Goal: Task Accomplishment & Management: Use online tool/utility

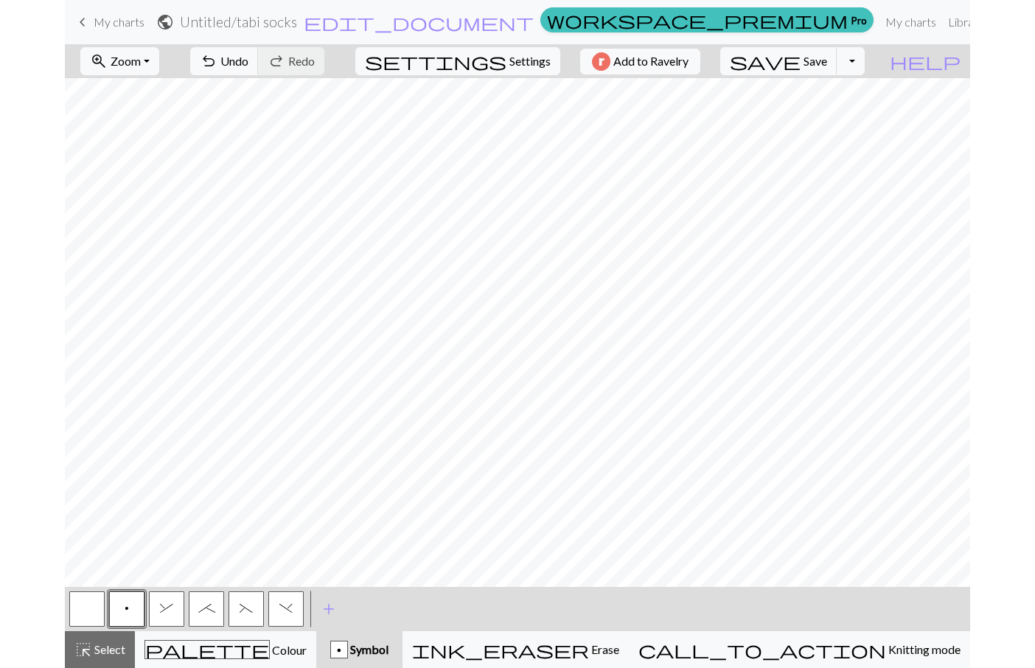
scroll to position [148, 0]
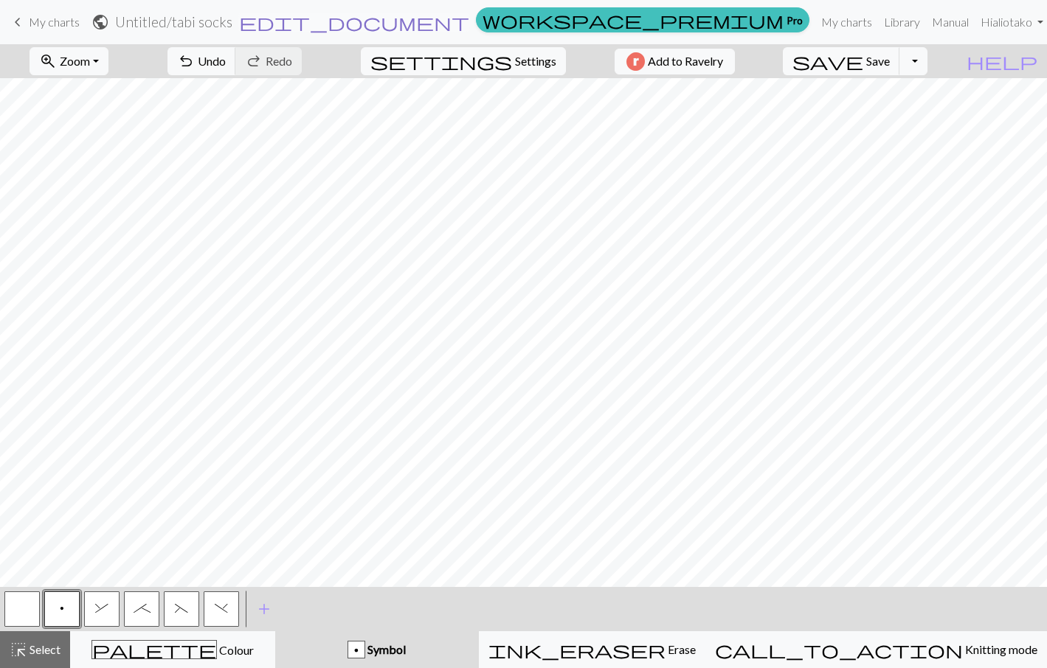
click at [469, 24] on span "edit_document" at bounding box center [354, 22] width 230 height 21
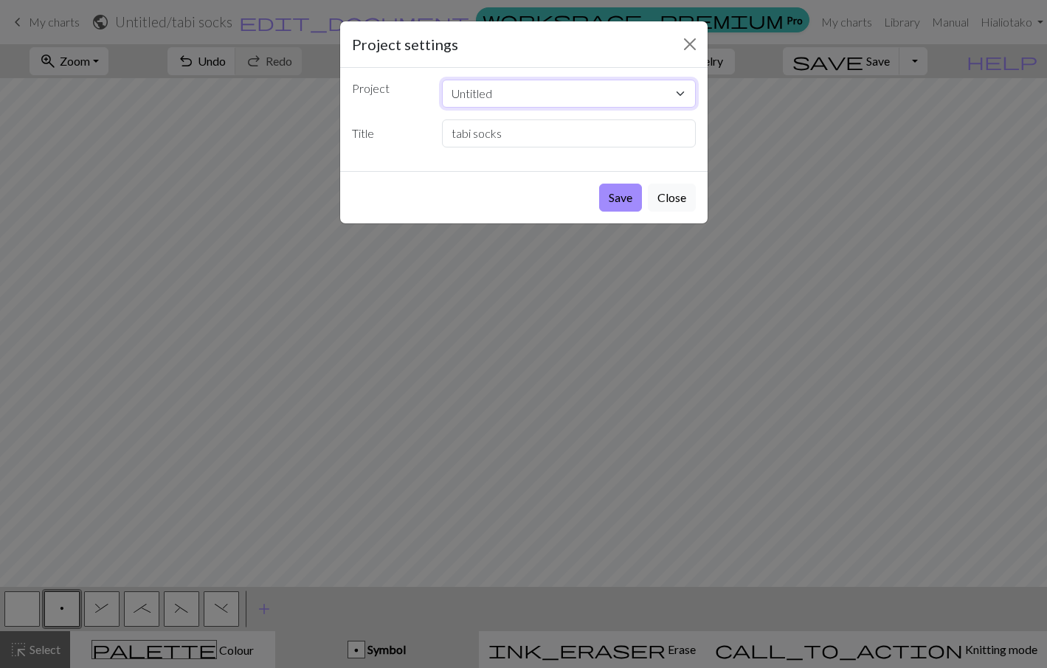
click at [617, 91] on select "Untitled" at bounding box center [569, 94] width 254 height 28
click at [442, 80] on select "Untitled" at bounding box center [569, 94] width 254 height 28
click at [478, 96] on select "Untitled" at bounding box center [569, 94] width 254 height 28
click at [442, 80] on select "Untitled" at bounding box center [569, 94] width 254 height 28
click at [511, 137] on input "tabi socks" at bounding box center [569, 133] width 254 height 28
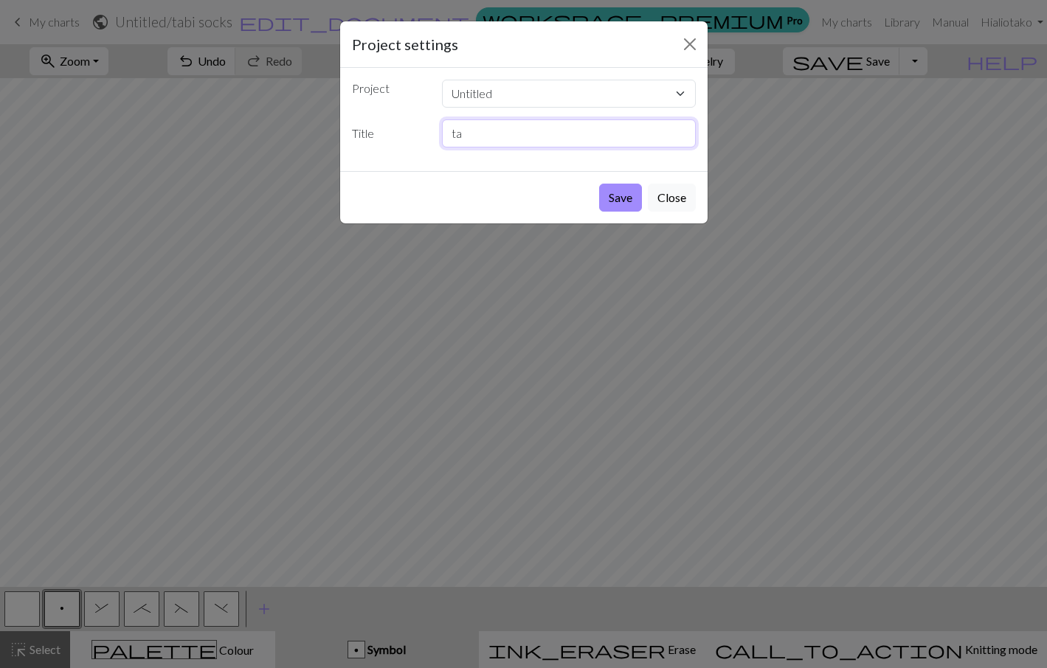
type input "t"
type input "Tabi: leg"
click at [617, 198] on button "Save" at bounding box center [620, 198] width 43 height 28
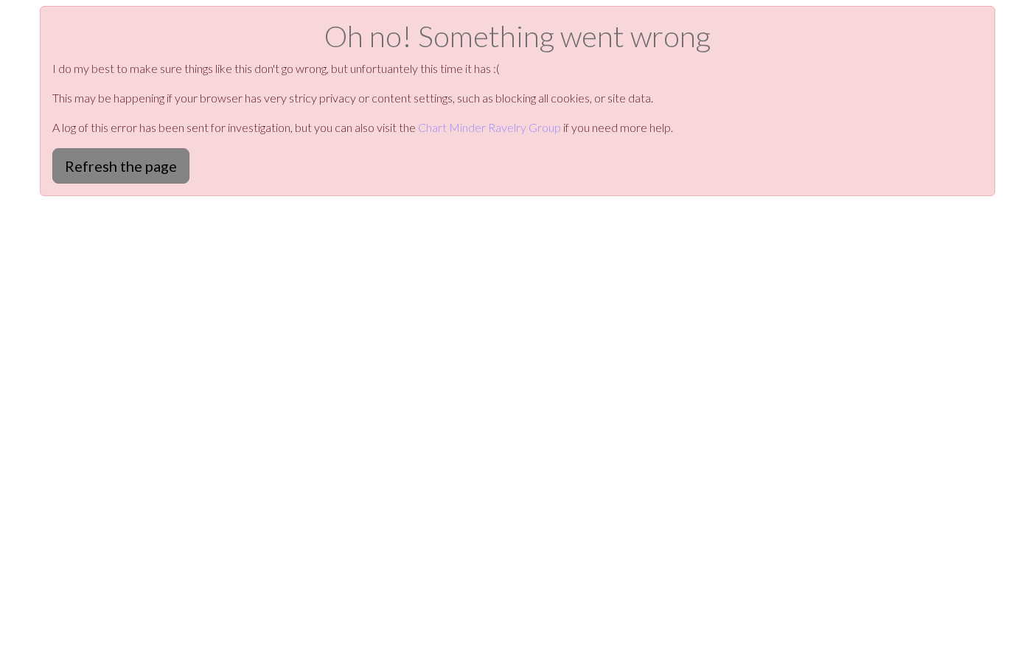
click at [149, 169] on button "Refresh the page" at bounding box center [120, 165] width 137 height 35
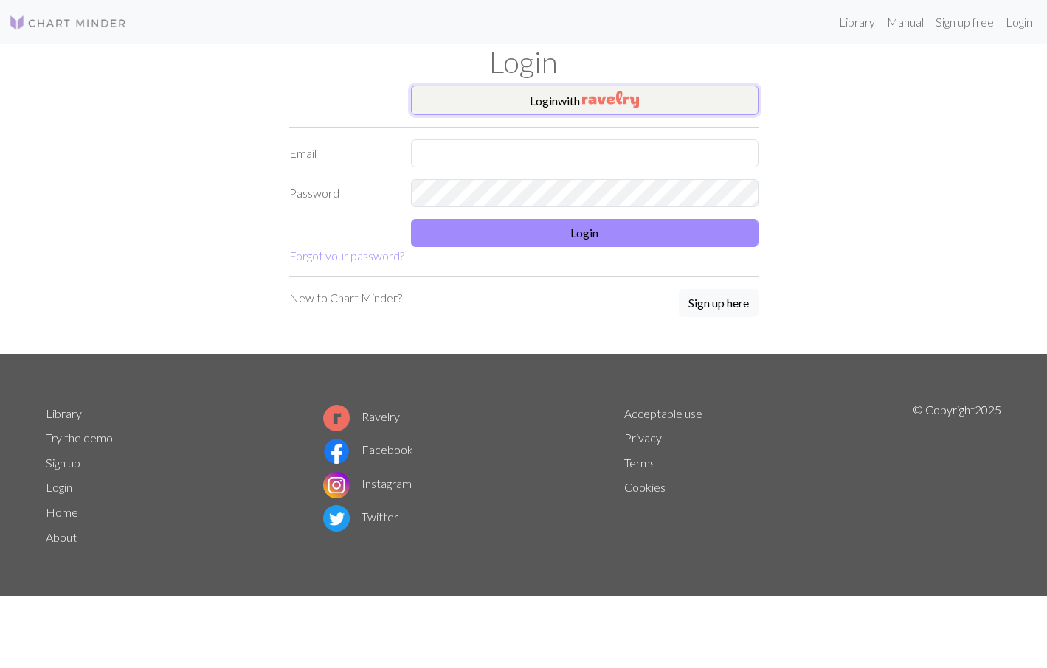
click at [601, 104] on img "button" at bounding box center [610, 100] width 57 height 18
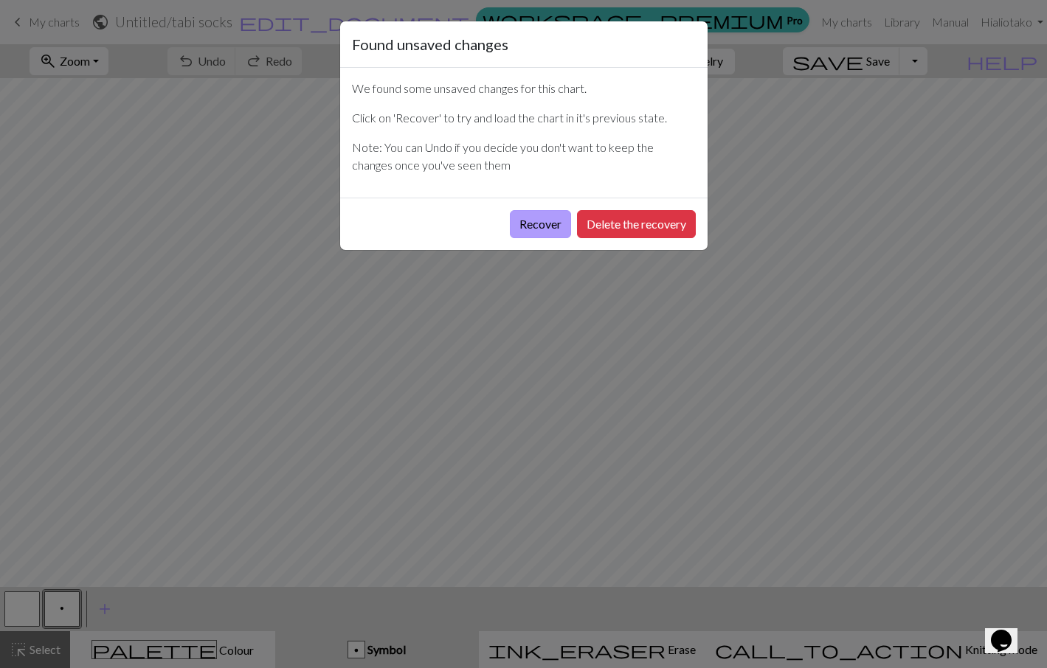
click at [535, 228] on button "Recover" at bounding box center [540, 224] width 61 height 28
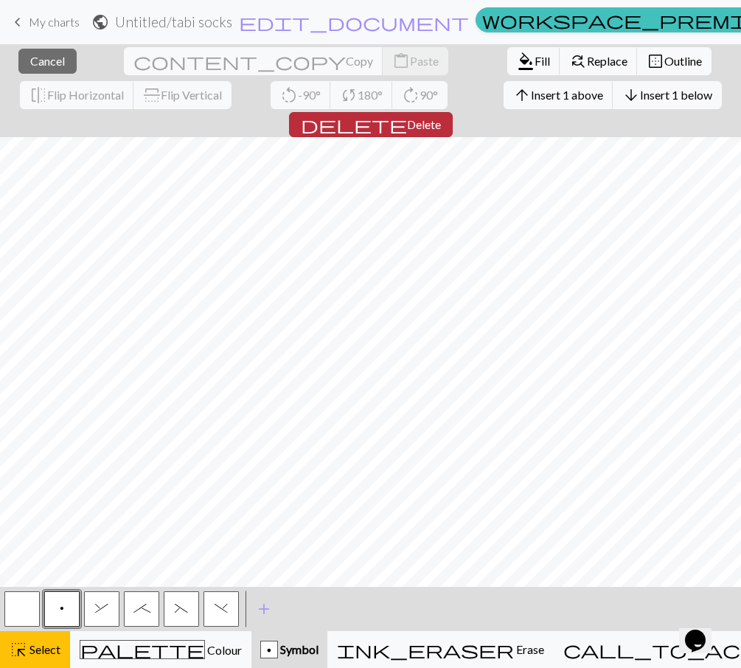
click at [441, 117] on span "Delete" at bounding box center [424, 124] width 34 height 14
click at [453, 112] on button "delete Delete" at bounding box center [371, 124] width 164 height 25
click at [441, 117] on span "Delete" at bounding box center [424, 124] width 34 height 14
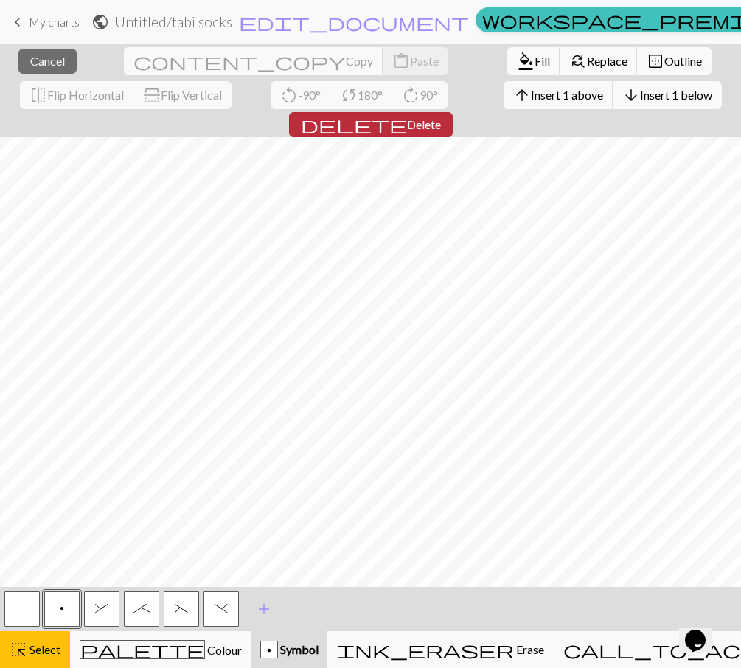
click at [441, 117] on span "Delete" at bounding box center [424, 124] width 34 height 14
click at [453, 112] on button "delete Delete" at bounding box center [371, 124] width 164 height 25
click at [441, 117] on span "Delete" at bounding box center [424, 124] width 34 height 14
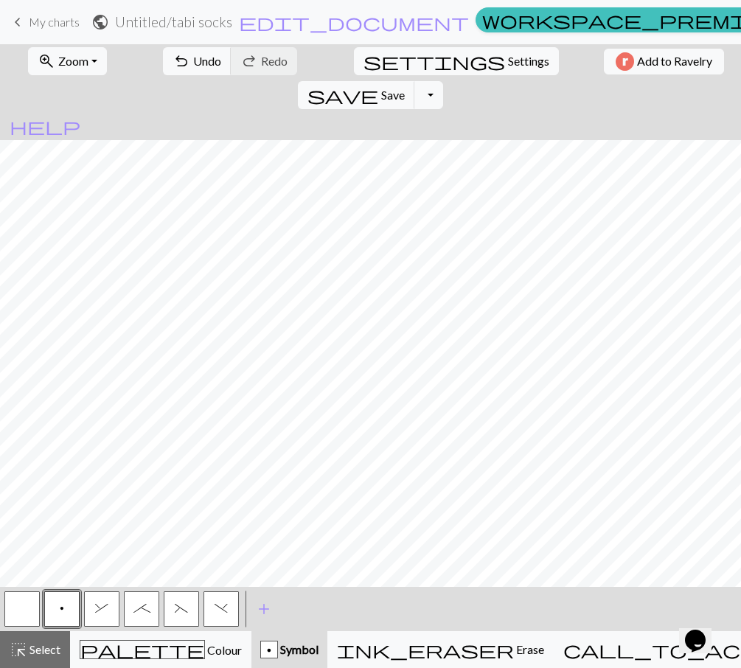
click at [232, 26] on h2 "Untitled / tabi socks" at bounding box center [173, 21] width 117 height 17
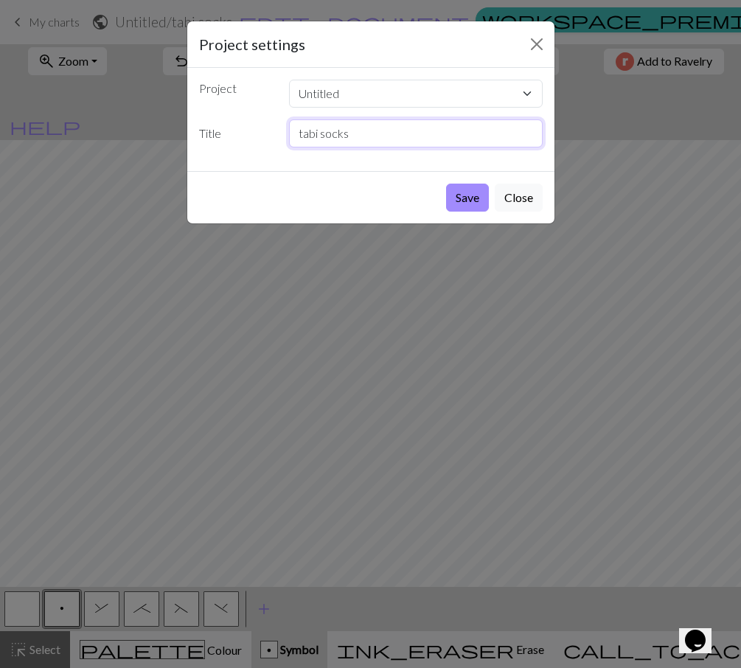
drag, startPoint x: 349, startPoint y: 134, endPoint x: 285, endPoint y: 133, distance: 64.2
click at [285, 133] on div "tabi socks" at bounding box center [415, 133] width 271 height 28
type input "Tabi: leg"
click at [459, 201] on button "Save" at bounding box center [467, 198] width 43 height 28
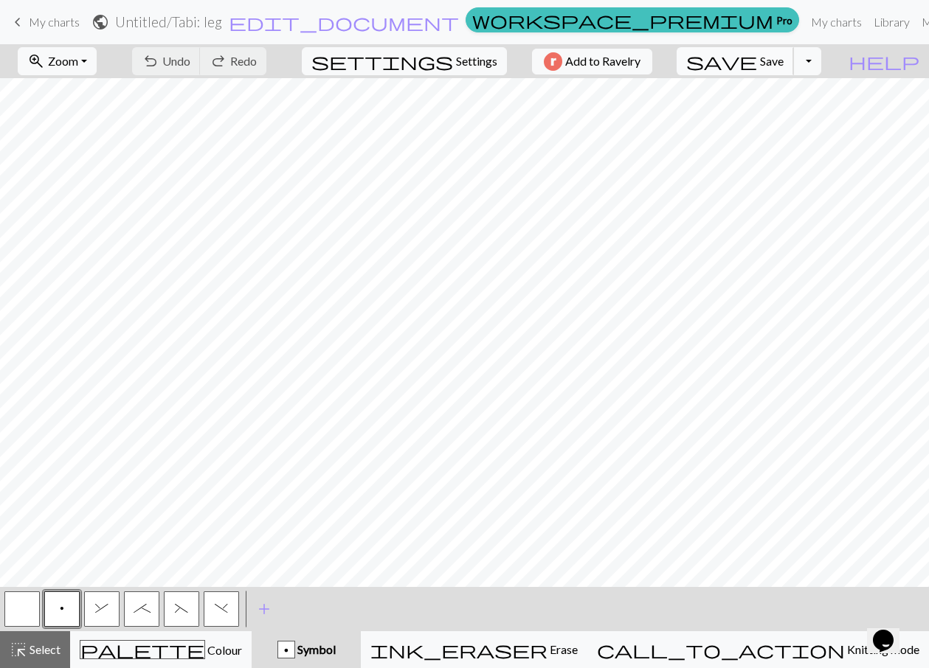
click at [794, 56] on button "save Save Save" at bounding box center [734, 61] width 117 height 28
click at [821, 58] on button "Toggle Dropdown" at bounding box center [807, 61] width 28 height 28
click at [798, 117] on button "save_alt Download" at bounding box center [698, 117] width 243 height 24
click at [222, 21] on h2 "Untitled / Tabi: leg" at bounding box center [168, 21] width 107 height 17
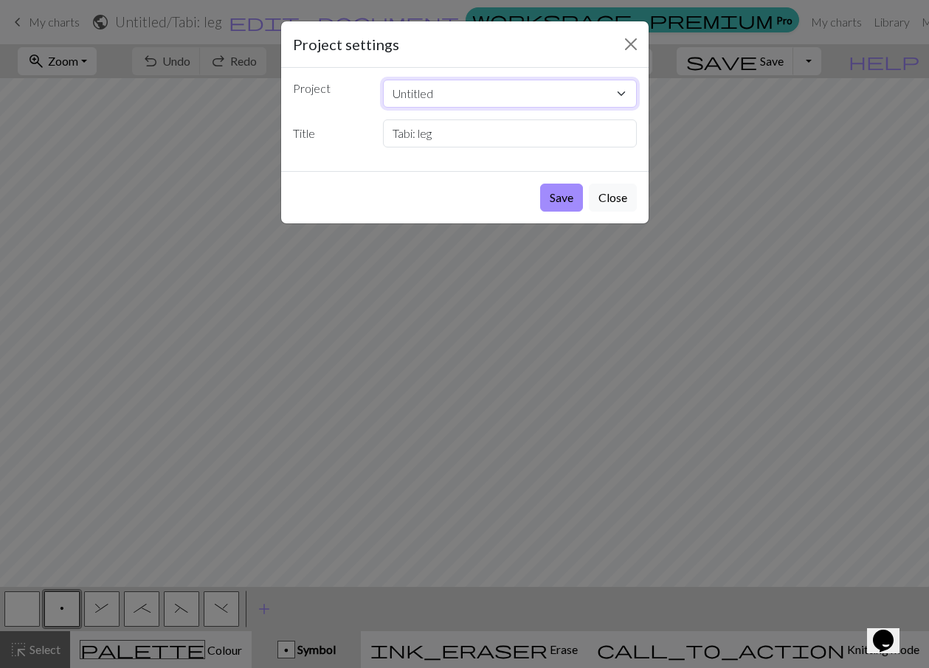
click at [428, 95] on select "Untitled" at bounding box center [510, 94] width 254 height 28
click at [383, 80] on select "Untitled" at bounding box center [510, 94] width 254 height 28
click at [413, 118] on div "Project Untitled Title Tabi: leg" at bounding box center [464, 119] width 367 height 103
click at [415, 94] on select "Untitled" at bounding box center [510, 94] width 254 height 28
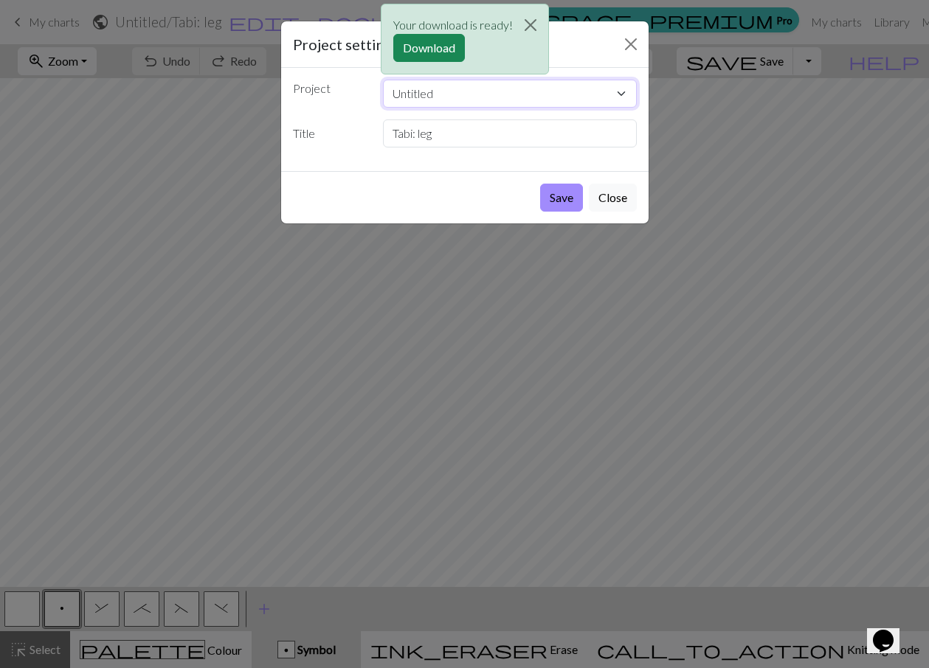
click at [493, 100] on select "Untitled" at bounding box center [510, 94] width 254 height 28
click at [439, 48] on button "Download" at bounding box center [429, 48] width 72 height 28
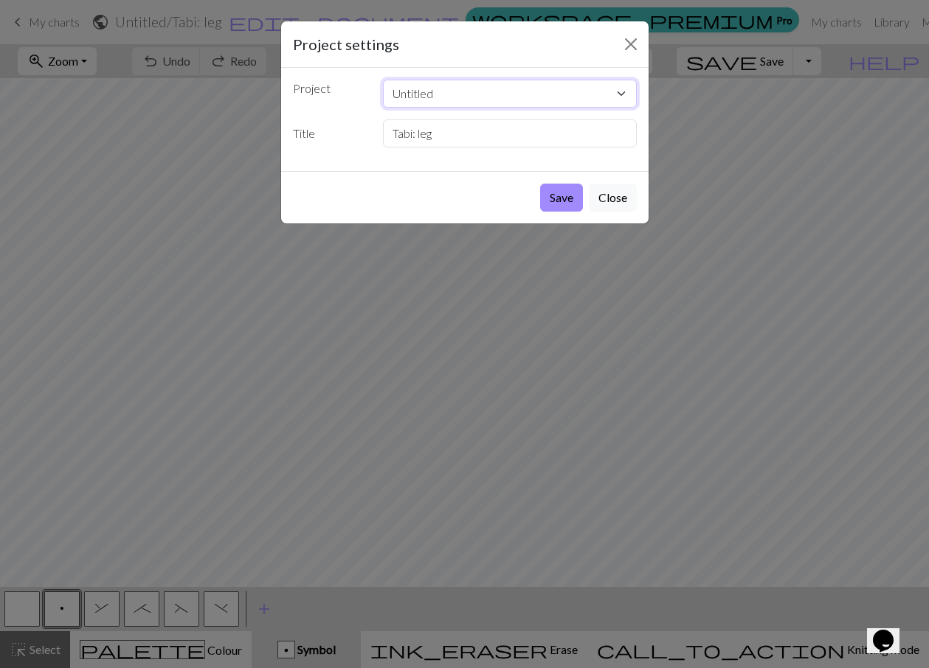
click at [454, 96] on select "Untitled" at bounding box center [510, 94] width 254 height 28
click at [607, 198] on button "Close" at bounding box center [613, 198] width 48 height 28
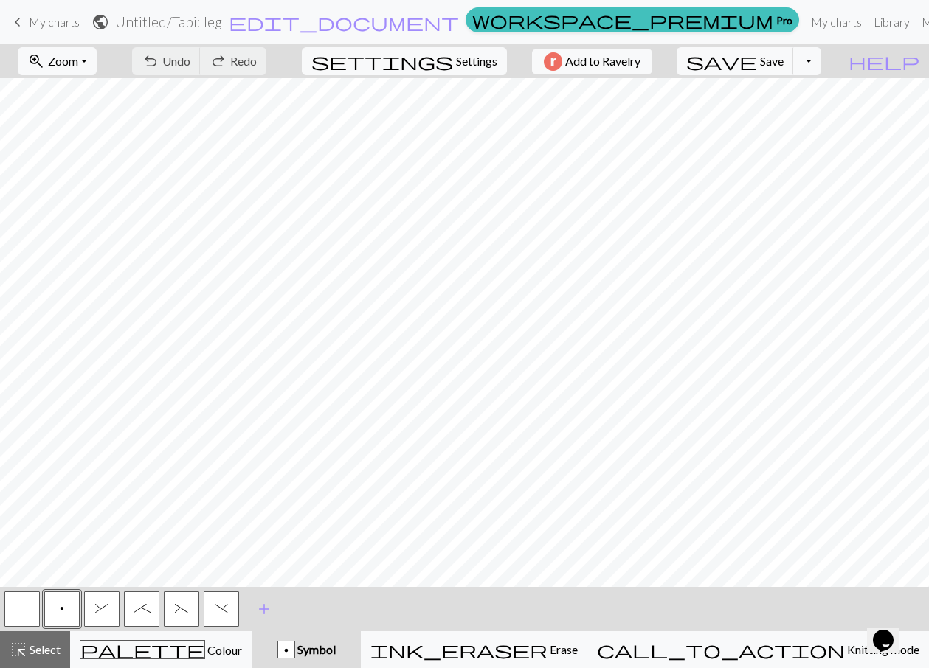
click at [63, 24] on span "My charts" at bounding box center [54, 22] width 51 height 14
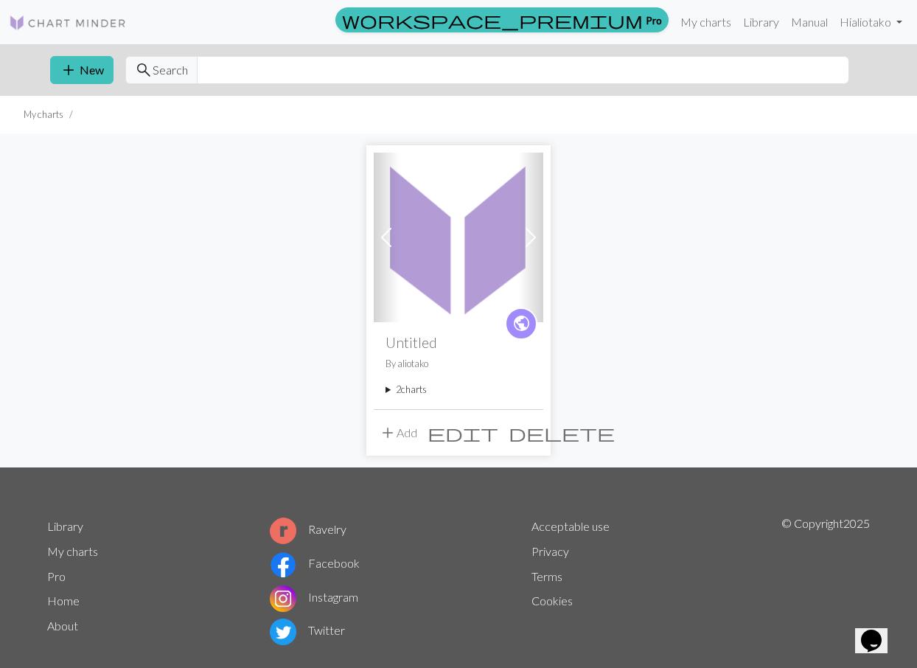
click at [499, 429] on span "edit" at bounding box center [463, 433] width 71 height 21
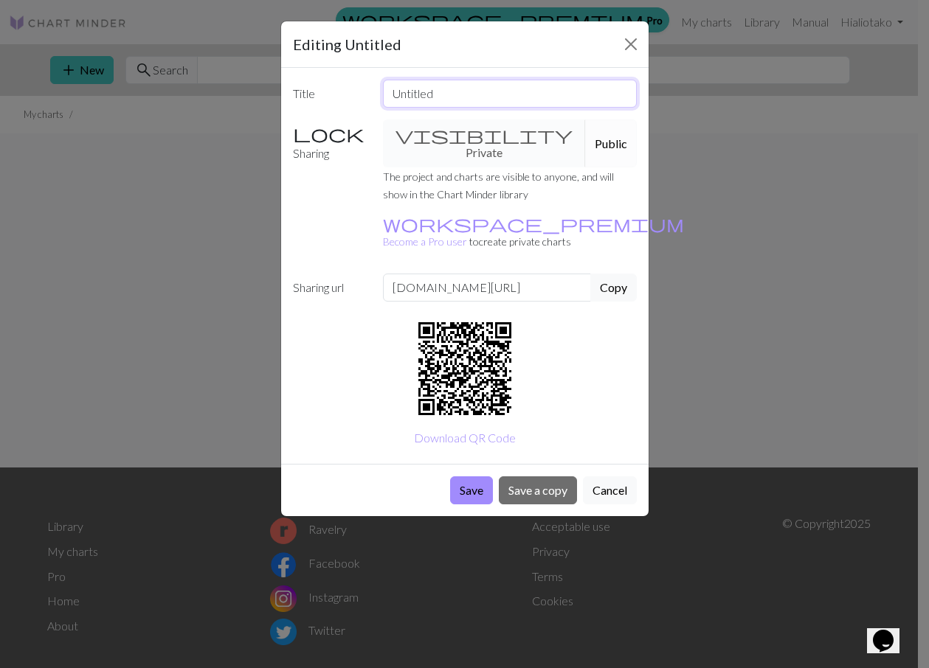
drag, startPoint x: 443, startPoint y: 97, endPoint x: 355, endPoint y: 98, distance: 88.5
click at [355, 98] on div "Title Untitled" at bounding box center [464, 94] width 361 height 28
type input "J"
type input "Tabi with cables"
click at [468, 476] on button "Save" at bounding box center [471, 490] width 43 height 28
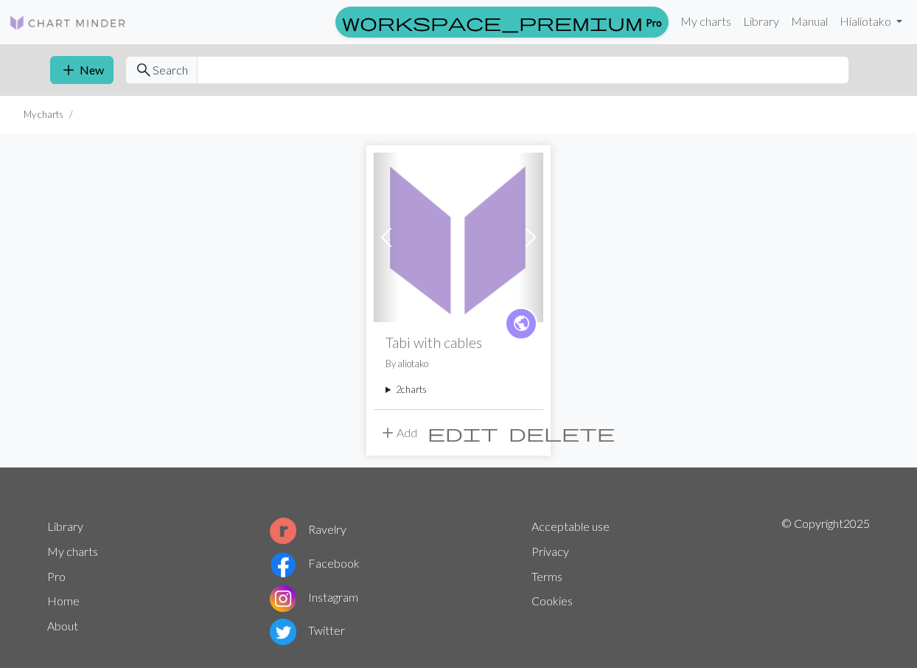
click at [414, 393] on summary "2 charts" at bounding box center [459, 390] width 146 height 14
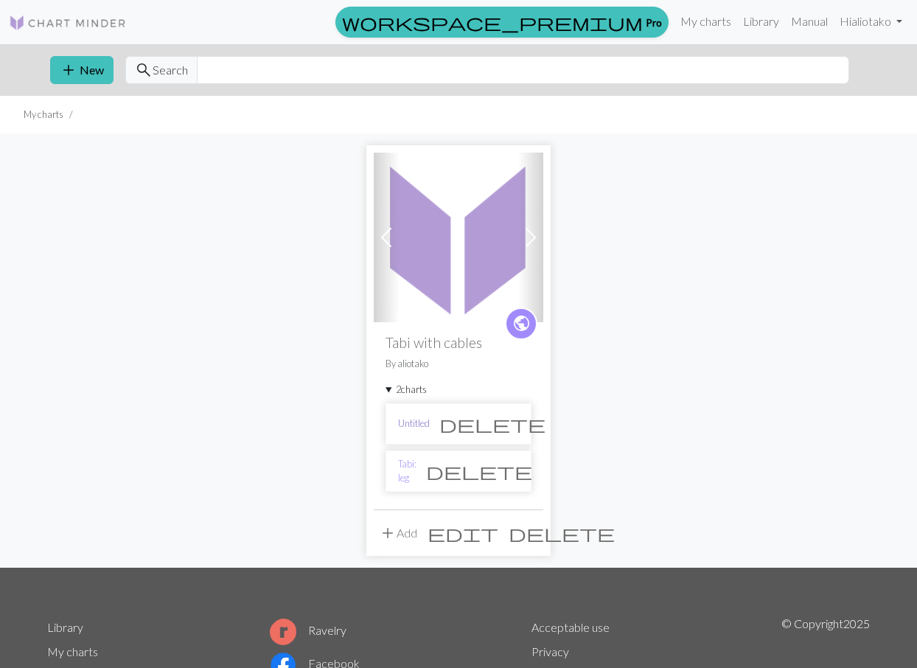
click at [424, 423] on link "Untitled" at bounding box center [414, 424] width 32 height 14
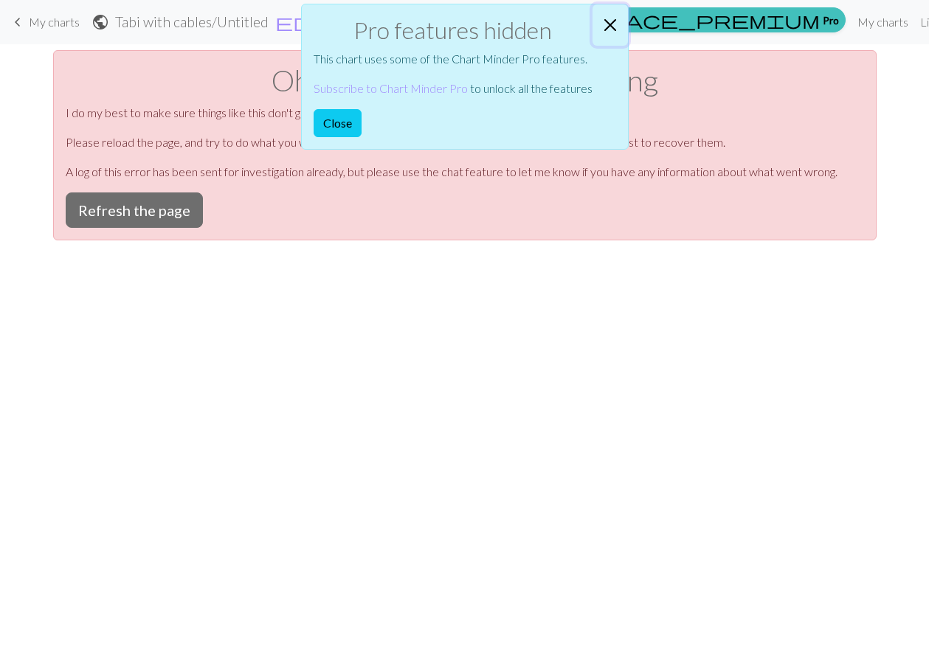
click at [606, 18] on button "Close" at bounding box center [609, 24] width 35 height 41
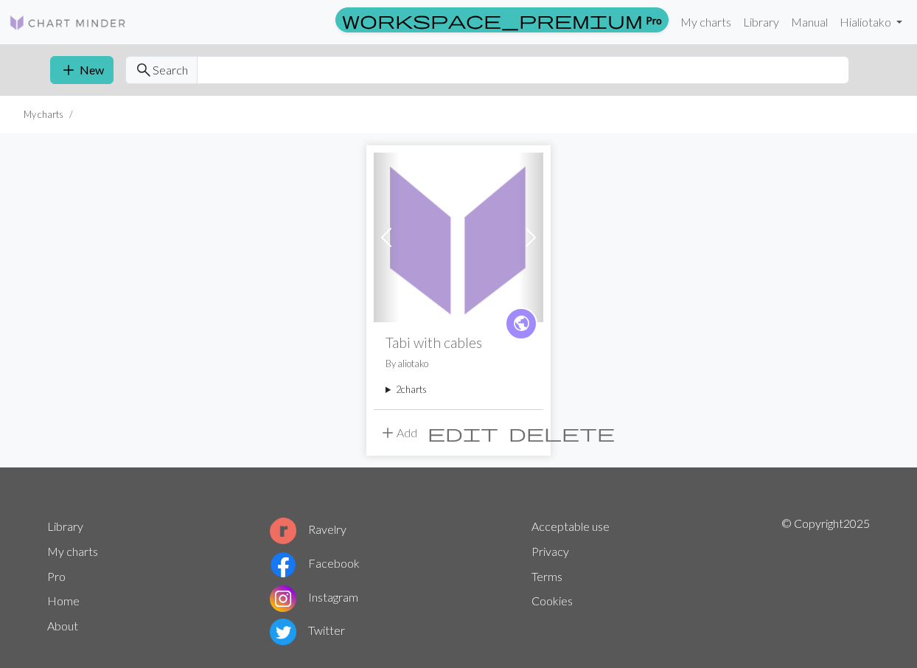
click at [388, 389] on summary "2 charts" at bounding box center [459, 390] width 146 height 14
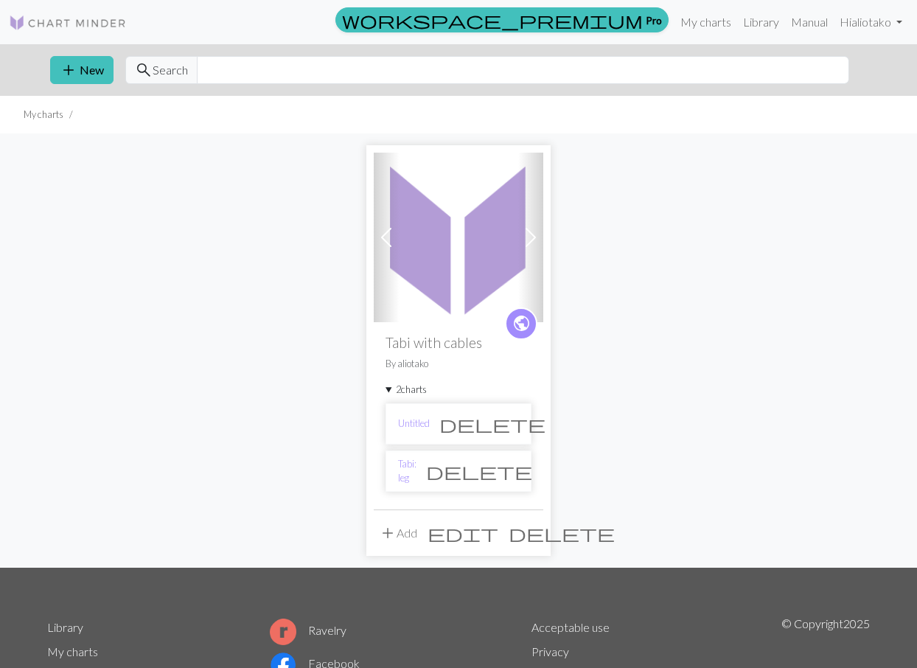
click at [504, 426] on span "delete" at bounding box center [493, 424] width 106 height 21
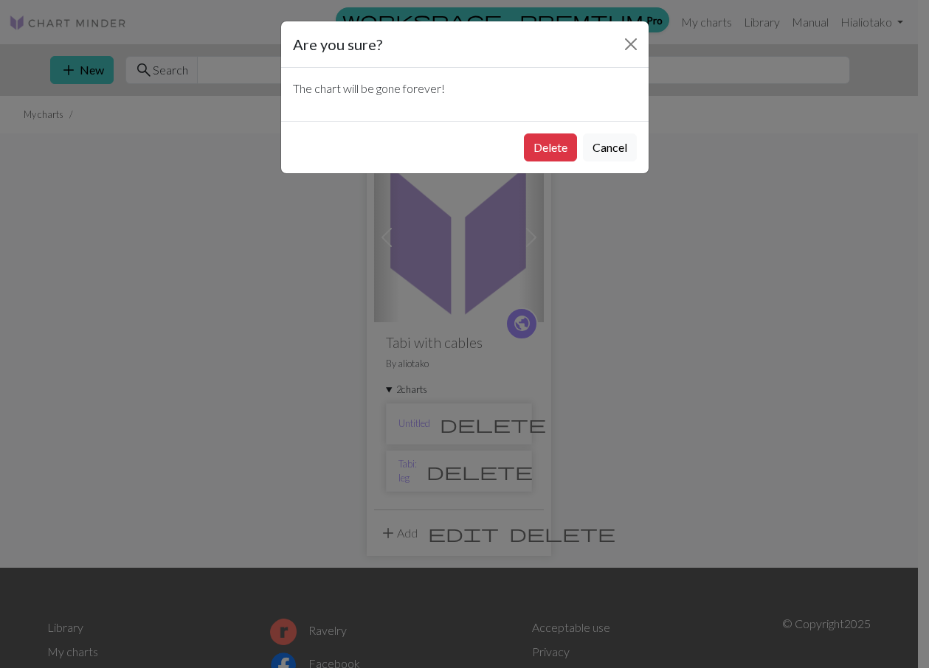
click at [549, 162] on div "Delete Cancel" at bounding box center [464, 147] width 367 height 52
click at [545, 142] on button "Delete" at bounding box center [550, 147] width 53 height 28
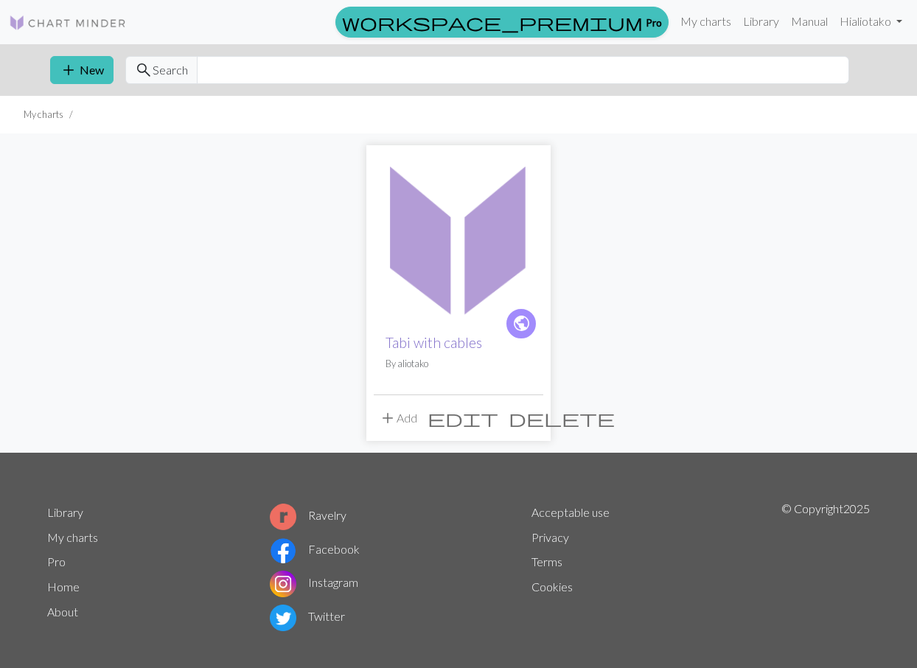
click at [440, 345] on link "Tabi with cables" at bounding box center [434, 342] width 97 height 17
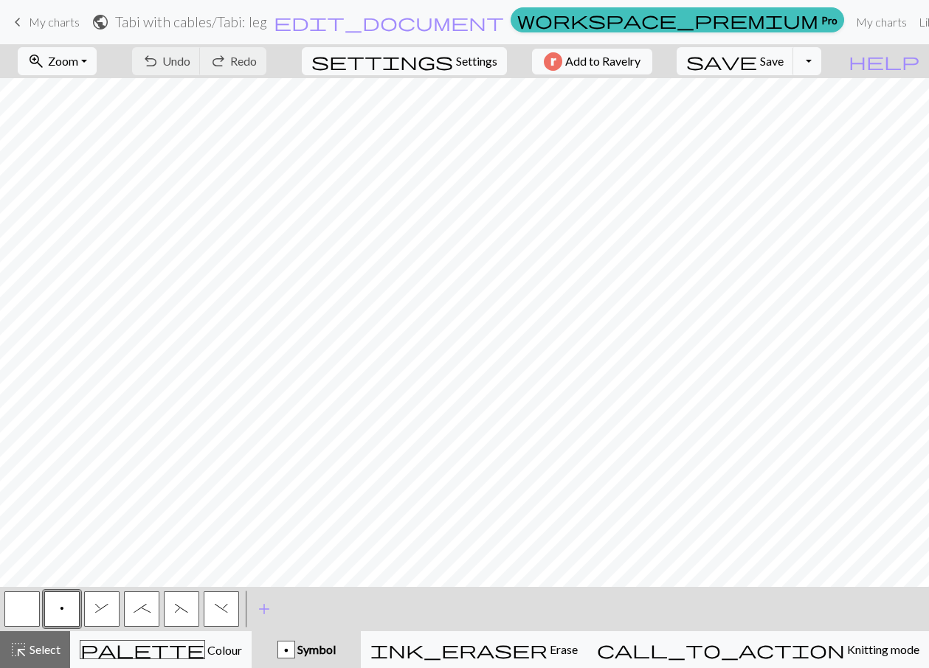
click at [18, 21] on span "keyboard_arrow_left" at bounding box center [18, 22] width 18 height 21
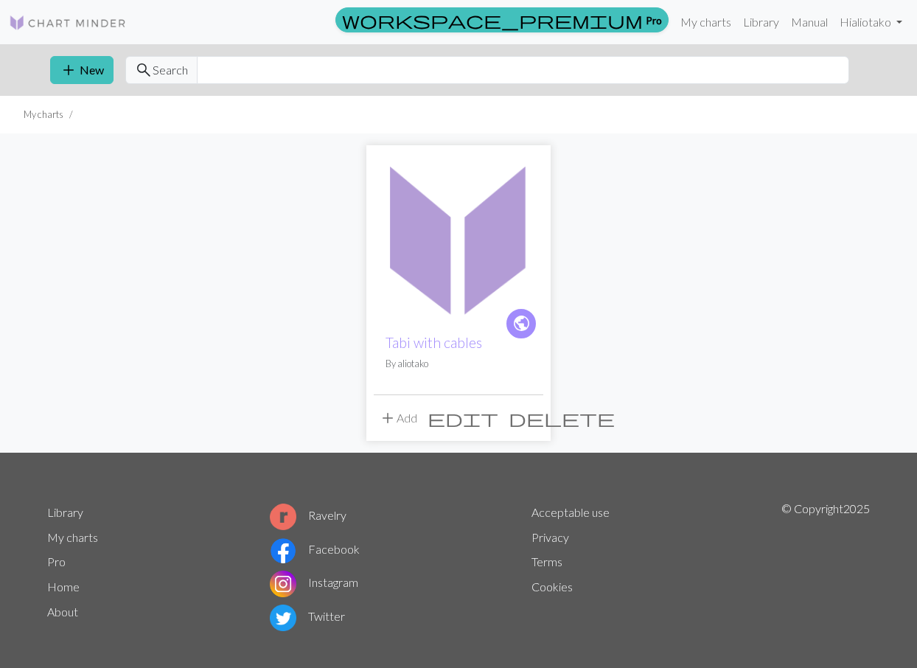
click at [410, 417] on button "add Add" at bounding box center [398, 418] width 49 height 28
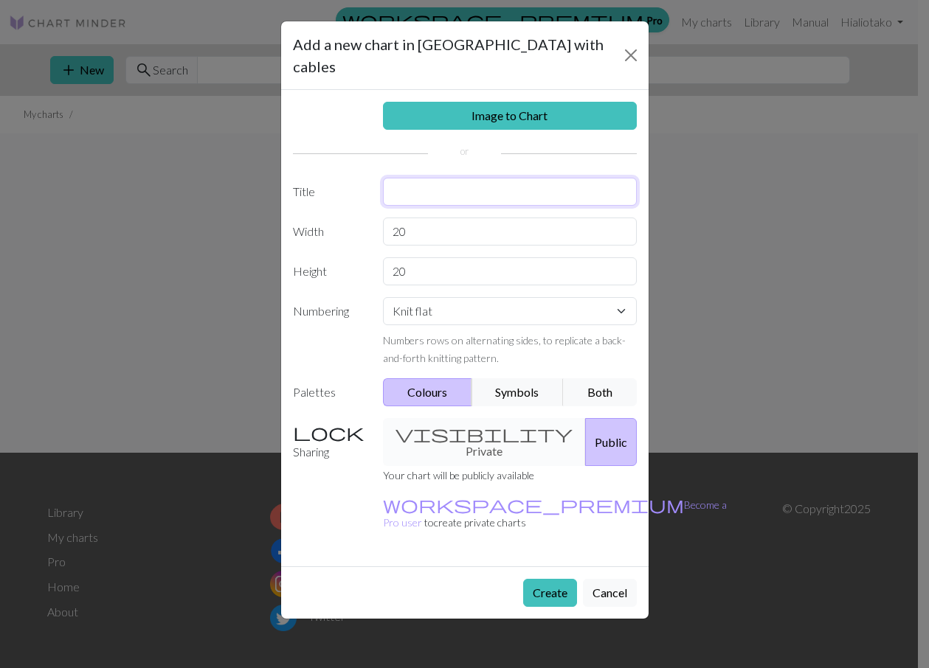
click at [410, 178] on input "text" at bounding box center [510, 192] width 254 height 28
type input "Tabi: honeycomb heel"
drag, startPoint x: 405, startPoint y: 207, endPoint x: 386, endPoint y: 207, distance: 19.2
click at [386, 218] on input "20" at bounding box center [510, 232] width 254 height 28
type input "68"
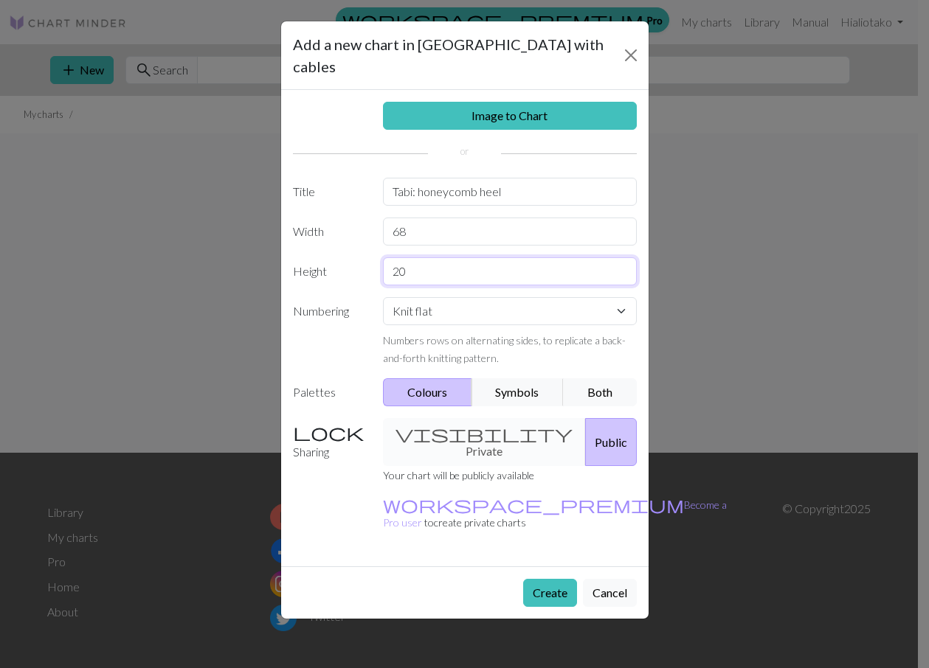
drag, startPoint x: 412, startPoint y: 247, endPoint x: 392, endPoint y: 252, distance: 20.6
click at [388, 257] on input "20" at bounding box center [510, 271] width 254 height 28
type input "40"
click at [525, 378] on button "Symbols" at bounding box center [517, 392] width 93 height 28
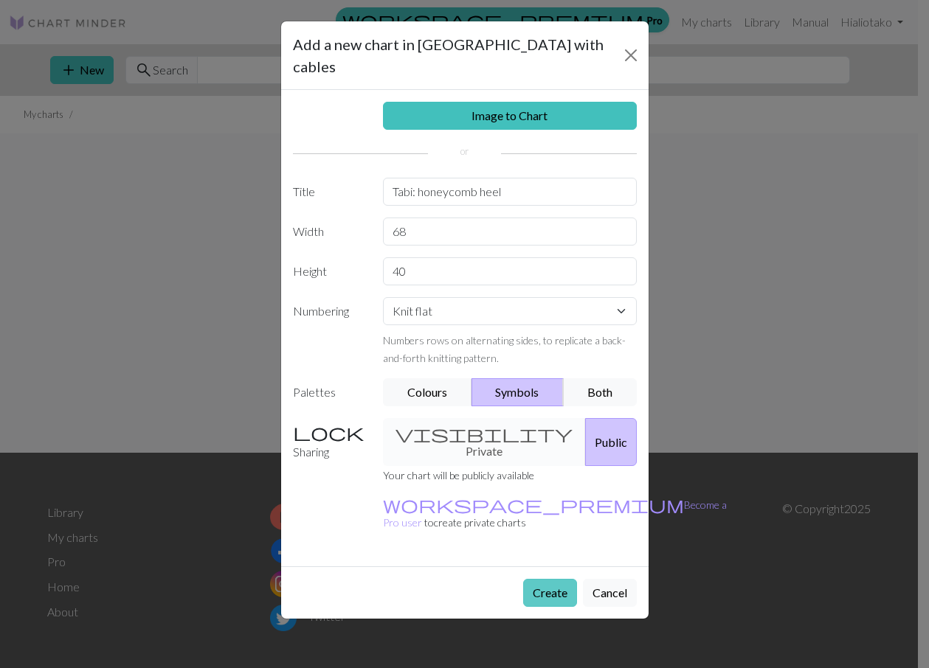
click at [546, 579] on button "Create" at bounding box center [550, 593] width 54 height 28
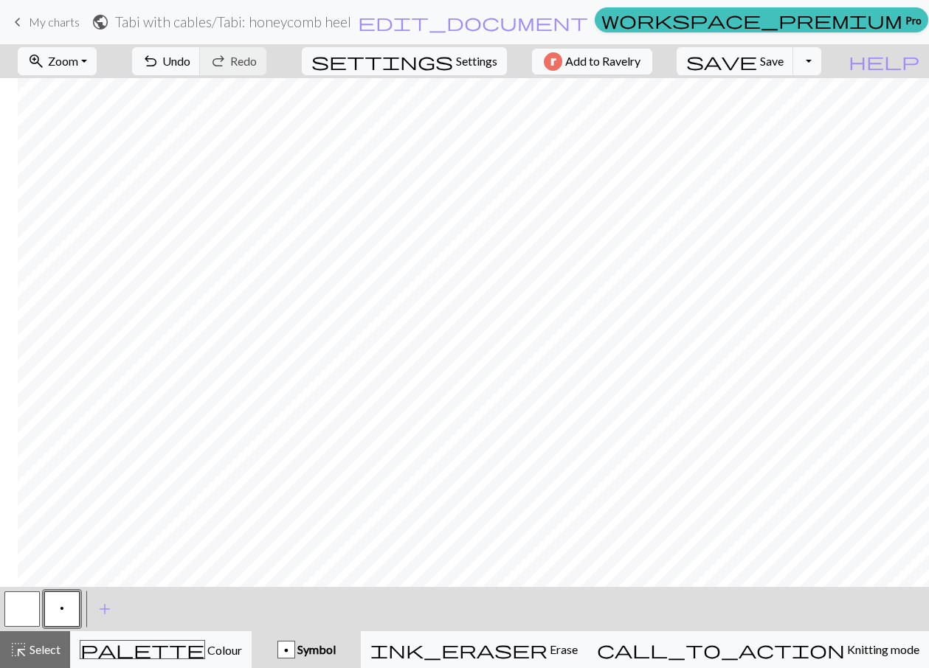
scroll to position [0, 496]
click at [21, 603] on button "button" at bounding box center [21, 608] width 35 height 35
click at [64, 605] on button "p" at bounding box center [61, 608] width 35 height 35
click at [106, 607] on span "add" at bounding box center [105, 609] width 18 height 21
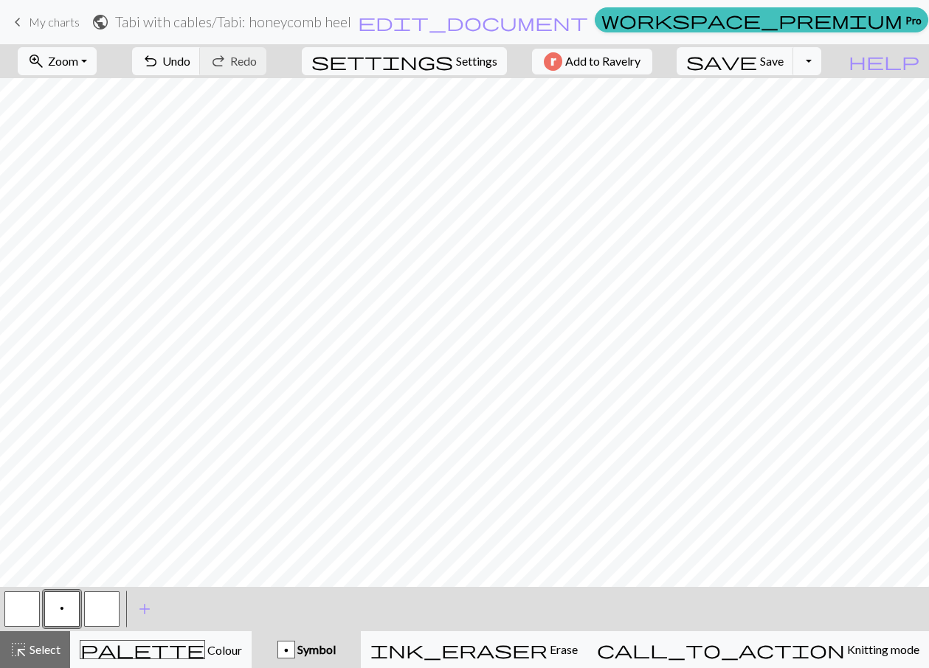
click at [117, 608] on button "button" at bounding box center [101, 608] width 35 height 35
click at [105, 608] on button "button" at bounding box center [101, 608] width 35 height 35
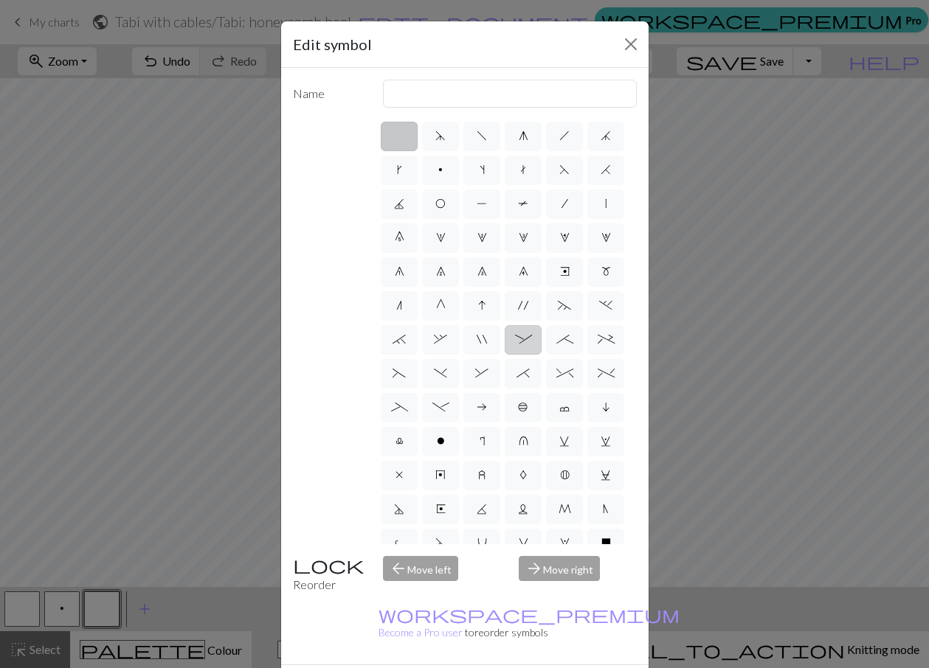
click at [532, 345] on span ":" at bounding box center [523, 339] width 17 height 12
click at [524, 340] on input ":" at bounding box center [520, 335] width 10 height 10
radio input "true"
type input "left part of 4+ stitch cable wyib"
drag, startPoint x: 432, startPoint y: 44, endPoint x: 405, endPoint y: -7, distance: 57.1
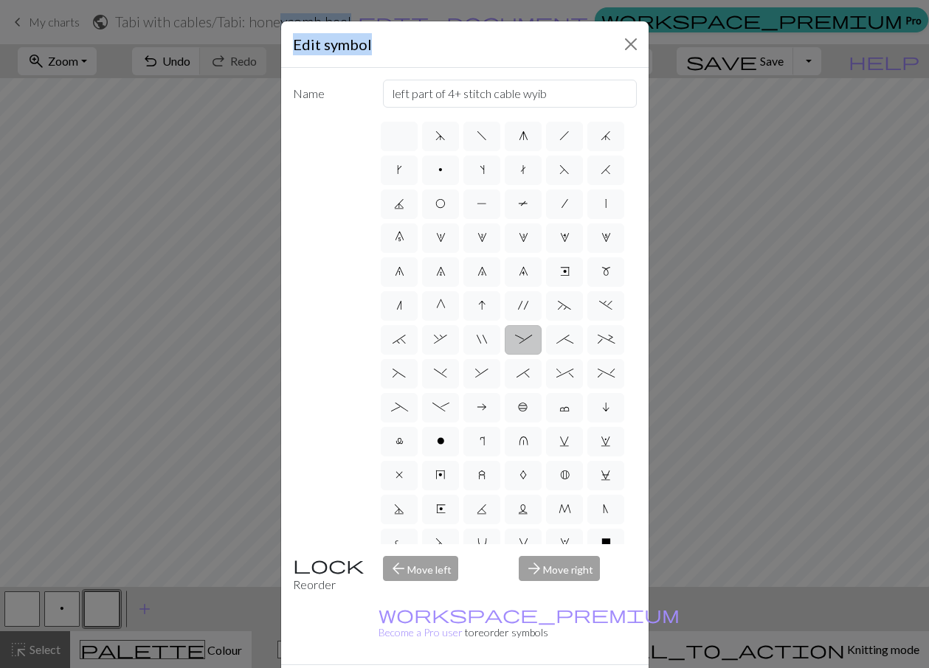
click at [405, 0] on html "This website uses cookies to ensure you get the best experience on our website.…" at bounding box center [464, 334] width 929 height 668
click at [417, 389] on label "(" at bounding box center [399, 374] width 37 height 30
click at [402, 374] on input "(" at bounding box center [397, 369] width 10 height 10
radio input "true"
type input "left part of left 3+ stitch cable, wyif"
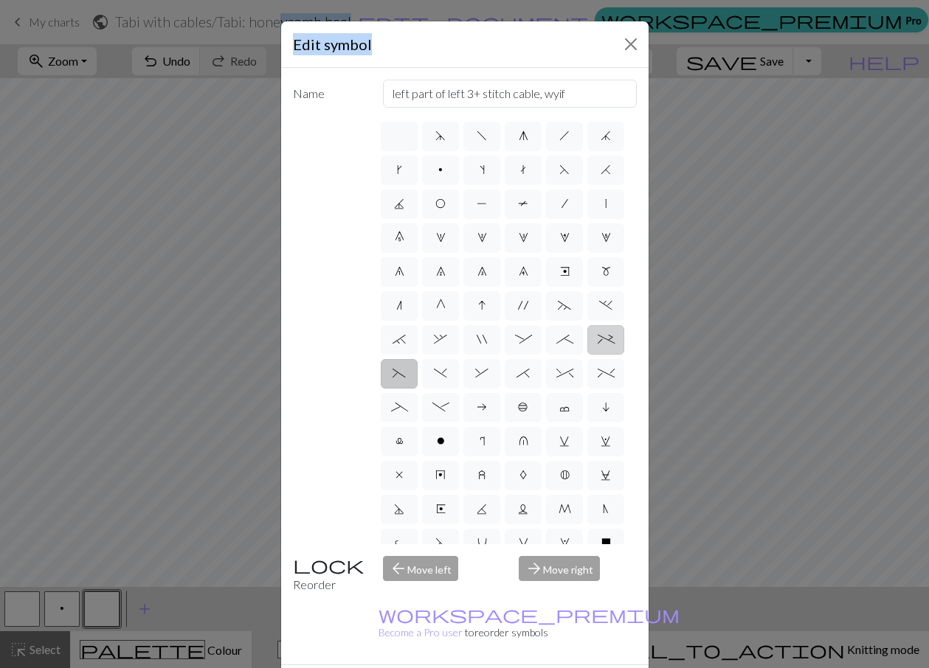
click at [597, 345] on span "+" at bounding box center [605, 339] width 17 height 12
click at [597, 340] on input "+" at bounding box center [602, 335] width 10 height 10
radio input "true"
type input "2 stitch left purl twist cable"
click at [406, 379] on span "(" at bounding box center [398, 373] width 13 height 12
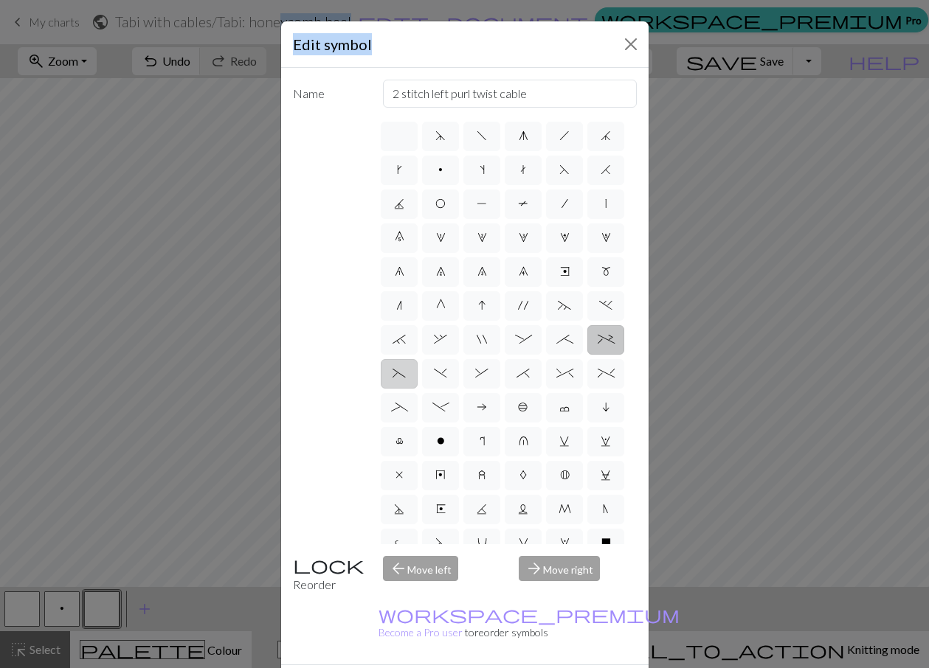
click at [402, 374] on input "(" at bounding box center [397, 369] width 10 height 10
radio input "true"
type input "left part of left 3+ stitch cable, wyif"
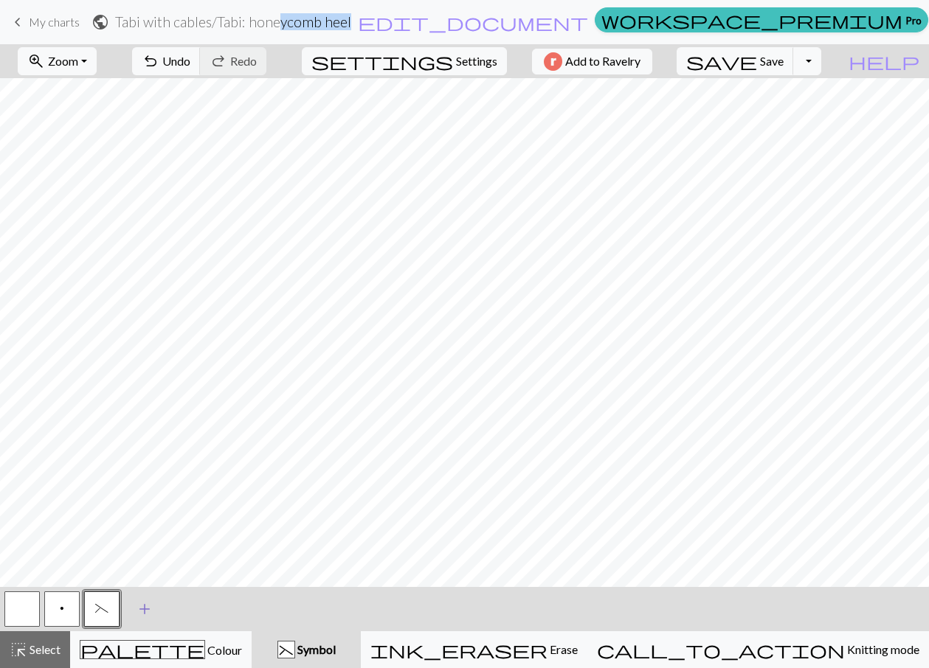
click at [142, 607] on span "add" at bounding box center [145, 609] width 18 height 21
click at [155, 607] on button "button" at bounding box center [141, 608] width 35 height 35
click at [158, 609] on div "Edit symbol Name d f g h j k p s t F H J O P T / | 0 1 2 3 4 5 6 7 8 9 e m n G …" at bounding box center [464, 334] width 929 height 668
click at [160, 610] on div at bounding box center [142, 609] width 40 height 40
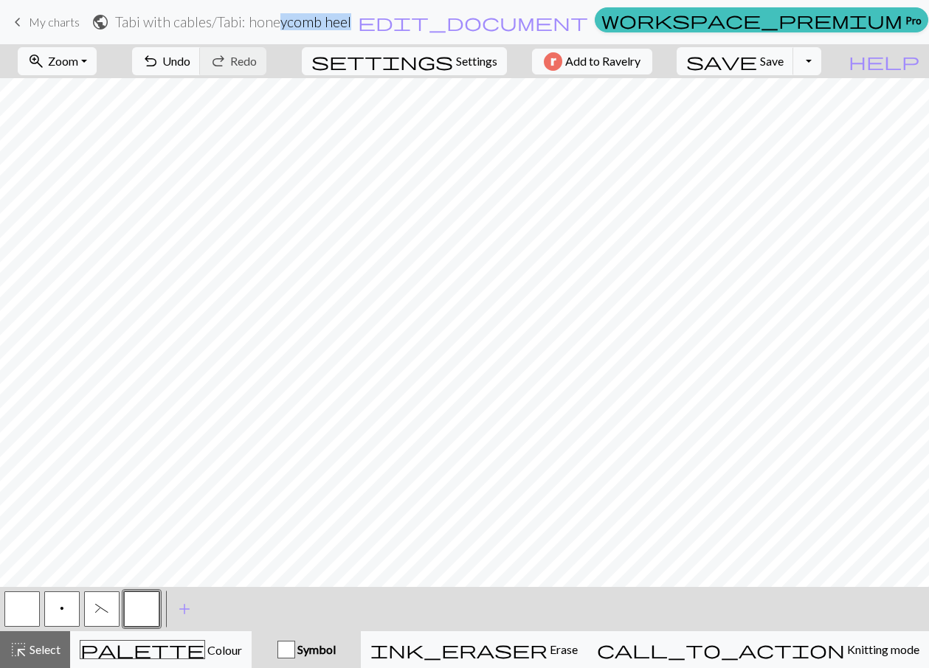
click at [148, 606] on button "button" at bounding box center [141, 608] width 35 height 35
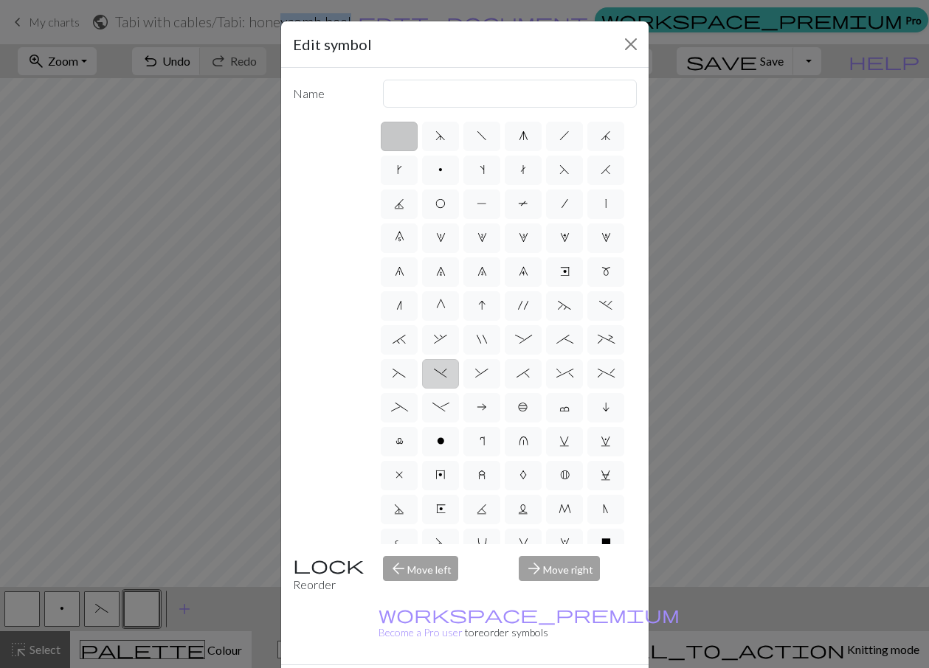
click at [447, 379] on span ")" at bounding box center [440, 373] width 13 height 12
click at [443, 374] on input ")" at bounding box center [439, 369] width 10 height 10
radio input "true"
type input "right part of left 3+ stitch cable, wyif"
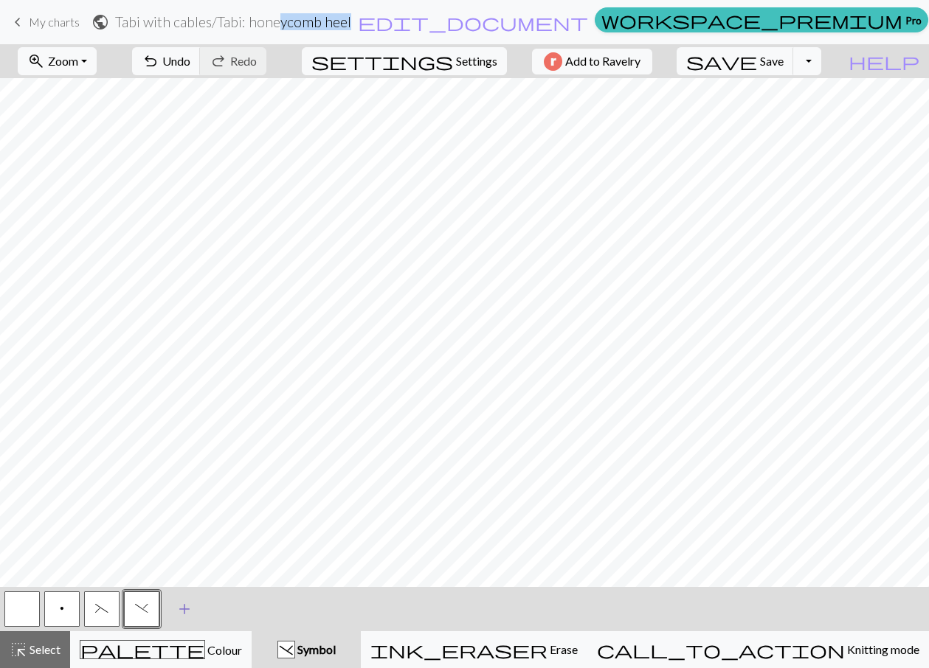
click at [181, 611] on span "add" at bounding box center [185, 609] width 18 height 21
click at [199, 609] on div at bounding box center [182, 609] width 40 height 40
click at [195, 605] on button "button" at bounding box center [181, 608] width 35 height 35
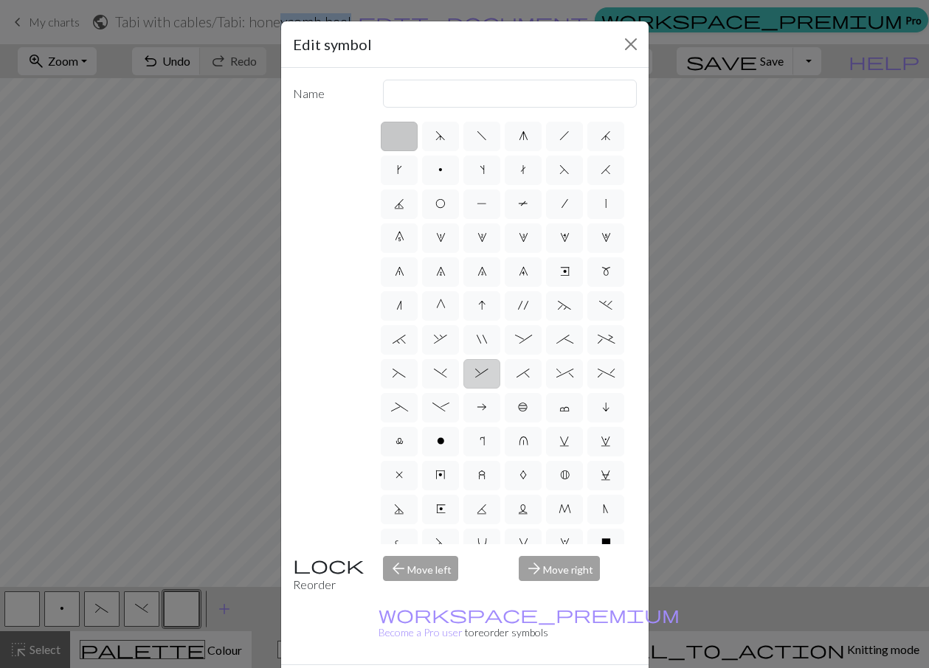
click at [488, 379] on span "&" at bounding box center [481, 373] width 13 height 12
click at [485, 374] on input "&" at bounding box center [480, 369] width 10 height 10
radio input "true"
type input "left part of right 3+ stitch cable, wyib"
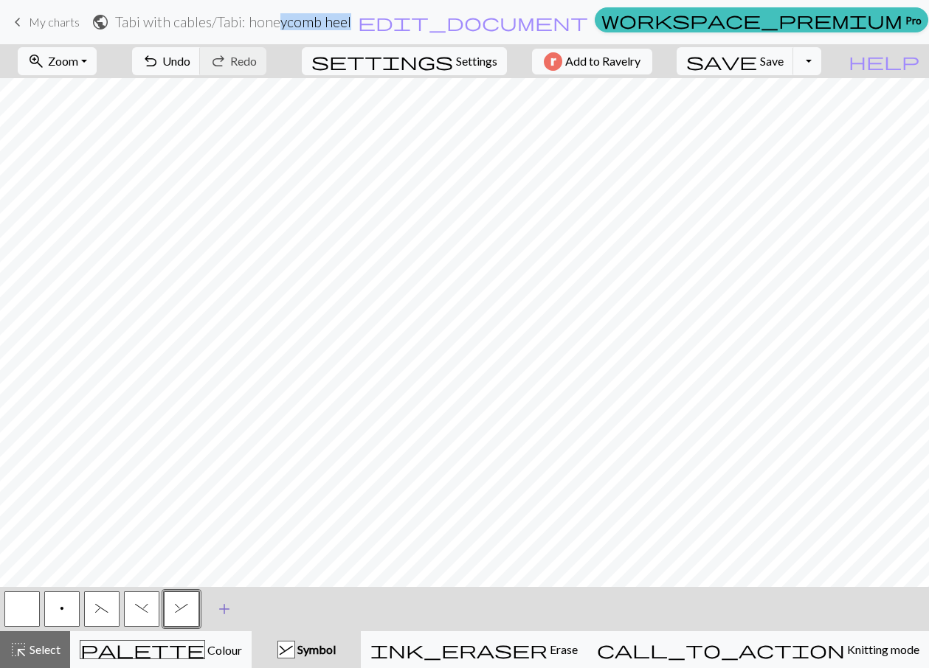
click at [223, 608] on span "add" at bounding box center [224, 609] width 18 height 21
click at [223, 608] on button "button" at bounding box center [221, 608] width 35 height 35
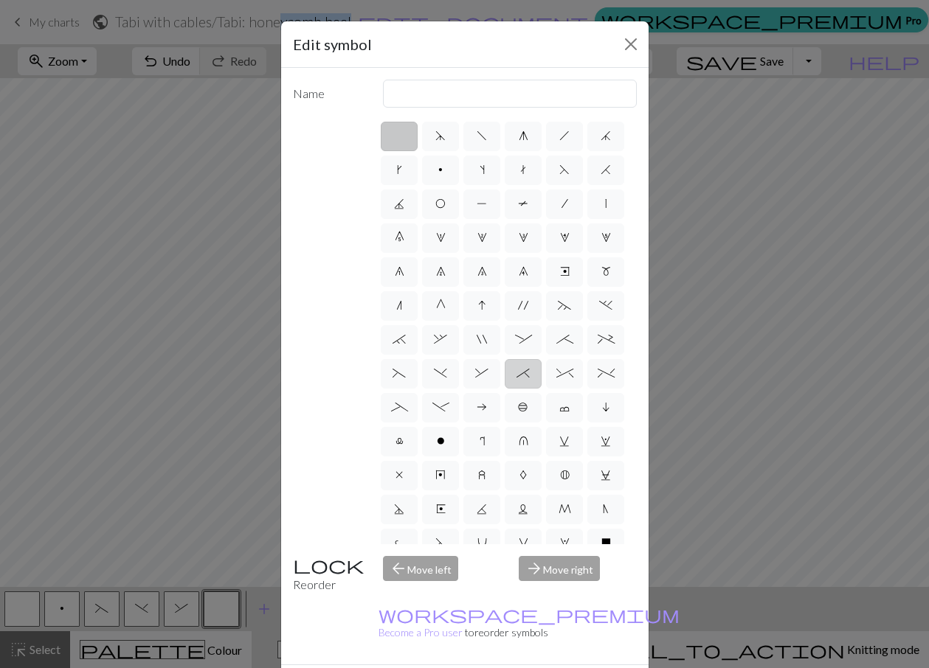
click at [516, 379] on span "*" at bounding box center [522, 373] width 13 height 12
click at [516, 374] on input "*" at bounding box center [521, 369] width 10 height 10
radio input "true"
type input "right part of right 3+ stitch cable, wyib"
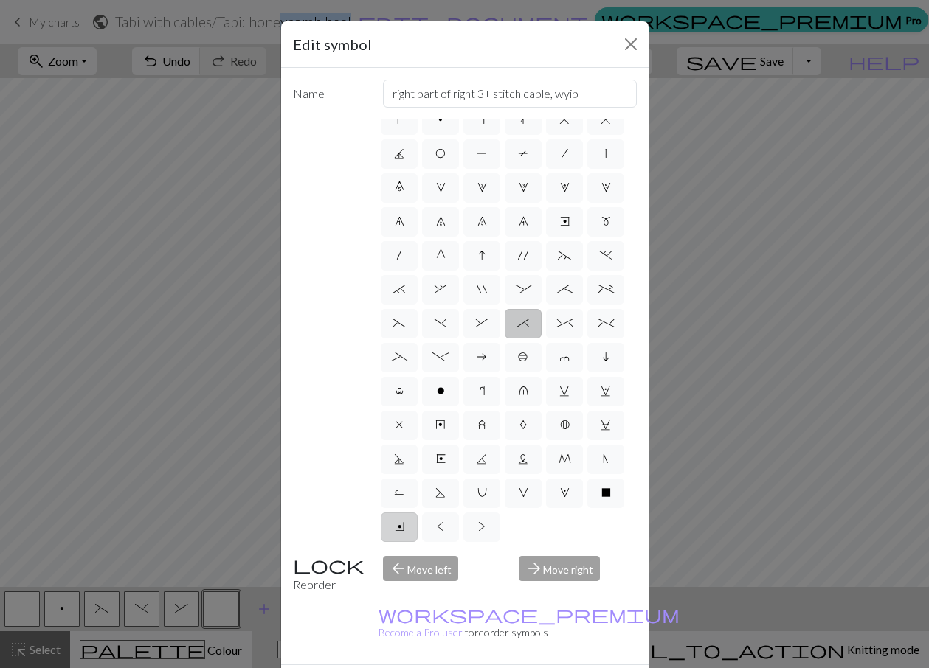
scroll to position [152, 0]
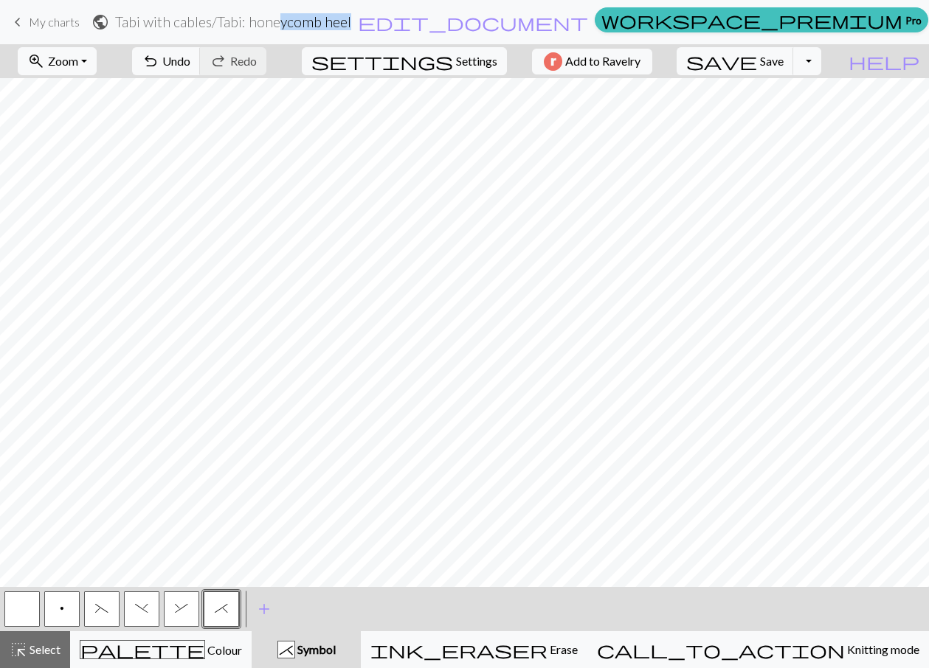
click at [106, 617] on button "(" at bounding box center [101, 608] width 35 height 35
click at [144, 612] on span ")" at bounding box center [141, 609] width 13 height 12
click at [105, 616] on button "(" at bounding box center [101, 608] width 35 height 35
drag, startPoint x: 142, startPoint y: 611, endPoint x: 242, endPoint y: 580, distance: 105.0
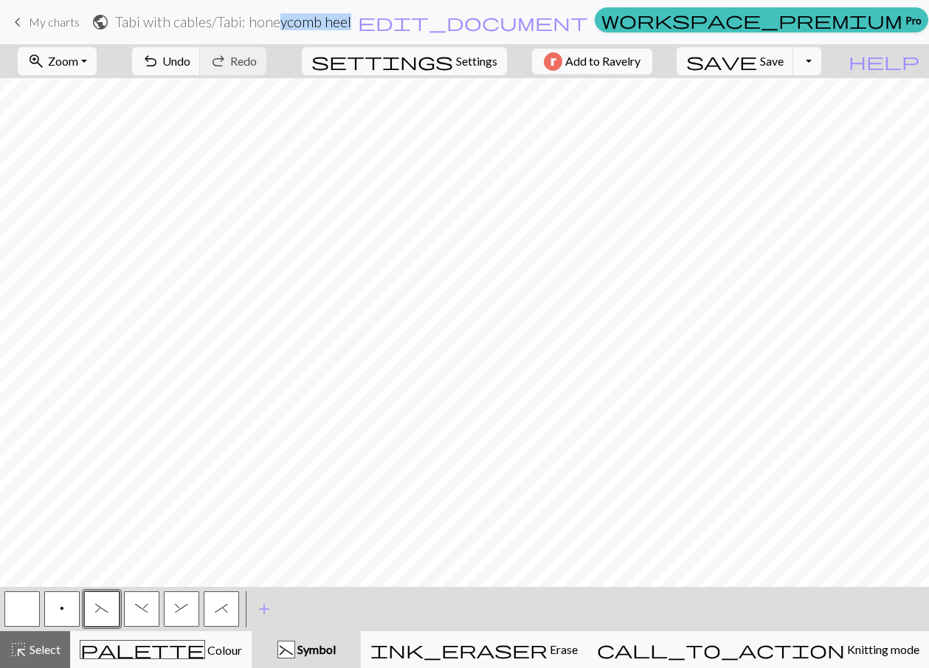
click at [142, 609] on span ")" at bounding box center [141, 609] width 13 height 12
click at [35, 612] on button "button" at bounding box center [21, 608] width 35 height 35
click at [181, 64] on div "zoom_in Zoom Zoom Fit all Fit width Fit height 50% 100% 150% 200% undo Undo Und…" at bounding box center [419, 61] width 839 height 34
click at [821, 58] on button "Toggle Dropdown" at bounding box center [807, 61] width 28 height 28
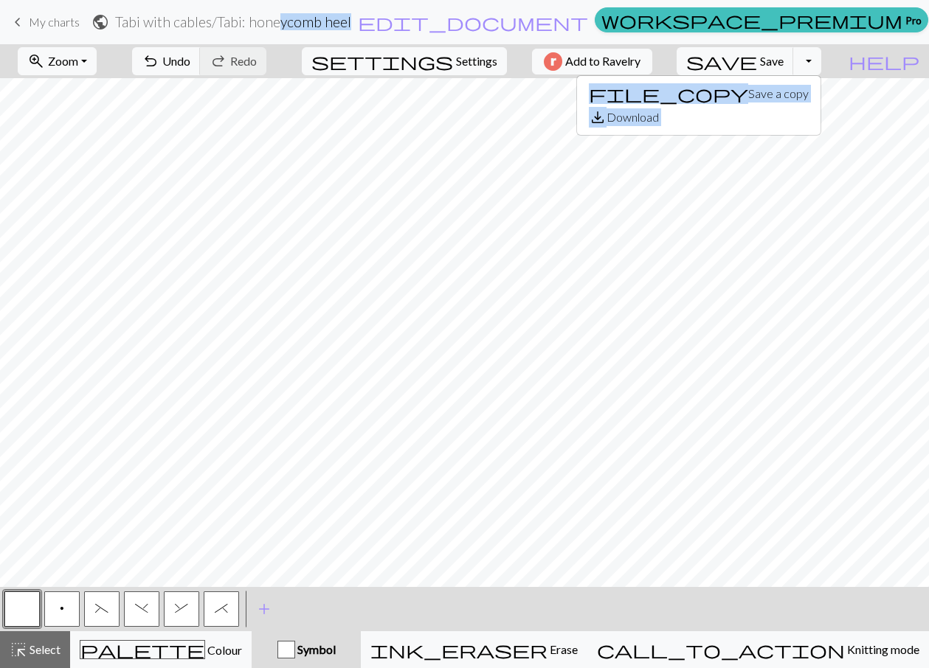
click at [148, 56] on div "zoom_in Zoom Zoom Fit all Fit width Fit height 50% 100% 150% 200% undo Undo Und…" at bounding box center [419, 61] width 839 height 34
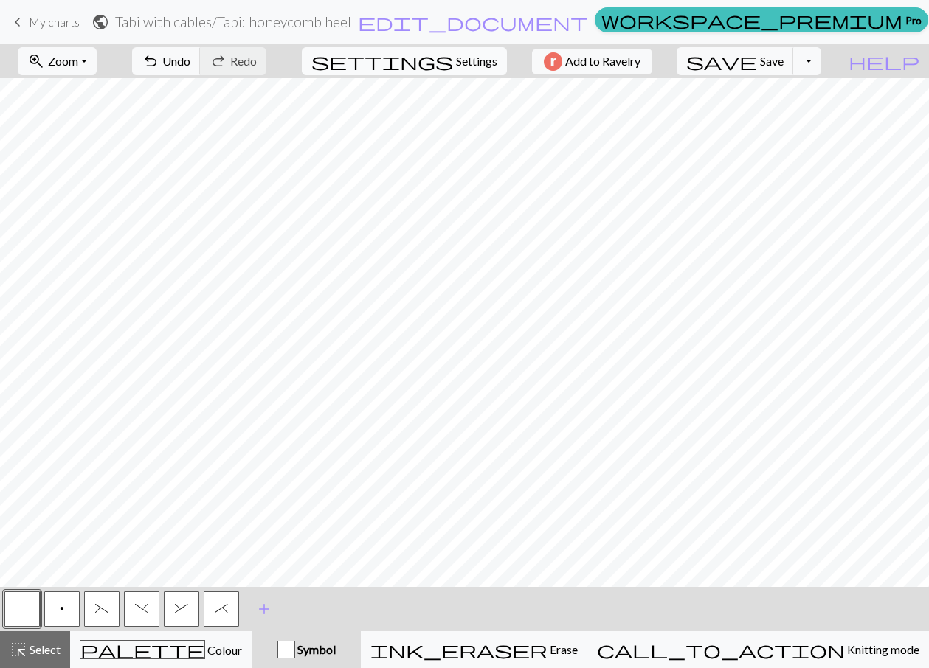
click at [430, 62] on span "settings" at bounding box center [382, 61] width 142 height 21
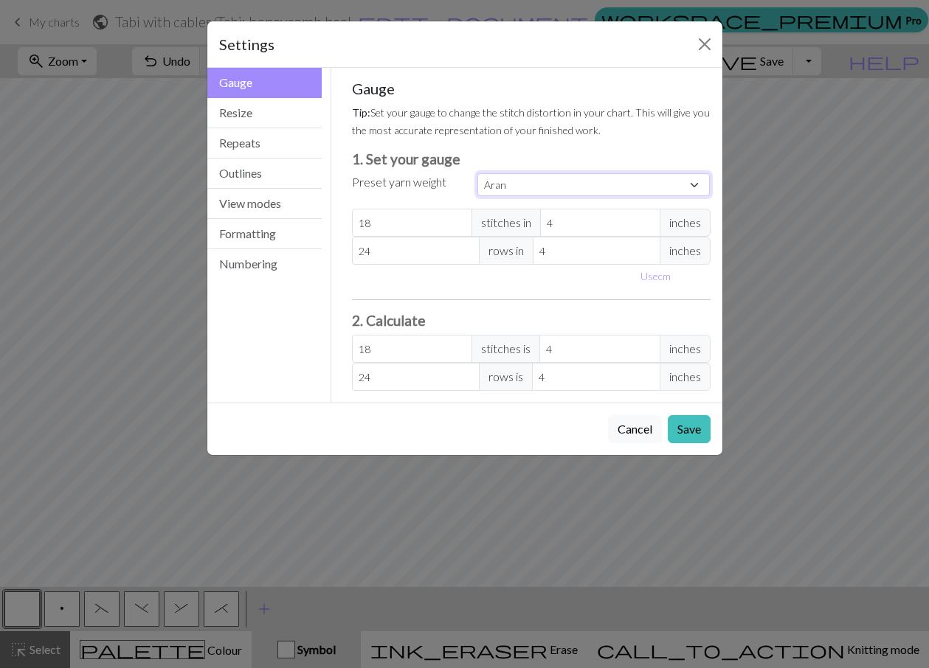
click at [505, 187] on select "Custom Square Lace Light Fingering Fingering Sport Double knit Worsted Aran Bul…" at bounding box center [593, 184] width 233 height 23
select select "fingering"
click at [477, 173] on select "Custom Square Lace Light Fingering Fingering Sport Double knit Worsted Aran Bul…" at bounding box center [593, 184] width 233 height 23
type input "28"
type input "36"
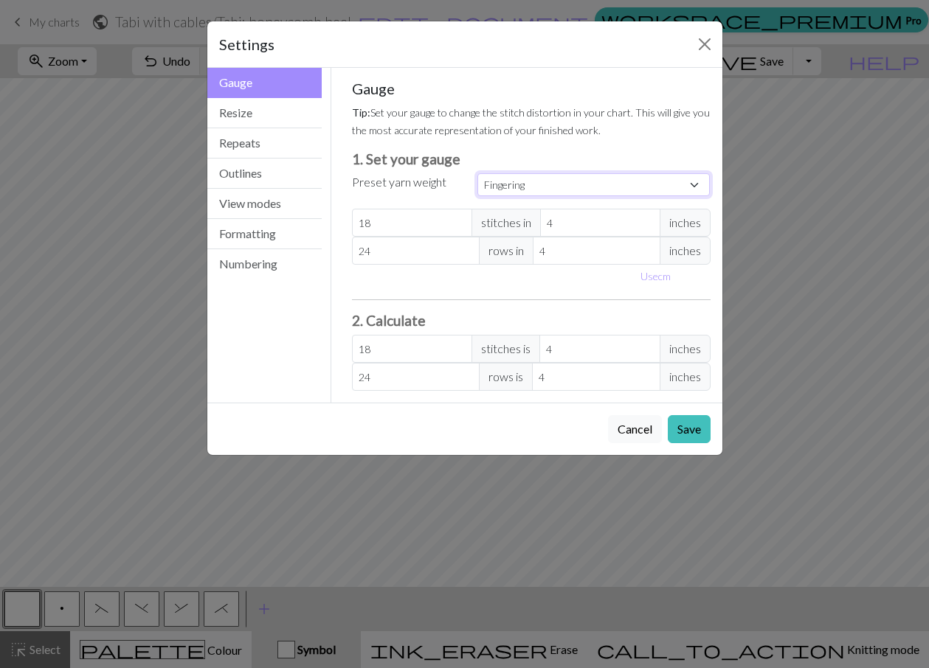
type input "28"
type input "36"
click at [231, 108] on button "Resize" at bounding box center [264, 113] width 115 height 30
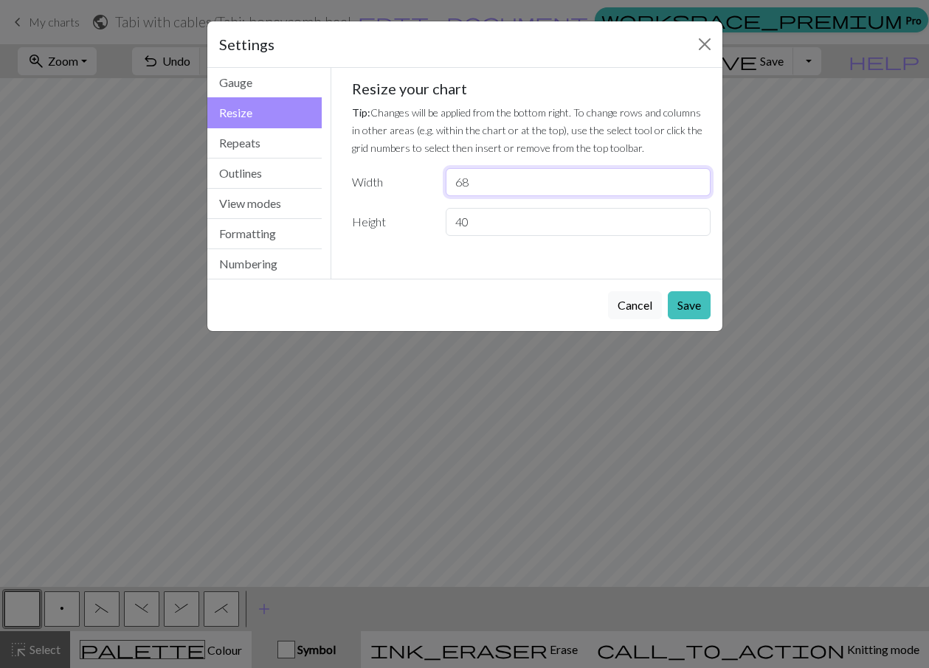
drag, startPoint x: 506, startPoint y: 188, endPoint x: 427, endPoint y: 184, distance: 79.0
click at [427, 184] on div "Width 68" at bounding box center [531, 182] width 376 height 28
type input "32"
drag, startPoint x: 472, startPoint y: 219, endPoint x: 440, endPoint y: 218, distance: 31.7
click at [440, 218] on div "40" at bounding box center [578, 222] width 282 height 28
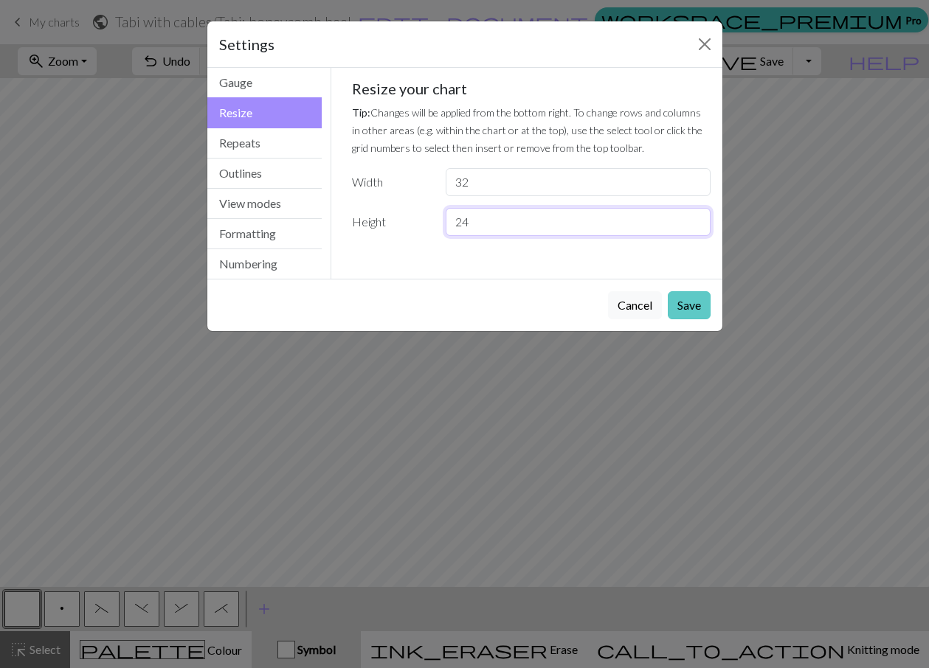
type input "24"
click at [678, 302] on button "Save" at bounding box center [688, 305] width 43 height 28
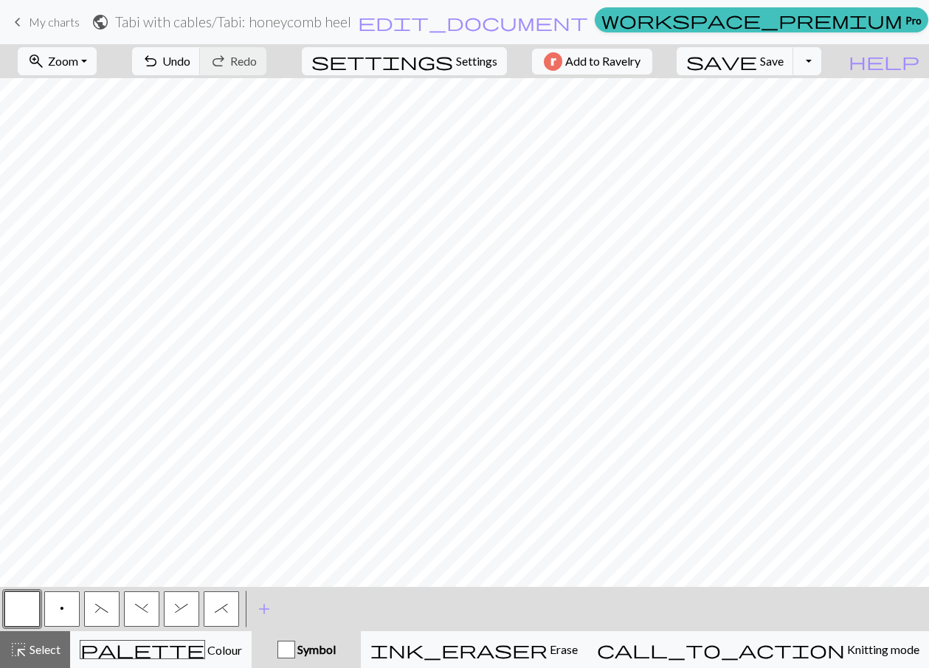
click at [740, 504] on div "zoom_in Zoom Zoom Fit all Fit width Fit height 50% 100% 150% 200% undo Undo Und…" at bounding box center [464, 356] width 929 height 624
click at [230, 602] on button "*" at bounding box center [221, 608] width 35 height 35
click at [260, 607] on span "add" at bounding box center [264, 609] width 18 height 21
click at [260, 607] on button "button" at bounding box center [260, 608] width 35 height 35
click at [261, 605] on button "button" at bounding box center [260, 608] width 35 height 35
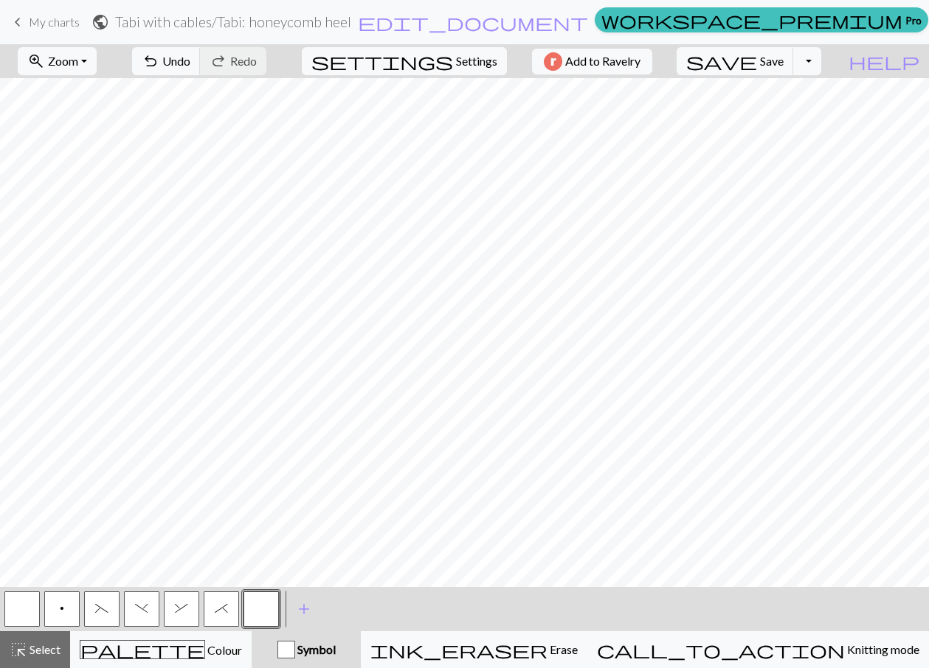
click at [261, 605] on div "Edit symbol Name d f g h j k p s t F H J O P T / | 0 1 2 3 4 5 6 7 8 9 e m n G …" at bounding box center [464, 334] width 929 height 668
click at [266, 609] on button "button" at bounding box center [260, 608] width 35 height 35
click at [266, 609] on div "Edit symbol Name d f g h j k p s t F H J O P T / | 0 1 2 3 4 5 6 7 8 9 e m n G …" at bounding box center [464, 334] width 929 height 668
click at [266, 607] on button "button" at bounding box center [260, 608] width 35 height 35
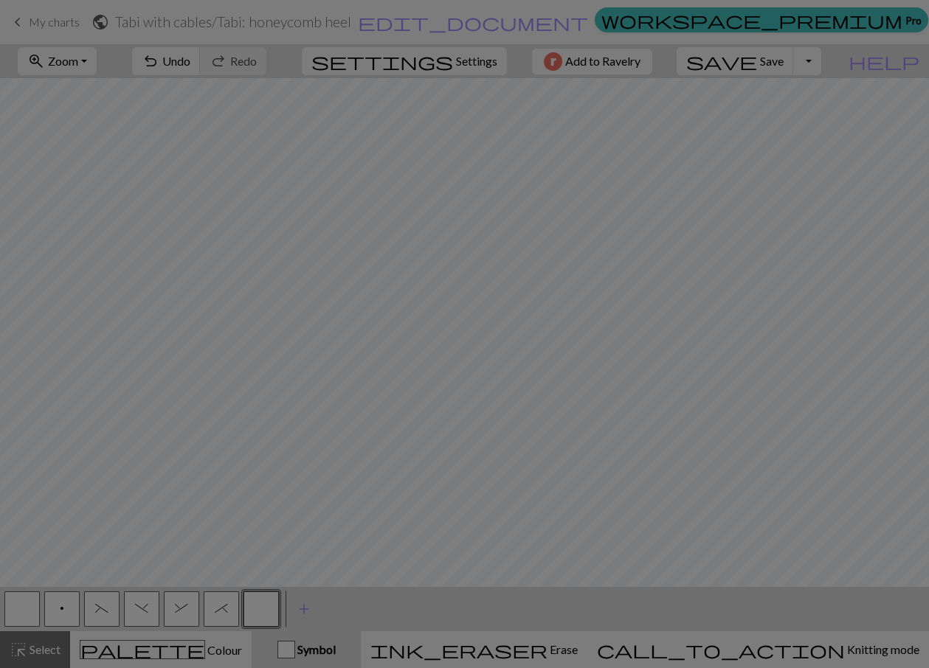
click at [266, 607] on div "Edit symbol Name d f g h j k p s t F H J O P T / | 0 1 2 3 4 5 6 7 8 9 e m n G …" at bounding box center [464, 334] width 929 height 668
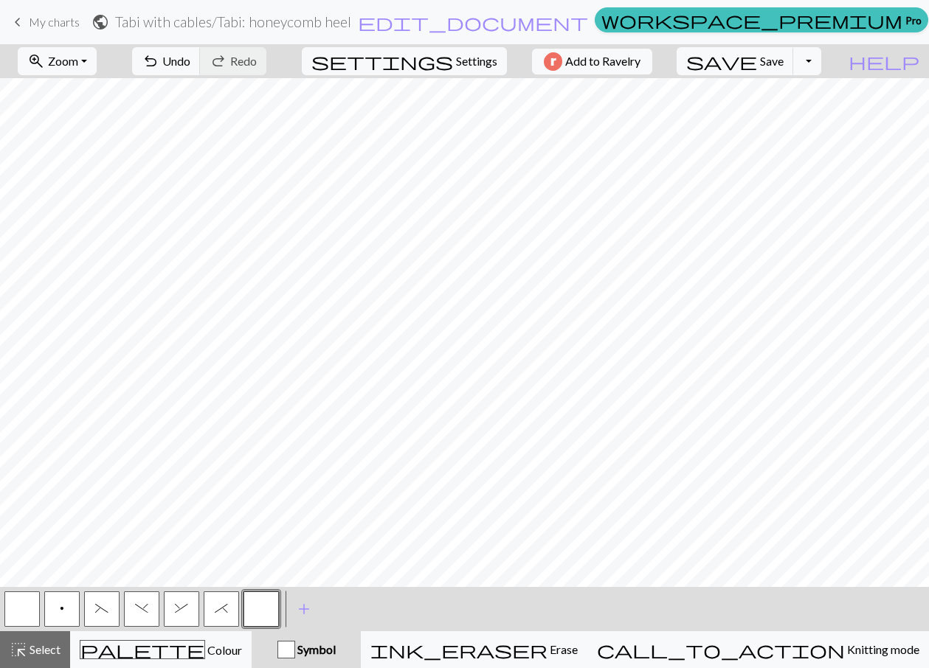
click at [264, 607] on button "button" at bounding box center [260, 608] width 35 height 35
click at [264, 605] on div "Edit symbol Name d f g h j k p s t F H J O P T / | 0 1 2 3 4 5 6 7 8 9 e m n G …" at bounding box center [464, 334] width 929 height 668
click at [257, 603] on button "button" at bounding box center [260, 608] width 35 height 35
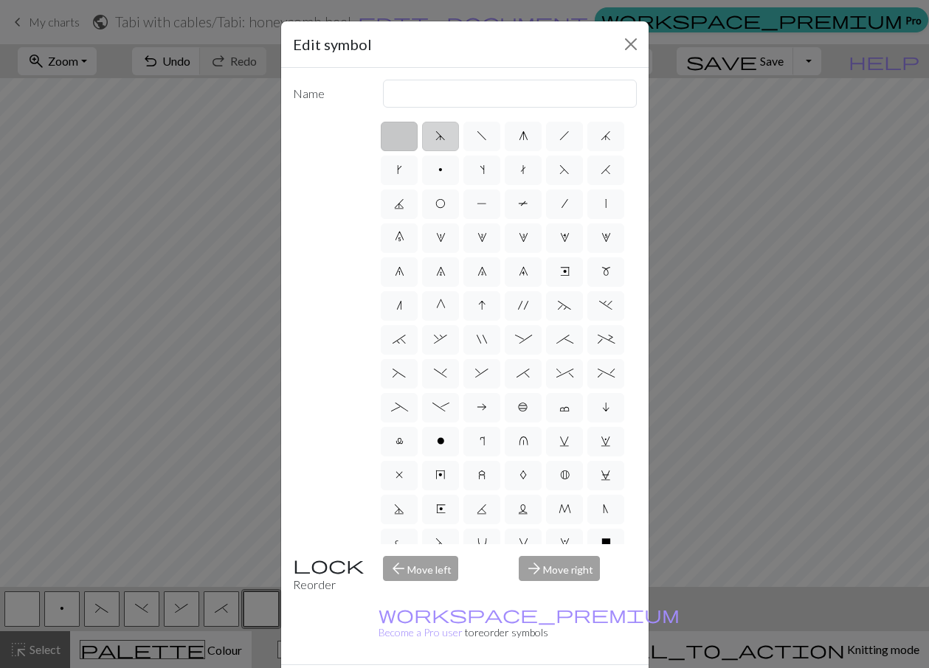
click at [435, 136] on span "d" at bounding box center [440, 136] width 10 height 12
click at [435, 136] on input "d" at bounding box center [440, 132] width 10 height 10
radio input "true"
type input "sk2p"
click at [476, 138] on span "f" at bounding box center [481, 136] width 10 height 12
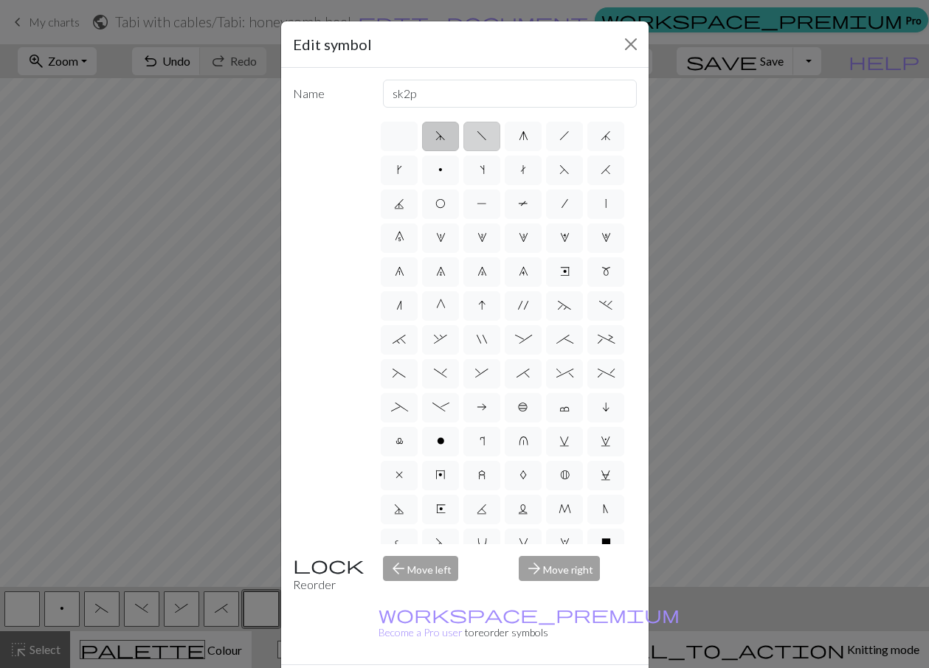
click at [476, 136] on input "f" at bounding box center [481, 132] width 10 height 10
radio input "true"
type input "left leaning decrease"
click at [518, 134] on span "g" at bounding box center [523, 136] width 10 height 12
click at [518, 134] on input "g" at bounding box center [523, 132] width 10 height 10
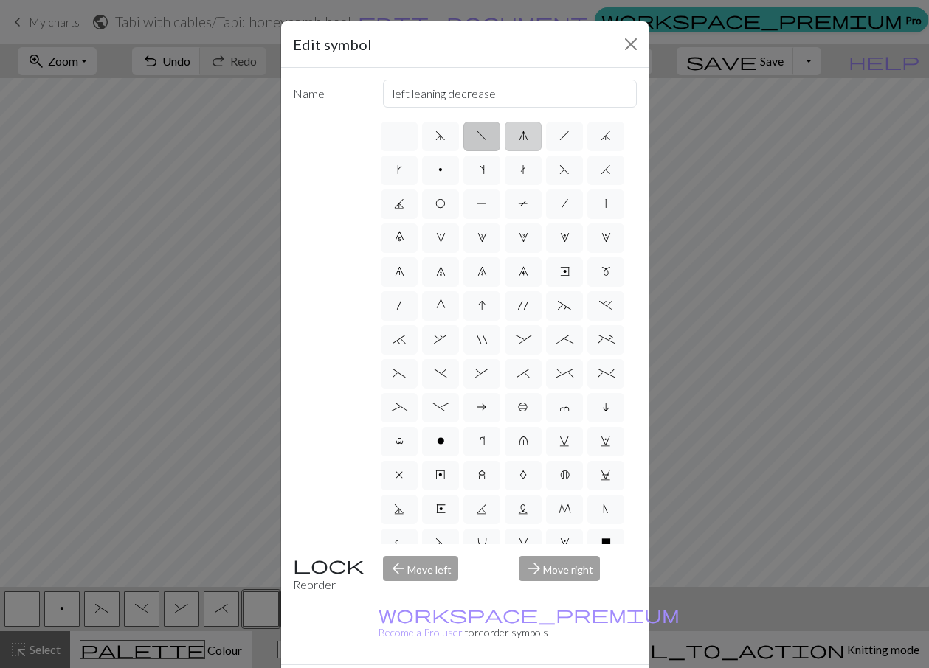
radio input "true"
type input "sk2p"
click at [559, 134] on span "h" at bounding box center [564, 136] width 10 height 12
click at [559, 134] on input "h" at bounding box center [564, 132] width 10 height 10
radio input "true"
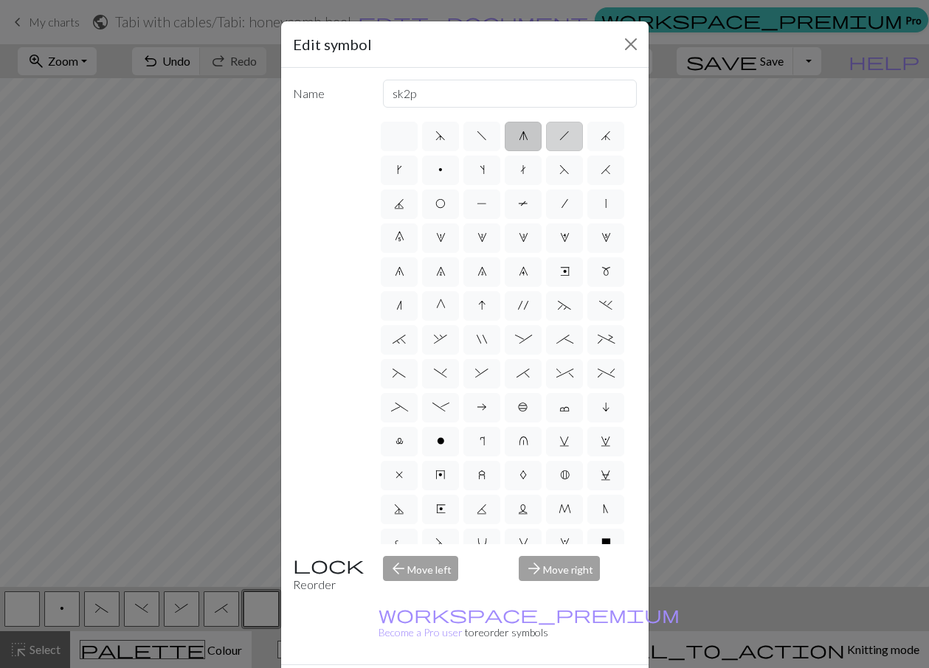
type input "right leaning decrease"
click at [600, 142] on span "j" at bounding box center [605, 136] width 10 height 12
click at [600, 136] on input "j" at bounding box center [605, 132] width 10 height 10
radio input "true"
type input "k3tog"
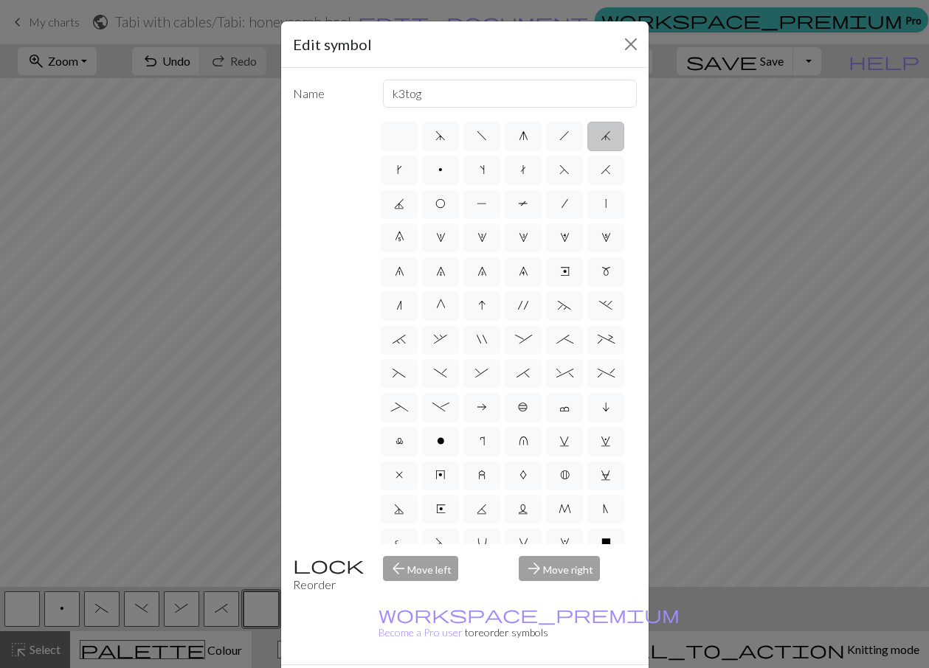
click at [415, 170] on div "d f g h j k p s t F H J O P T / | 0 1 2 3 4 5 6 7 8 9 e m n G I ' ~ . ` , " : ;…" at bounding box center [507, 331] width 258 height 425
click at [402, 167] on span "k" at bounding box center [399, 170] width 5 height 12
click at [406, 167] on input "k" at bounding box center [402, 166] width 10 height 10
radio input "true"
type input "right leaning increase"
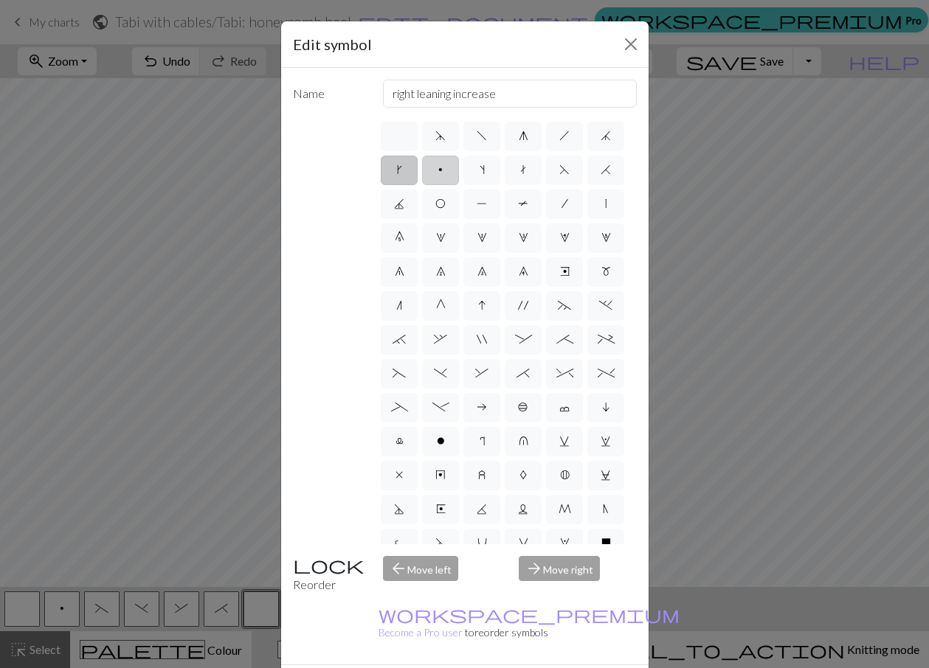
click at [459, 164] on label "p" at bounding box center [440, 171] width 37 height 30
click at [448, 164] on input "p" at bounding box center [443, 166] width 10 height 10
radio input "true"
type input "purl"
click at [485, 167] on span "s" at bounding box center [481, 170] width 5 height 12
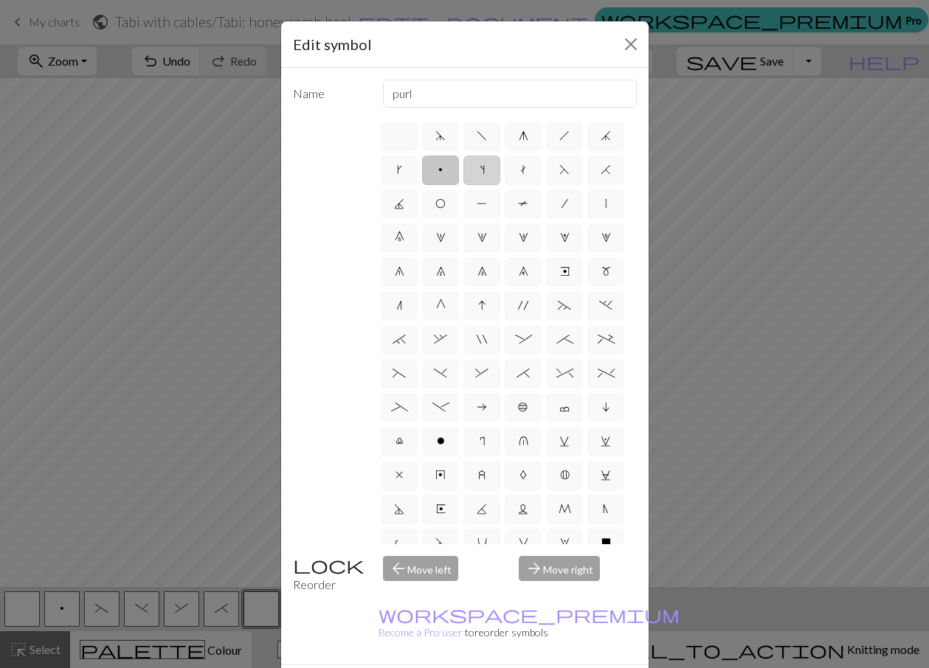
click at [489, 167] on input "s" at bounding box center [484, 166] width 10 height 10
radio input "true"
type input "increase one left leaning"
click at [541, 167] on label "t" at bounding box center [522, 171] width 37 height 30
click at [530, 167] on input "t" at bounding box center [525, 166] width 10 height 10
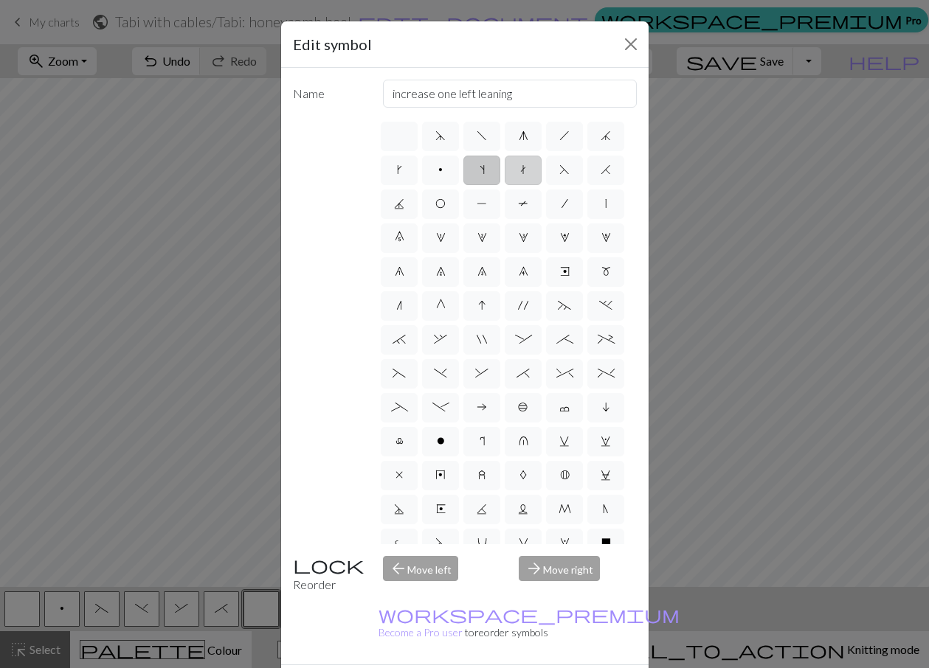
radio input "true"
type input "ktbl"
click at [559, 176] on span "F" at bounding box center [564, 170] width 10 height 12
click at [559, 170] on input "F" at bounding box center [564, 166] width 10 height 10
radio input "true"
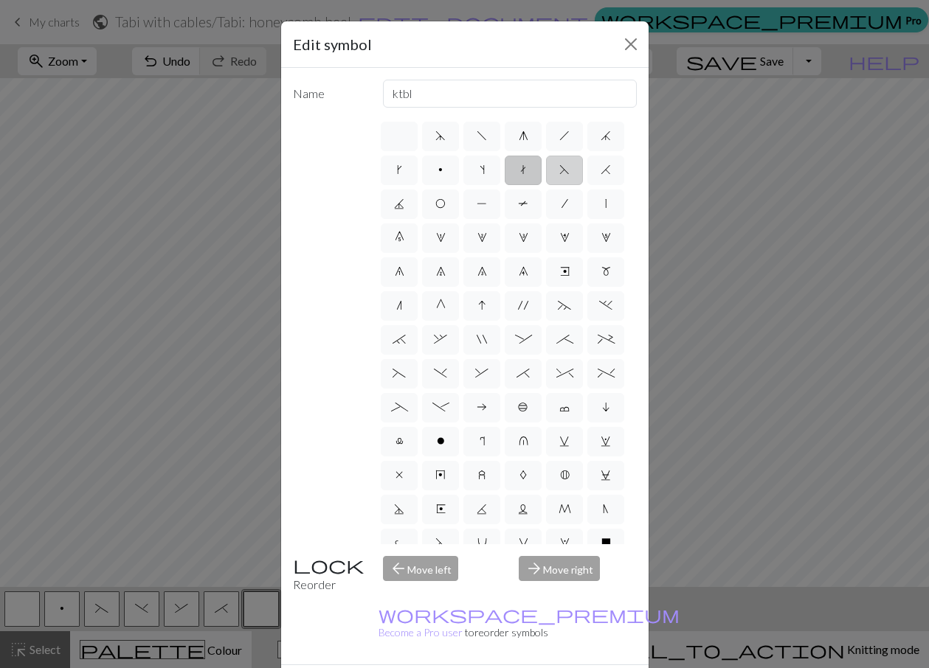
type input "ssk"
click at [600, 176] on span "H" at bounding box center [605, 170] width 10 height 12
click at [600, 170] on input "H" at bounding box center [605, 166] width 10 height 10
radio input "true"
type input "k2tog"
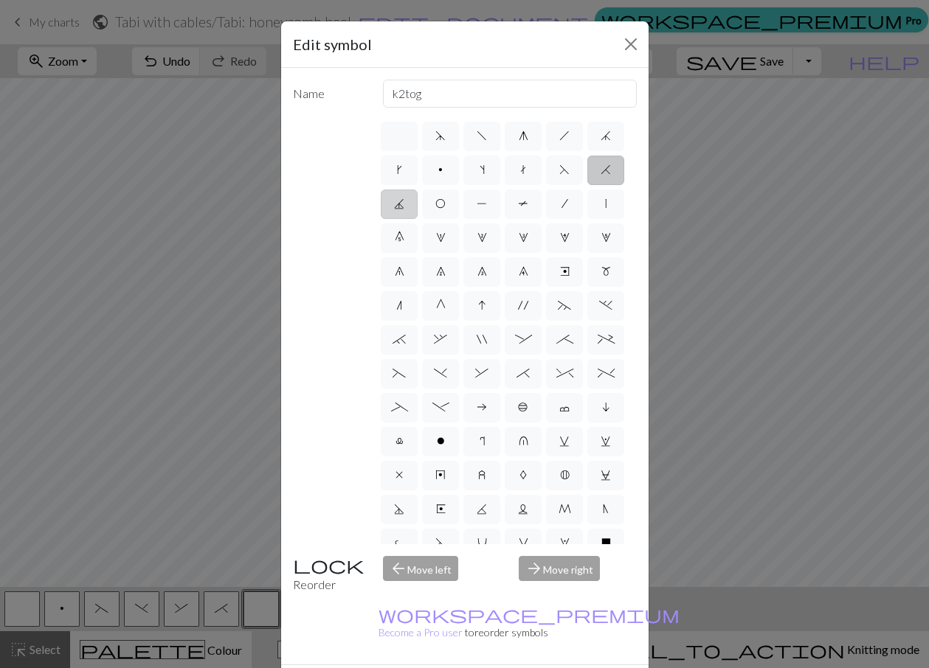
click at [417, 205] on label "J" at bounding box center [399, 205] width 37 height 30
click at [403, 204] on input "J" at bounding box center [399, 200] width 10 height 10
radio input "true"
type input "p3tog"
click at [459, 200] on label "O" at bounding box center [440, 205] width 37 height 30
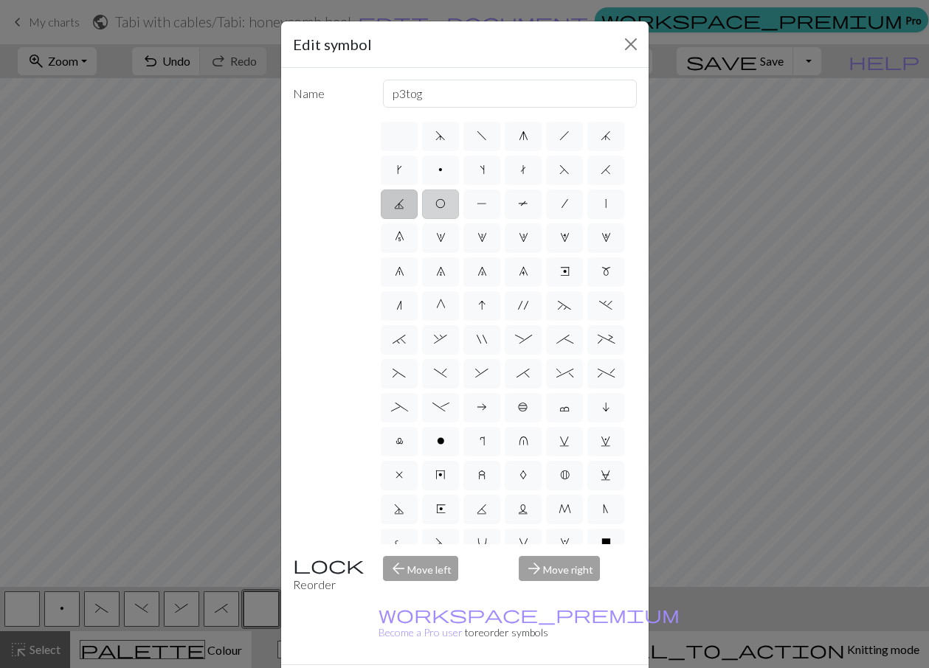
click at [445, 200] on input "O" at bounding box center [440, 200] width 10 height 10
radio input "true"
type input "yo"
click at [487, 199] on span "P" at bounding box center [481, 204] width 10 height 12
click at [486, 199] on input "P" at bounding box center [481, 200] width 10 height 10
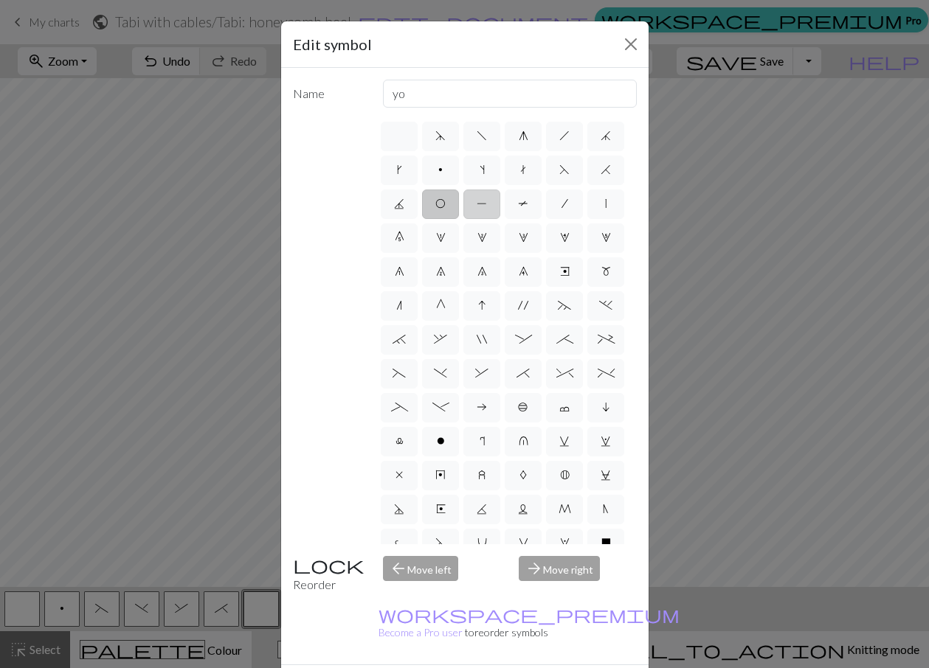
radio input "true"
type input "purl"
click at [518, 209] on span "T" at bounding box center [523, 204] width 10 height 12
click at [518, 204] on input "T" at bounding box center [523, 200] width 10 height 10
radio input "true"
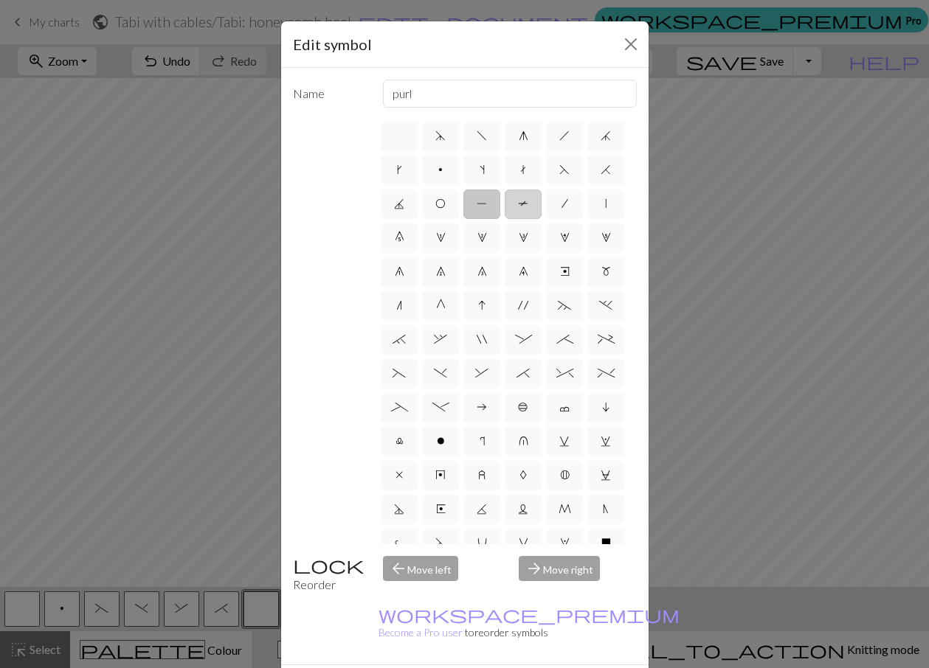
type input "ptbl"
click at [561, 209] on span "/" at bounding box center [564, 204] width 7 height 12
click at [561, 204] on input "/" at bounding box center [566, 200] width 10 height 10
radio input "true"
type input "right leaning decrease"
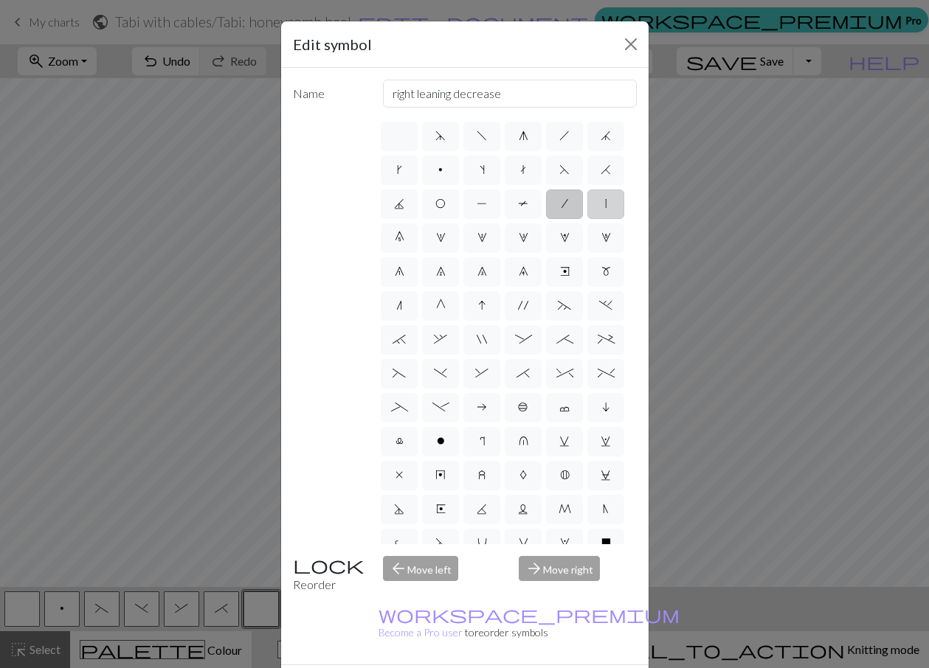
click at [587, 219] on label "|" at bounding box center [605, 205] width 37 height 30
click at [605, 204] on input "|" at bounding box center [610, 200] width 10 height 10
radio input "true"
type input "slip stitch"
drag, startPoint x: 516, startPoint y: 240, endPoint x: 454, endPoint y: 254, distance: 64.4
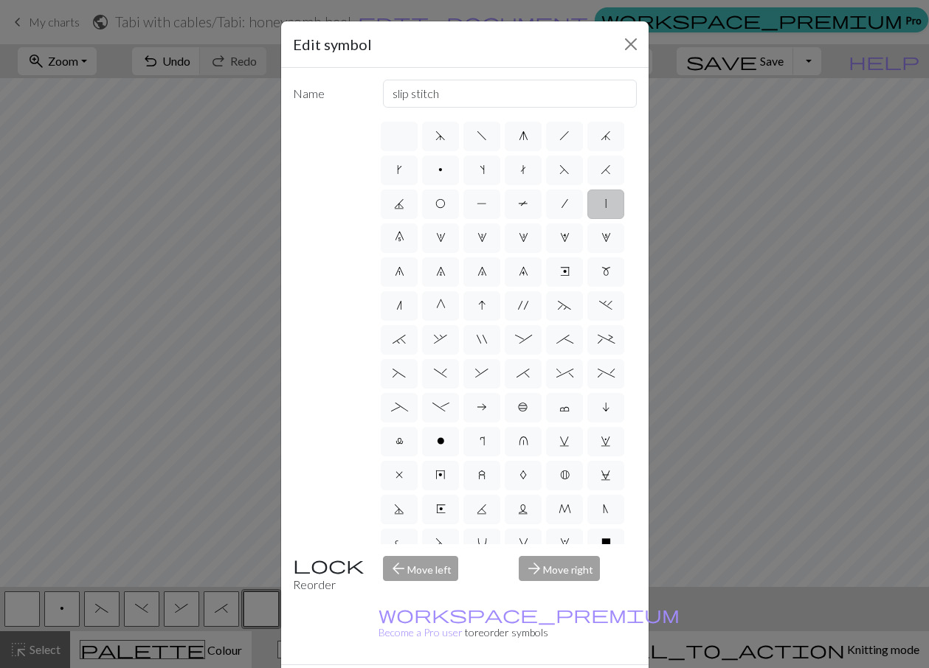
click at [454, 254] on div "d f g h j k p s t F H J O P T / | 0 1 2 3 4 5 6 7 8 9 e m n G I ' ~ . ` , " : ;…" at bounding box center [507, 331] width 258 height 425
click at [417, 235] on label "0" at bounding box center [399, 238] width 37 height 30
click at [404, 235] on input "0" at bounding box center [400, 234] width 10 height 10
radio input "true"
type input "decrease 5"
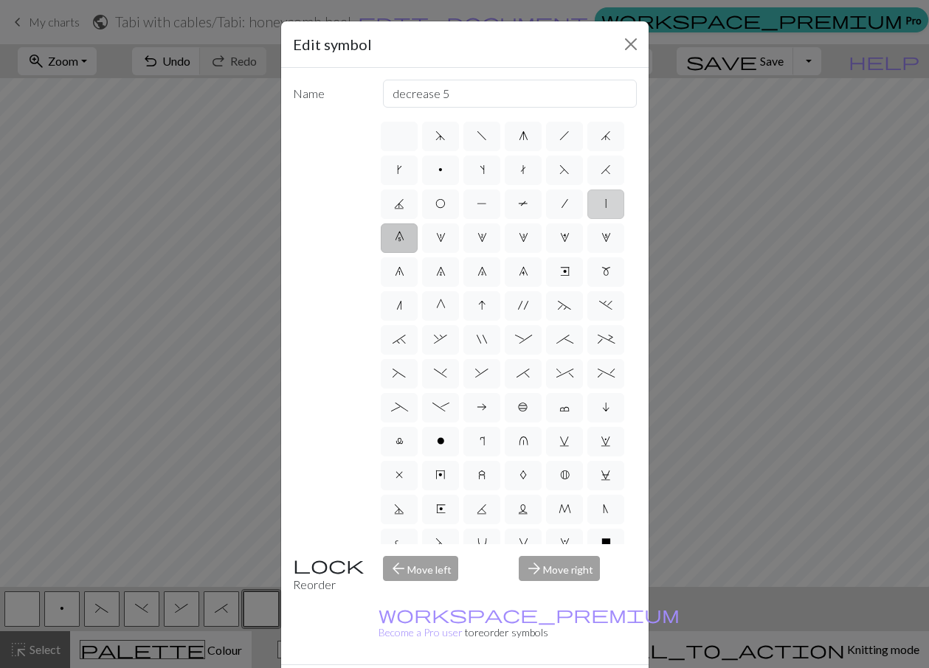
click at [587, 219] on label "|" at bounding box center [605, 205] width 37 height 30
click at [605, 204] on input "|" at bounding box center [610, 200] width 10 height 10
radio input "true"
type input "slip stitch"
click at [560, 277] on span "e" at bounding box center [565, 272] width 10 height 12
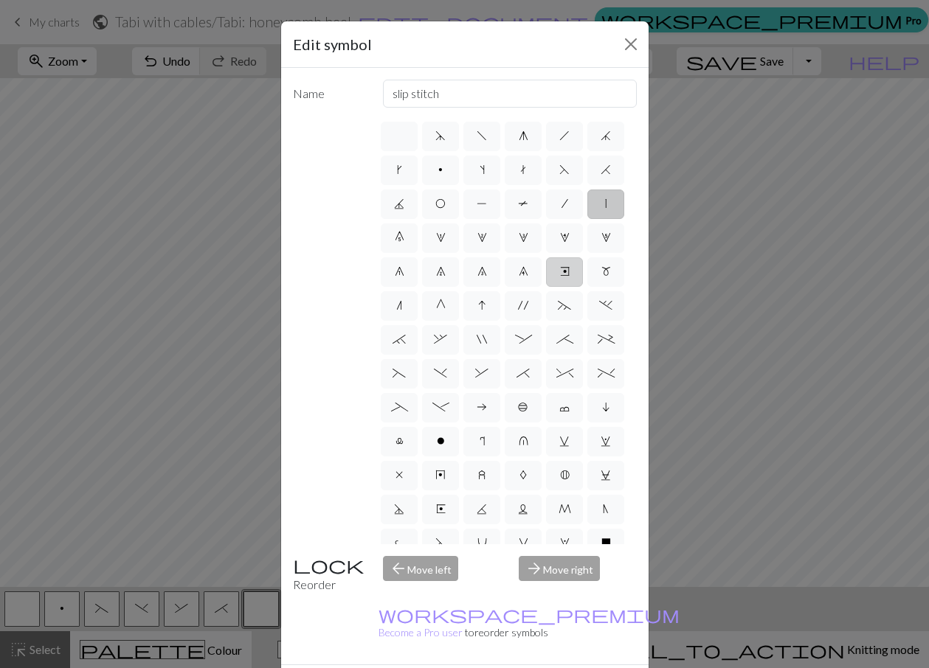
click at [560, 272] on input "e" at bounding box center [565, 268] width 10 height 10
radio input "true"
type input "Right end"
click at [601, 277] on span "m" at bounding box center [606, 272] width 10 height 12
click at [601, 272] on input "m" at bounding box center [606, 268] width 10 height 10
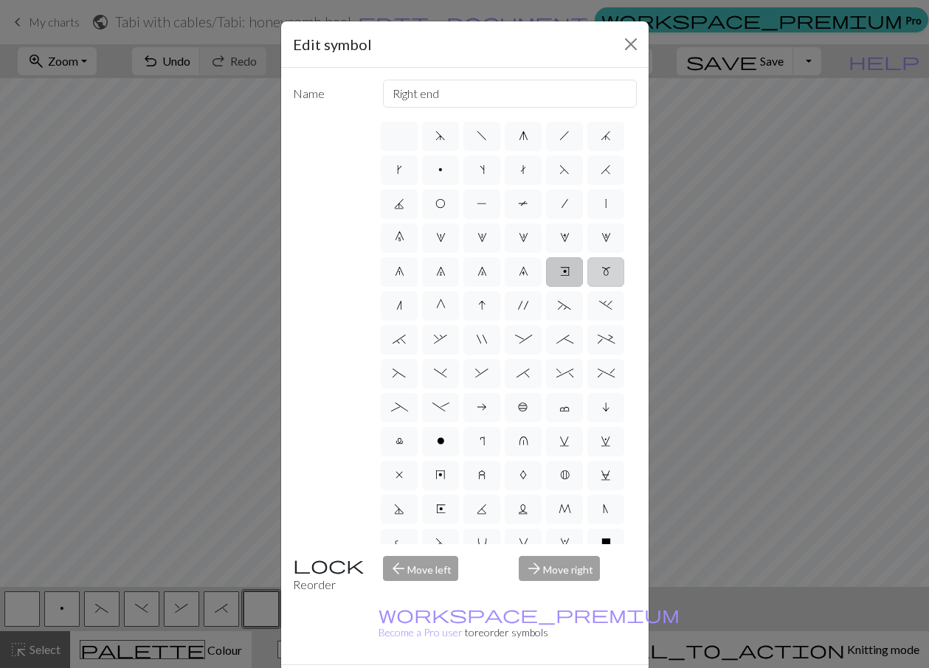
radio input "true"
type input "m1"
click at [587, 219] on label "|" at bounding box center [605, 205] width 37 height 30
click at [605, 204] on input "|" at bounding box center [610, 200] width 10 height 10
radio input "true"
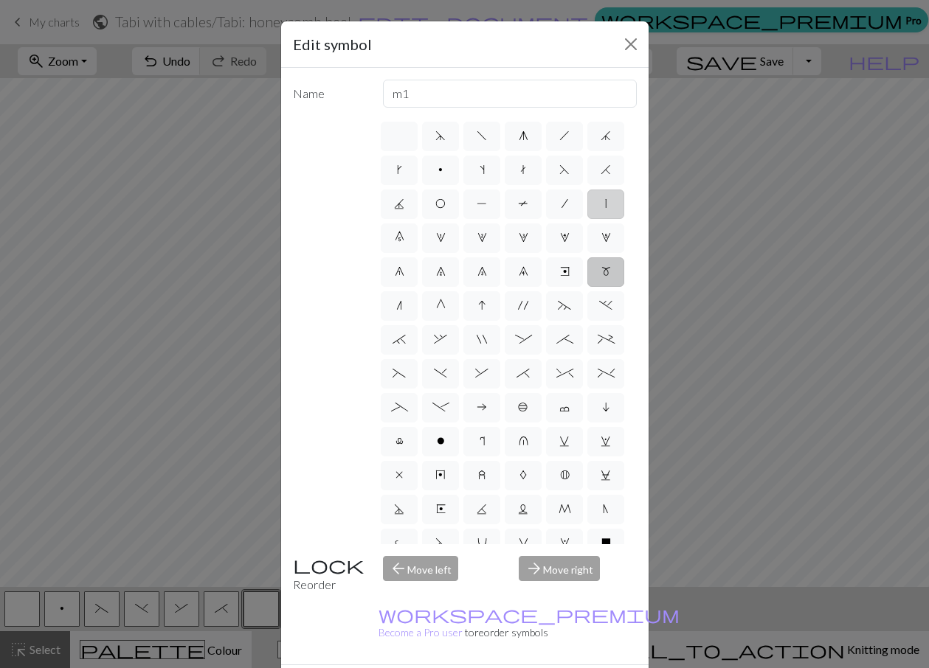
type input "slip stitch"
click at [605, 209] on span "|" at bounding box center [605, 204] width 1 height 12
click at [605, 204] on input "|" at bounding box center [610, 200] width 10 height 10
click at [605, 209] on span "|" at bounding box center [605, 204] width 1 height 12
click at [605, 204] on input "|" at bounding box center [610, 200] width 10 height 10
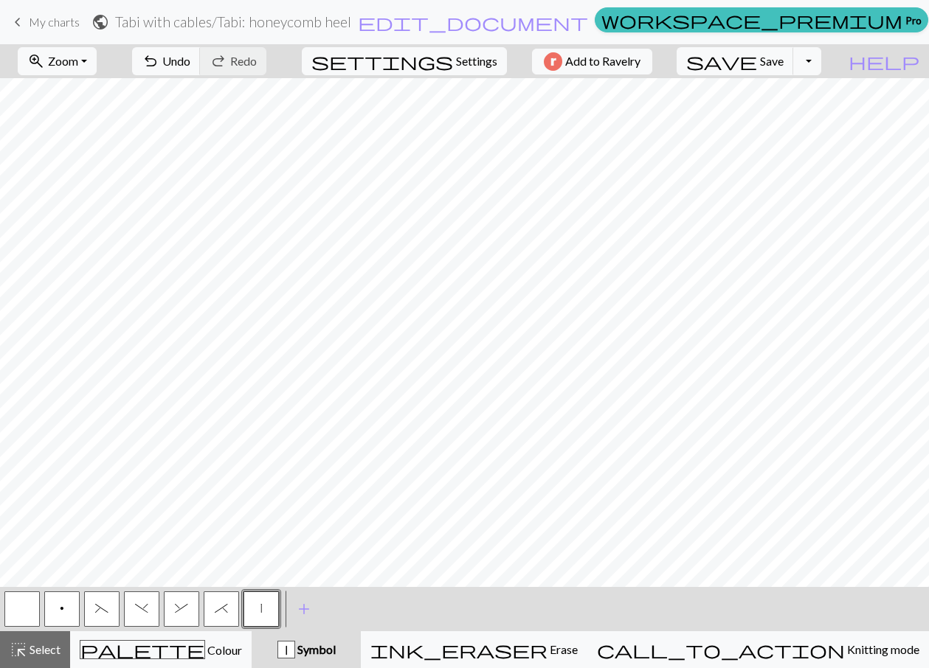
click at [184, 608] on span "&" at bounding box center [181, 609] width 13 height 12
click at [221, 612] on span "*" at bounding box center [221, 609] width 13 height 12
click at [183, 608] on span "&" at bounding box center [181, 609] width 13 height 12
click at [218, 608] on span "*" at bounding box center [221, 609] width 13 height 12
click at [176, 602] on button "&" at bounding box center [181, 608] width 35 height 35
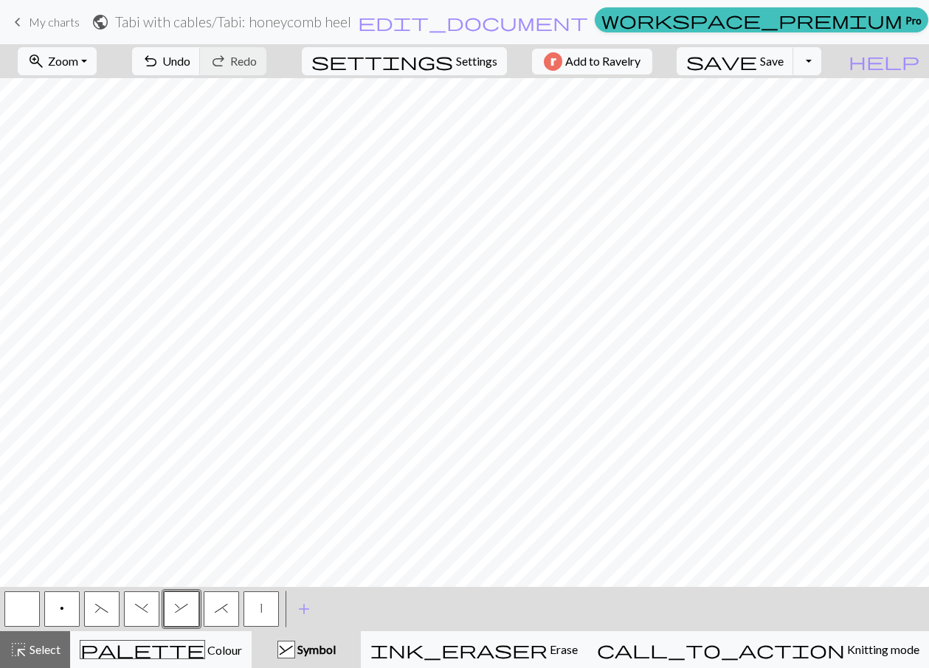
drag, startPoint x: 15, startPoint y: 603, endPoint x: 413, endPoint y: 599, distance: 397.5
click at [18, 604] on button "button" at bounding box center [21, 608] width 35 height 35
click at [24, 608] on button "button" at bounding box center [21, 608] width 35 height 35
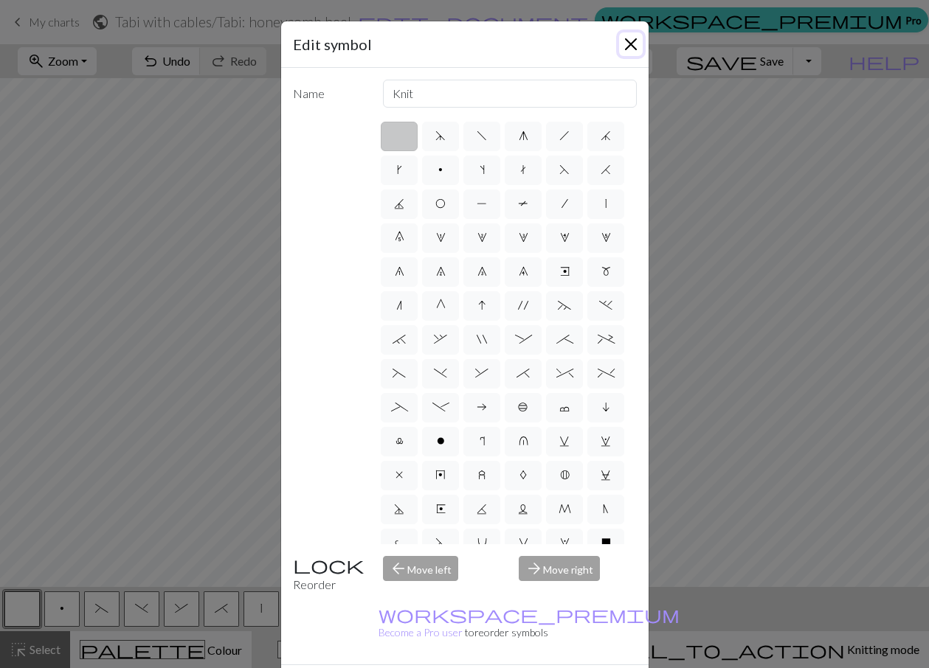
click at [625, 41] on button "Close" at bounding box center [631, 44] width 24 height 24
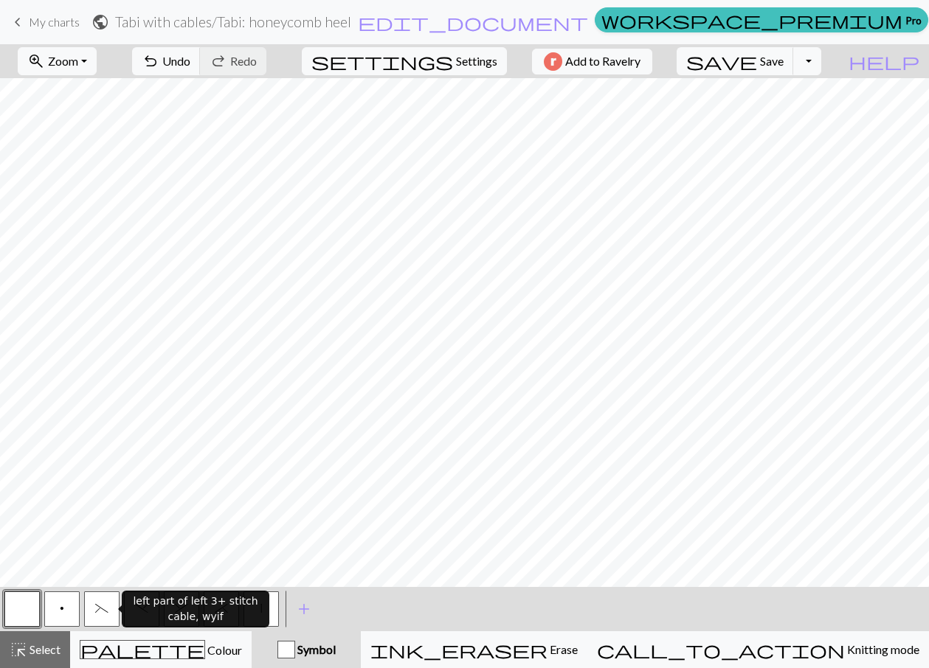
click at [97, 607] on span "(" at bounding box center [101, 609] width 13 height 12
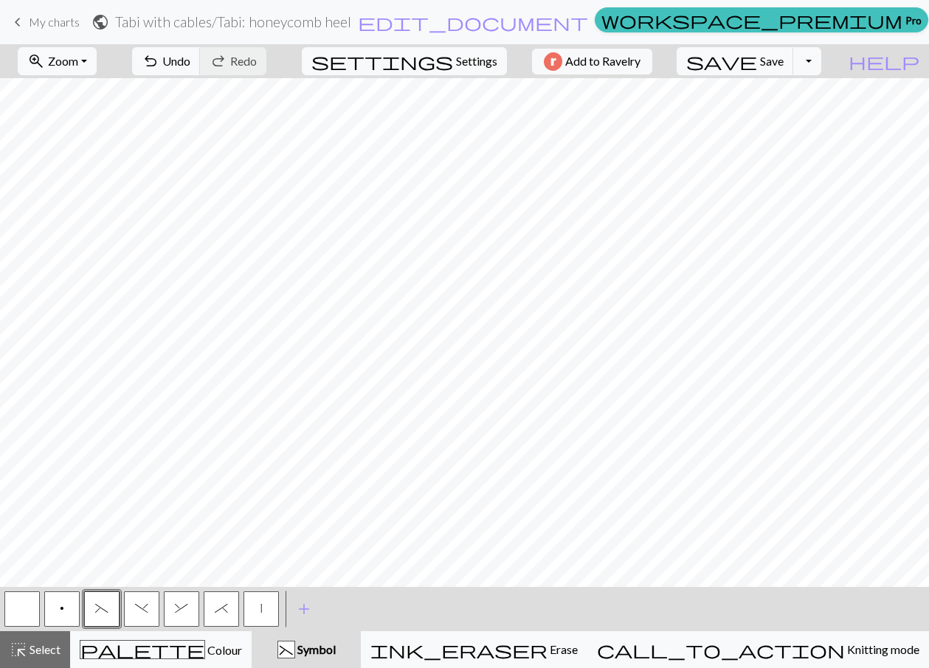
click at [147, 610] on span ")" at bounding box center [141, 609] width 13 height 12
click at [103, 610] on span "(" at bounding box center [101, 609] width 13 height 12
click at [178, 604] on span "&" at bounding box center [181, 609] width 13 height 12
click at [226, 613] on span "*" at bounding box center [221, 609] width 13 height 12
drag, startPoint x: 30, startPoint y: 615, endPoint x: 201, endPoint y: 603, distance: 171.6
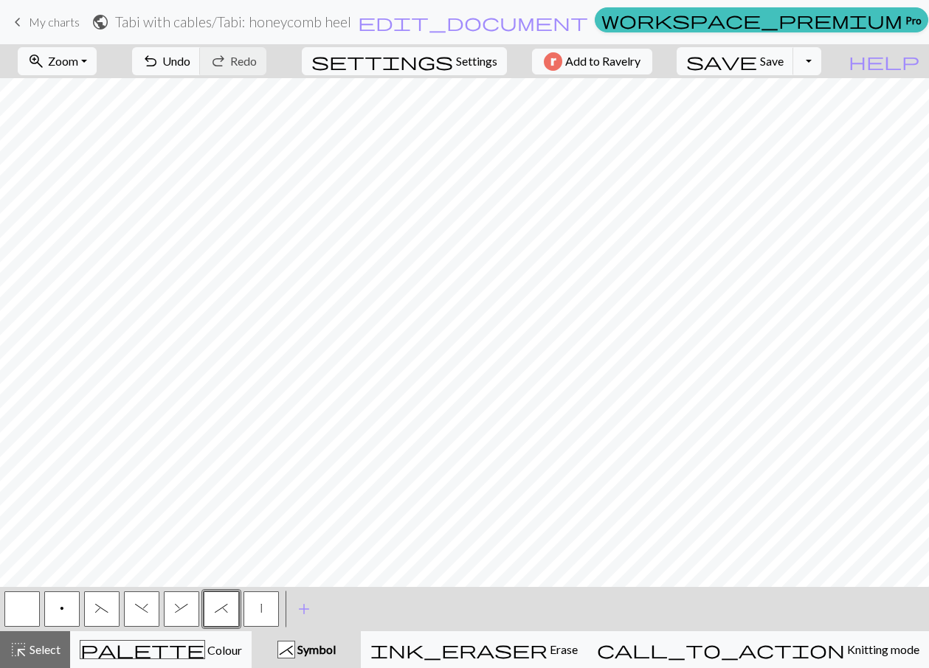
click at [32, 617] on button "button" at bounding box center [21, 608] width 35 height 35
click at [183, 602] on button "&" at bounding box center [181, 608] width 35 height 35
click at [221, 616] on button "*" at bounding box center [221, 608] width 35 height 35
click at [108, 609] on button "(" at bounding box center [101, 608] width 35 height 35
drag, startPoint x: 146, startPoint y: 610, endPoint x: 190, endPoint y: 589, distance: 48.2
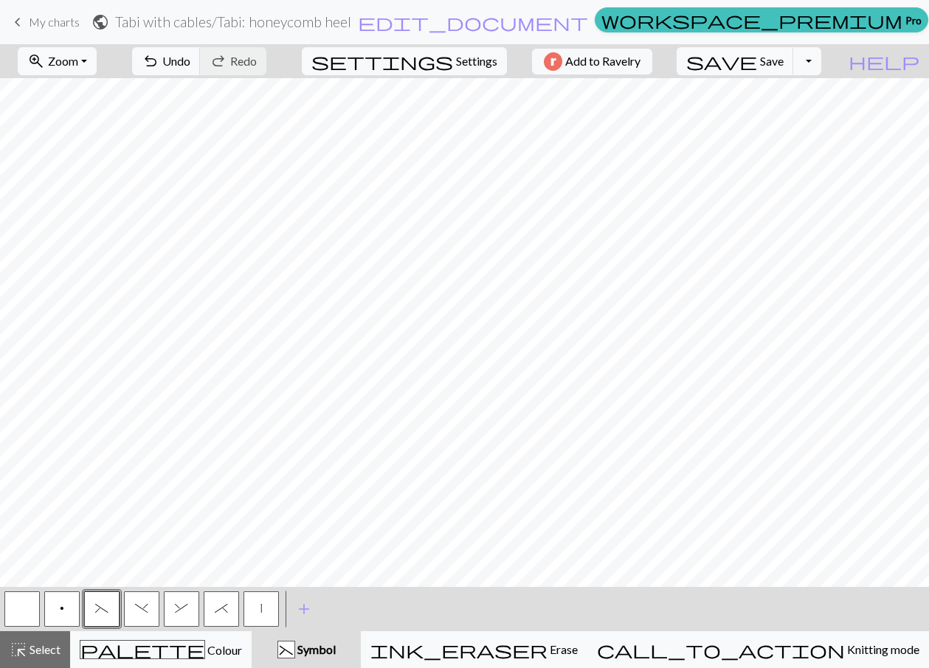
click at [148, 608] on button ")" at bounding box center [141, 608] width 35 height 35
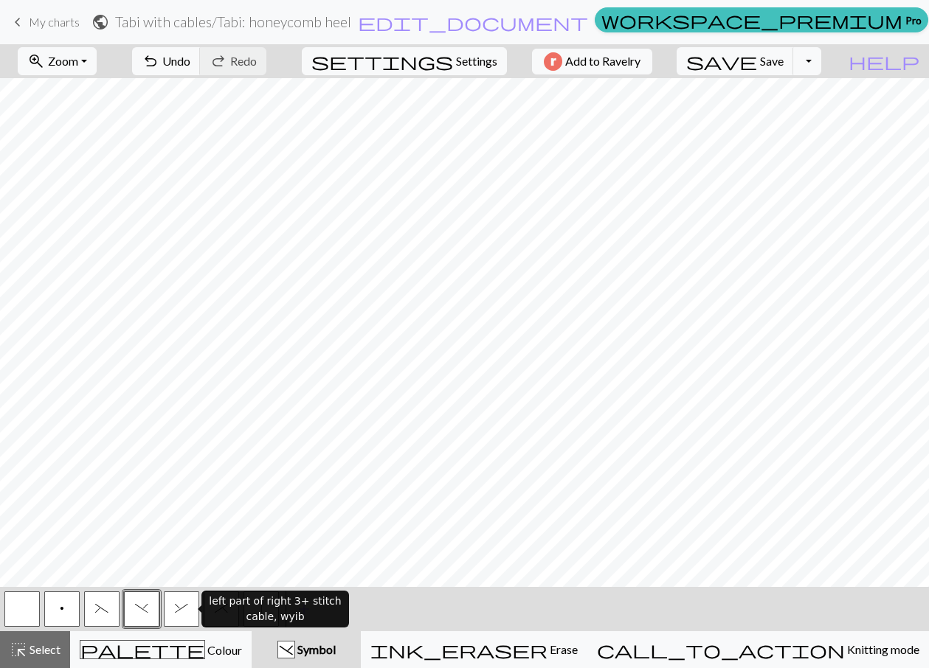
click at [168, 610] on button "&" at bounding box center [181, 608] width 35 height 35
drag, startPoint x: 221, startPoint y: 615, endPoint x: 233, endPoint y: 591, distance: 26.4
click at [224, 603] on button "*" at bounding box center [221, 608] width 35 height 35
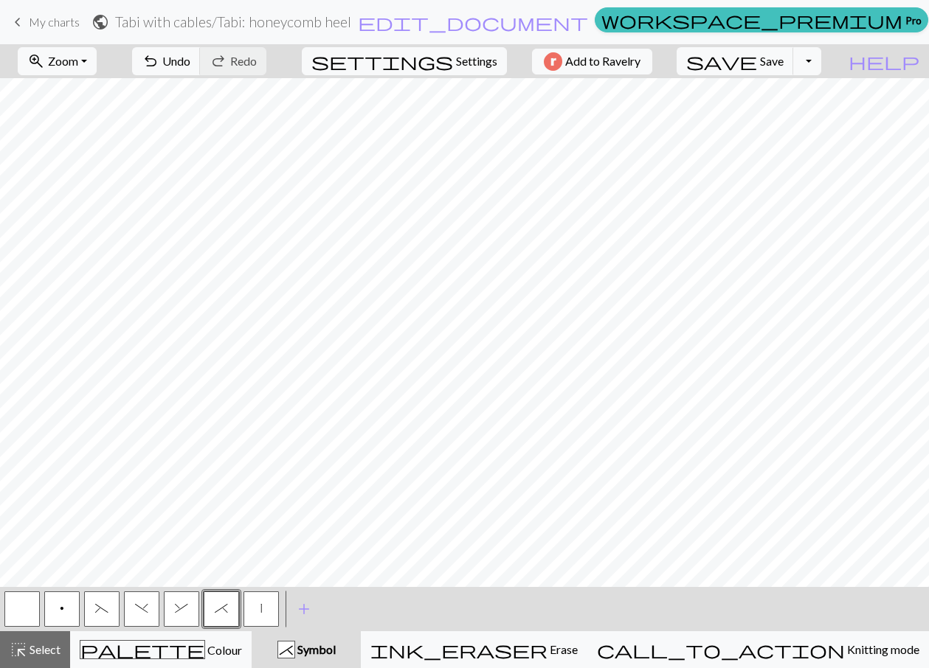
click at [179, 613] on span "&" at bounding box center [181, 609] width 13 height 12
drag, startPoint x: 215, startPoint y: 613, endPoint x: 228, endPoint y: 588, distance: 28.4
click at [218, 609] on span "*" at bounding box center [221, 609] width 13 height 12
click at [103, 614] on span "(" at bounding box center [101, 609] width 13 height 12
drag, startPoint x: 145, startPoint y: 618, endPoint x: 291, endPoint y: 603, distance: 147.6
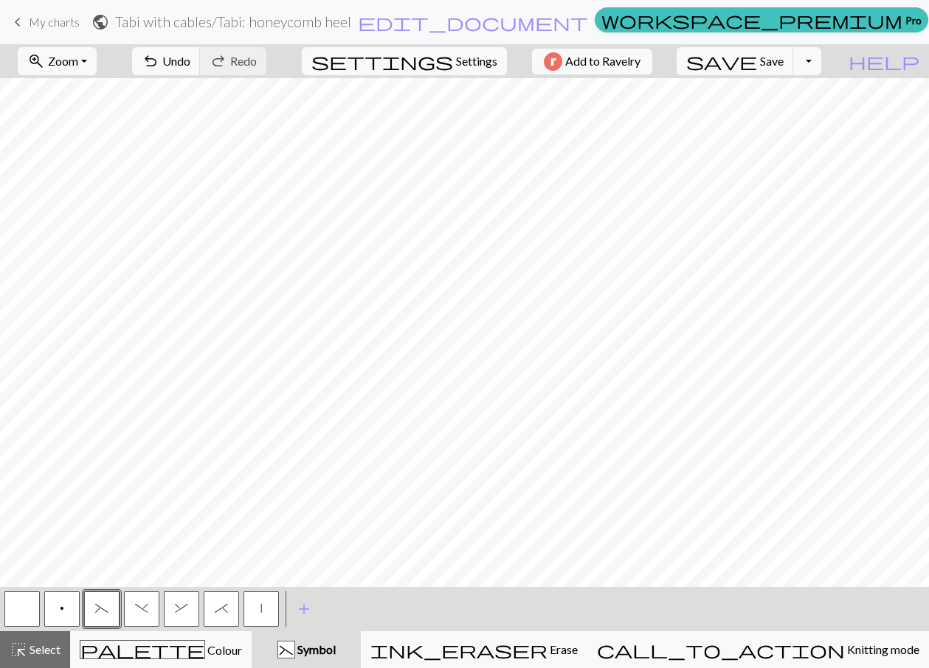
click at [146, 618] on button ")" at bounding box center [141, 608] width 35 height 35
drag, startPoint x: 179, startPoint y: 617, endPoint x: 260, endPoint y: 590, distance: 85.4
click at [197, 611] on button "&" at bounding box center [181, 608] width 35 height 35
drag, startPoint x: 221, startPoint y: 614, endPoint x: 434, endPoint y: 591, distance: 214.4
click at [240, 611] on div "*" at bounding box center [221, 609] width 40 height 40
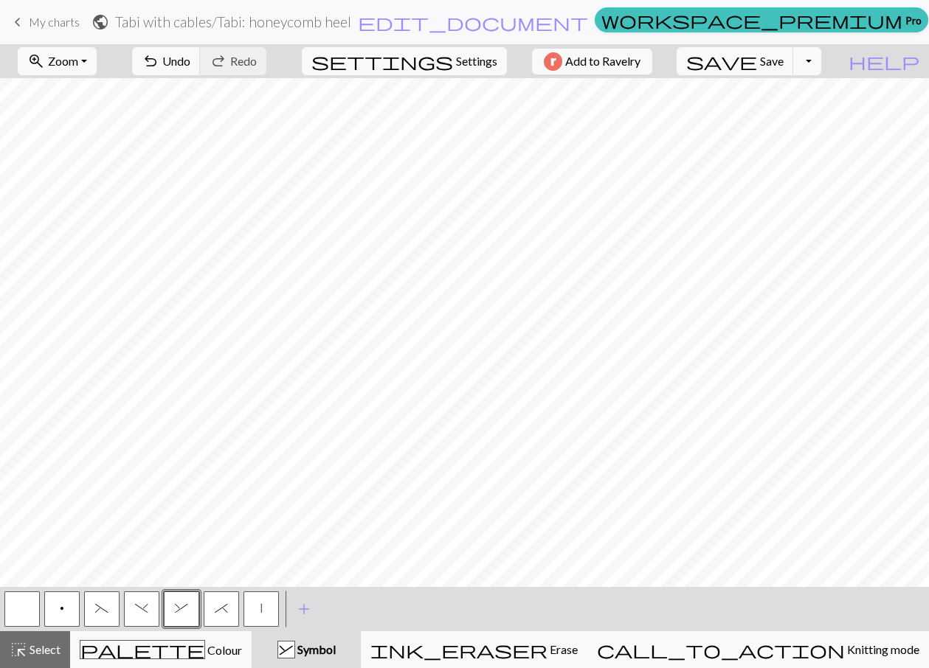
drag, startPoint x: 95, startPoint y: 608, endPoint x: 216, endPoint y: 587, distance: 122.7
click at [101, 608] on span "(" at bounding box center [101, 609] width 13 height 12
drag, startPoint x: 141, startPoint y: 606, endPoint x: 268, endPoint y: 597, distance: 127.2
click at [167, 608] on div "p ( ) & * |" at bounding box center [141, 609] width 279 height 40
click at [143, 608] on span ")" at bounding box center [141, 609] width 13 height 12
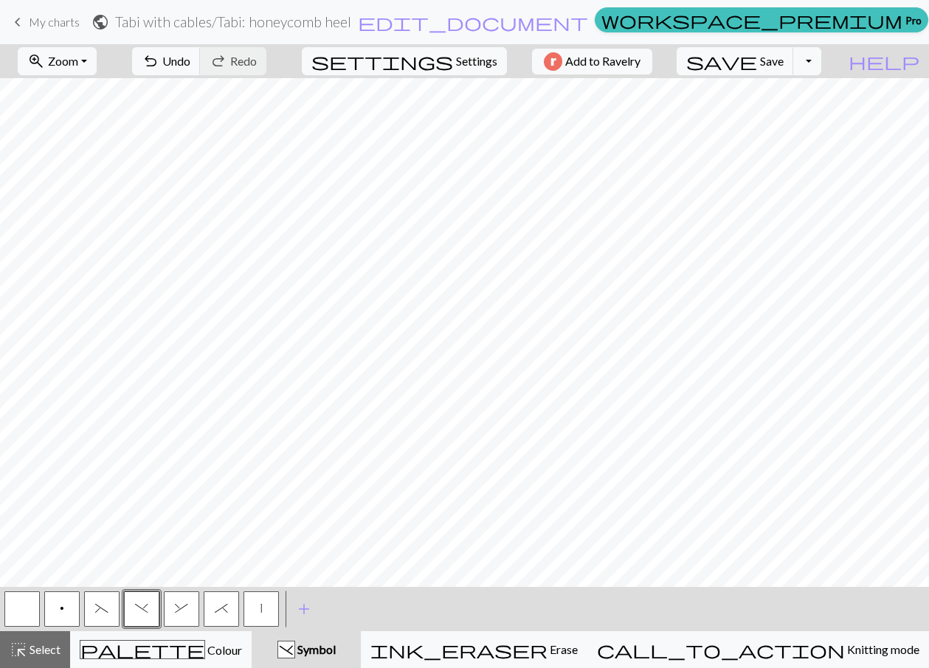
drag, startPoint x: 175, startPoint y: 620, endPoint x: 334, endPoint y: 607, distance: 159.9
click at [223, 620] on div "p ( ) & * |" at bounding box center [141, 609] width 279 height 40
drag, startPoint x: 162, startPoint y: 604, endPoint x: 170, endPoint y: 605, distance: 8.9
click at [161, 604] on div "p ( ) & * |" at bounding box center [141, 609] width 279 height 40
click at [170, 605] on button "&" at bounding box center [181, 608] width 35 height 35
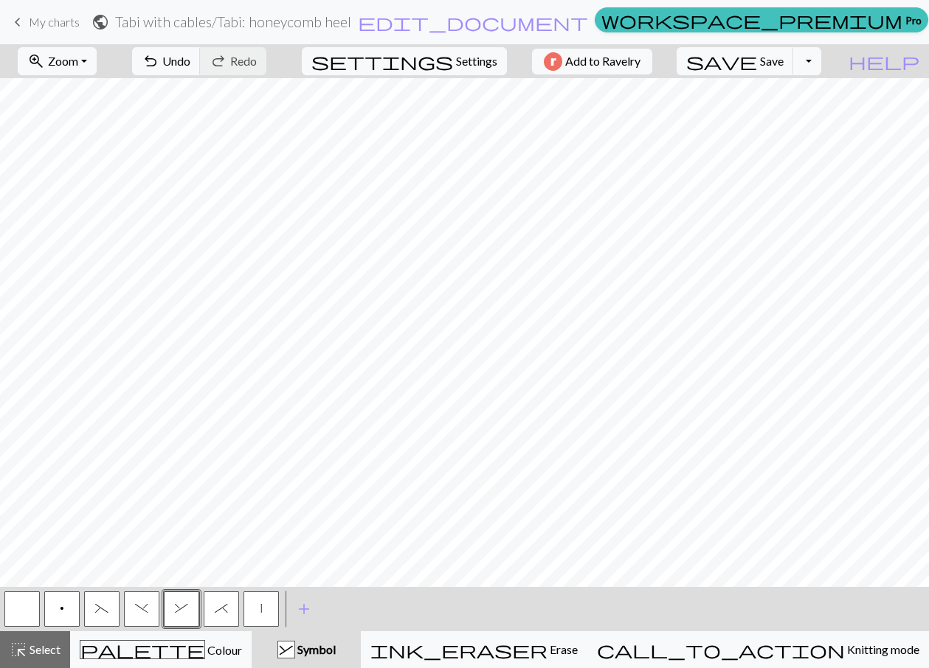
click at [218, 614] on span "*" at bounding box center [221, 609] width 13 height 12
click at [254, 607] on button "|" at bounding box center [260, 608] width 35 height 35
drag, startPoint x: 99, startPoint y: 608, endPoint x: 121, endPoint y: 598, distance: 24.1
click at [99, 608] on span "(" at bounding box center [101, 609] width 13 height 12
click at [136, 608] on span ")" at bounding box center [141, 609] width 13 height 12
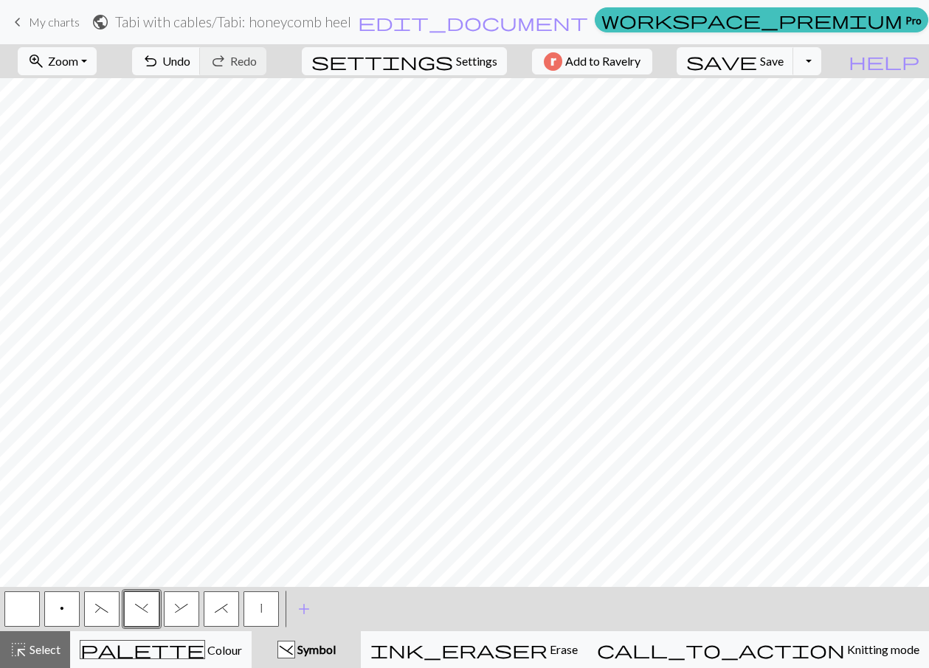
click at [180, 611] on span "&" at bounding box center [181, 609] width 13 height 12
click at [223, 613] on button "*" at bounding box center [221, 608] width 35 height 35
drag, startPoint x: 27, startPoint y: 613, endPoint x: 73, endPoint y: 591, distance: 51.5
click at [34, 609] on button "button" at bounding box center [21, 608] width 35 height 35
click at [178, 615] on button "&" at bounding box center [181, 608] width 35 height 35
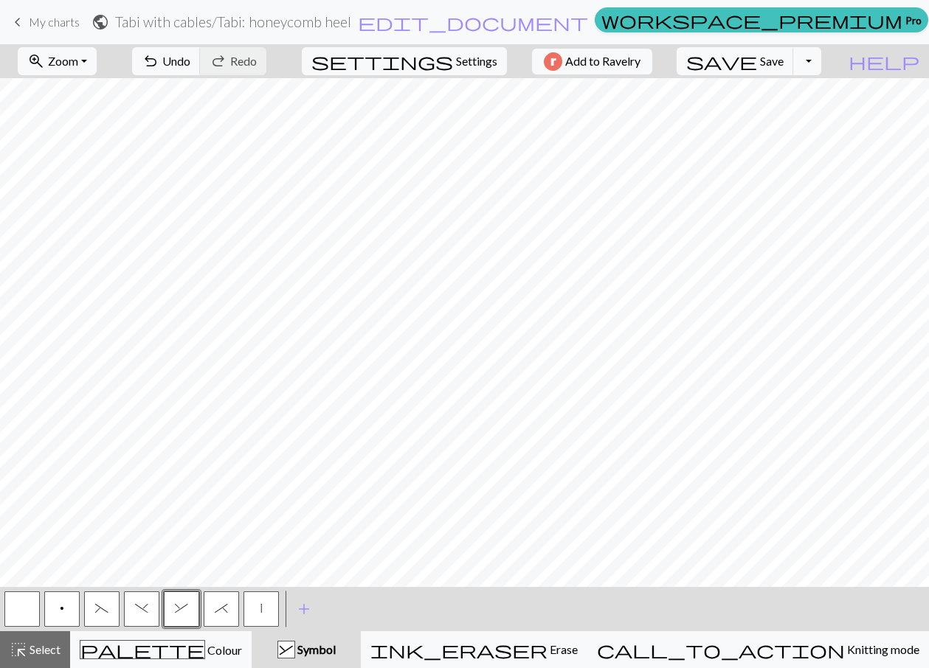
drag, startPoint x: 221, startPoint y: 608, endPoint x: 229, endPoint y: 597, distance: 14.8
click at [221, 607] on span "*" at bounding box center [221, 609] width 13 height 12
drag, startPoint x: 10, startPoint y: 611, endPoint x: 57, endPoint y: 598, distance: 48.3
click at [14, 609] on button "button" at bounding box center [21, 608] width 35 height 35
click at [96, 613] on span "(" at bounding box center [101, 609] width 13 height 12
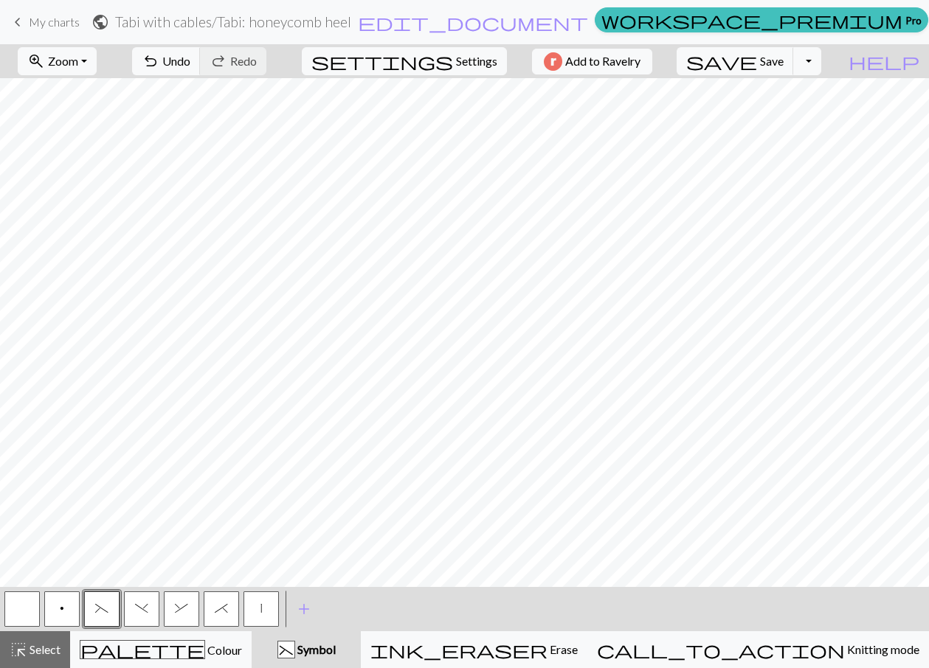
click at [141, 611] on span ")" at bounding box center [141, 609] width 13 height 12
click at [266, 606] on button "|" at bounding box center [260, 608] width 35 height 35
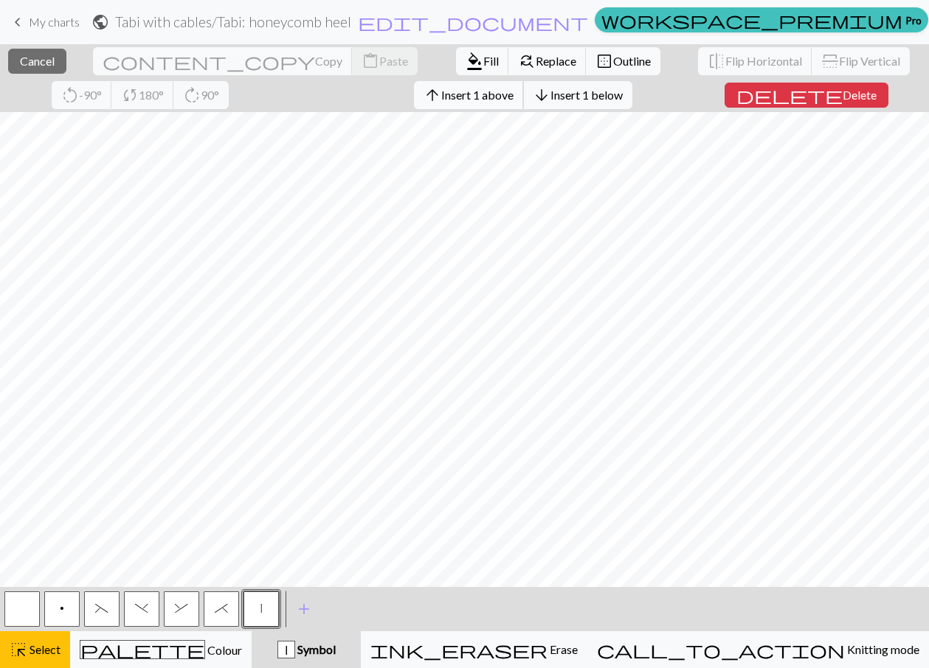
click at [441, 94] on span "Insert 1 above" at bounding box center [477, 95] width 72 height 14
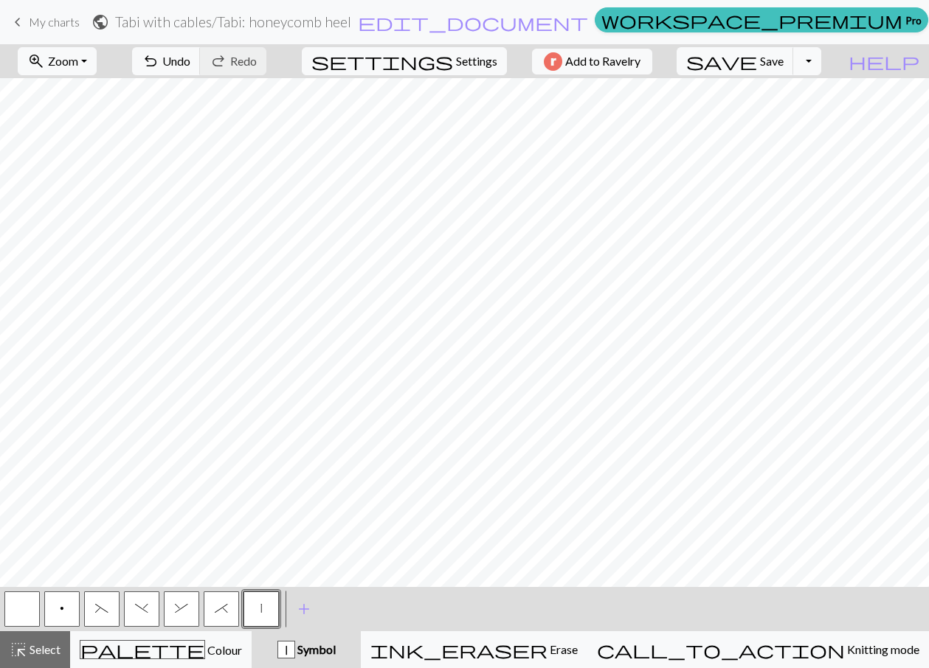
click at [266, 609] on button "|" at bounding box center [260, 608] width 35 height 35
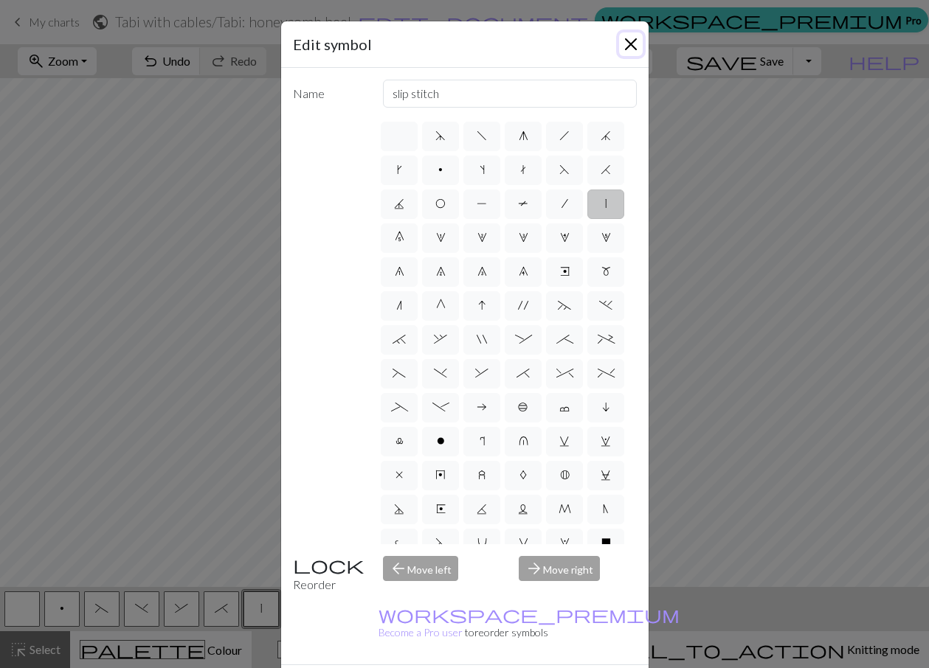
click at [627, 41] on button "Close" at bounding box center [631, 44] width 24 height 24
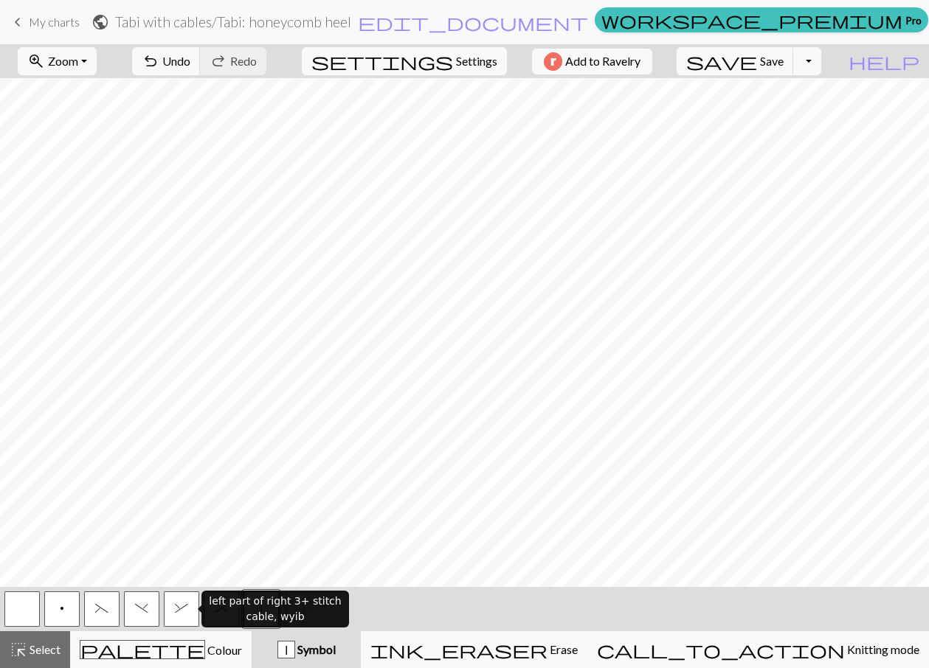
click at [178, 609] on span "&" at bounding box center [181, 609] width 13 height 12
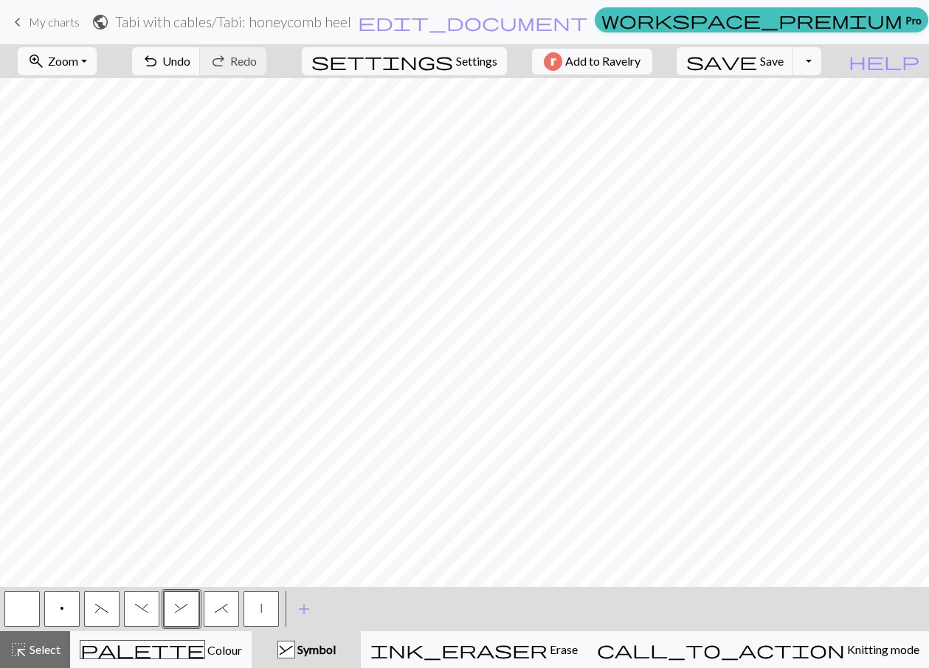
click at [228, 611] on button "*" at bounding box center [221, 608] width 35 height 35
click at [99, 614] on span "(" at bounding box center [101, 609] width 13 height 12
drag, startPoint x: 27, startPoint y: 620, endPoint x: 27, endPoint y: 597, distance: 22.1
click at [27, 618] on button "button" at bounding box center [21, 608] width 35 height 35
click at [182, 608] on span "&" at bounding box center [181, 609] width 13 height 12
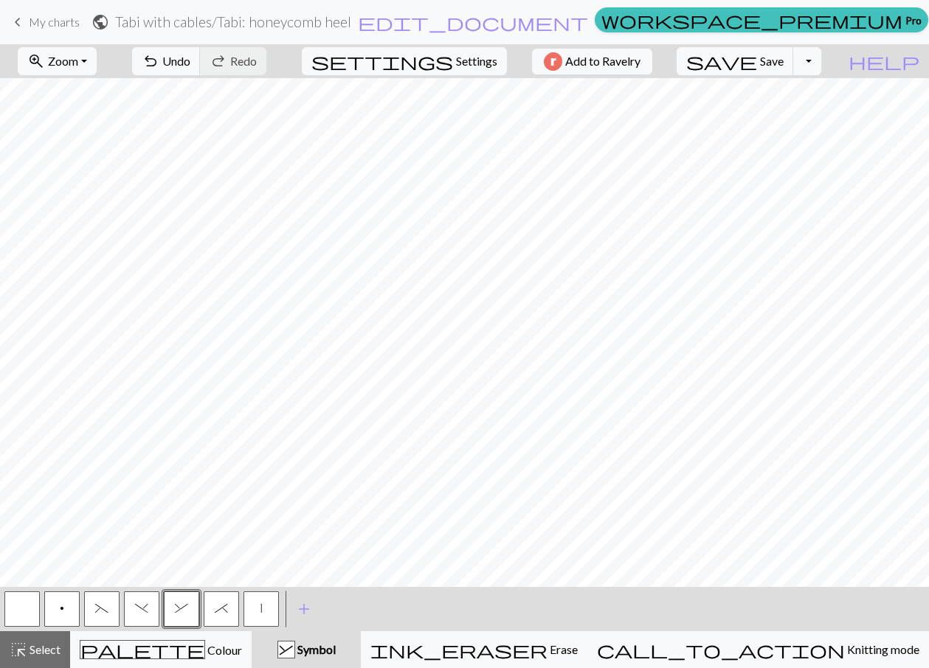
click at [214, 616] on button "*" at bounding box center [221, 608] width 35 height 35
click at [94, 612] on button "(" at bounding box center [101, 608] width 35 height 35
click at [214, 615] on button "*" at bounding box center [221, 608] width 35 height 35
click at [147, 609] on span ")" at bounding box center [141, 609] width 13 height 12
click at [181, 611] on span "&" at bounding box center [181, 609] width 13 height 12
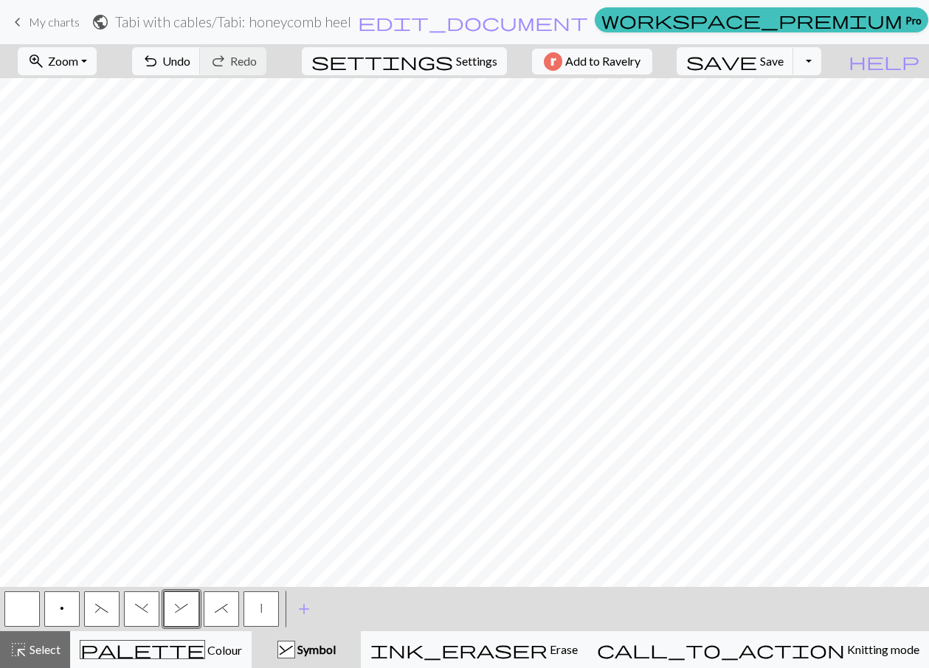
click at [218, 617] on button "*" at bounding box center [221, 608] width 35 height 35
click at [103, 605] on span "(" at bounding box center [101, 609] width 13 height 12
drag, startPoint x: 23, startPoint y: 615, endPoint x: 69, endPoint y: 592, distance: 51.8
click at [51, 601] on div "p ( ) & * |" at bounding box center [141, 609] width 279 height 40
click at [20, 617] on button "button" at bounding box center [21, 608] width 35 height 35
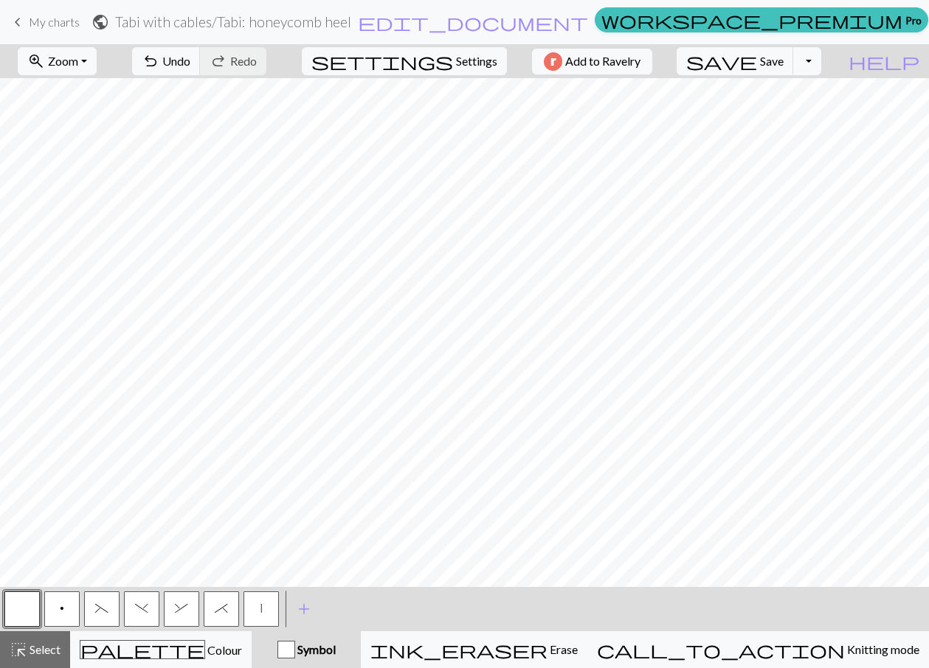
click at [98, 612] on span "(" at bounding box center [101, 609] width 13 height 12
click at [133, 615] on button ")" at bounding box center [141, 608] width 35 height 35
drag, startPoint x: 181, startPoint y: 615, endPoint x: 201, endPoint y: 603, distance: 24.2
click at [181, 616] on button "&" at bounding box center [181, 608] width 35 height 35
click at [220, 613] on span "*" at bounding box center [221, 609] width 13 height 12
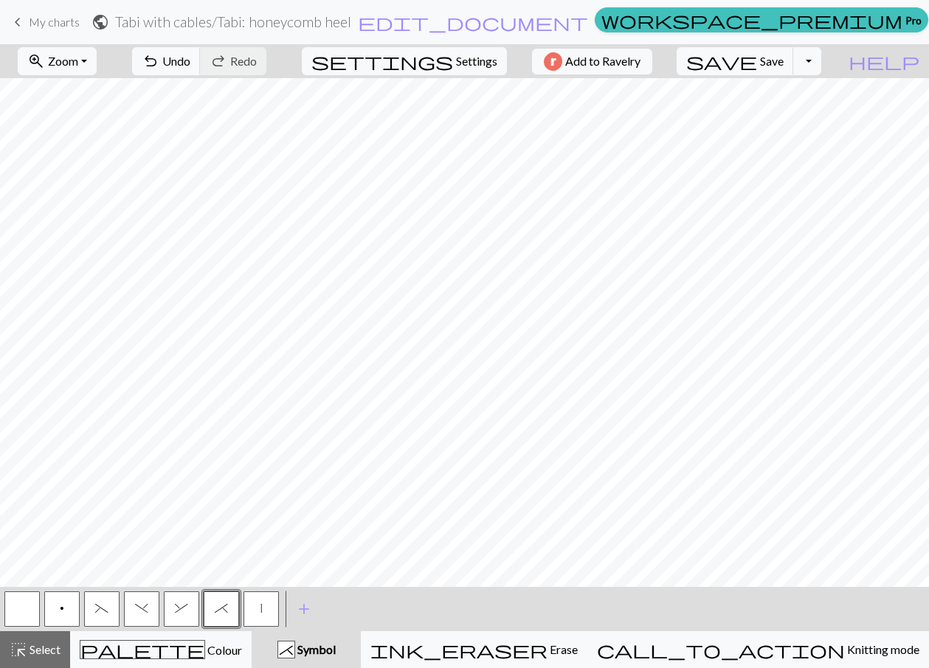
click at [139, 606] on span ")" at bounding box center [141, 609] width 13 height 12
click at [490, 24] on span "edit_document" at bounding box center [473, 22] width 230 height 21
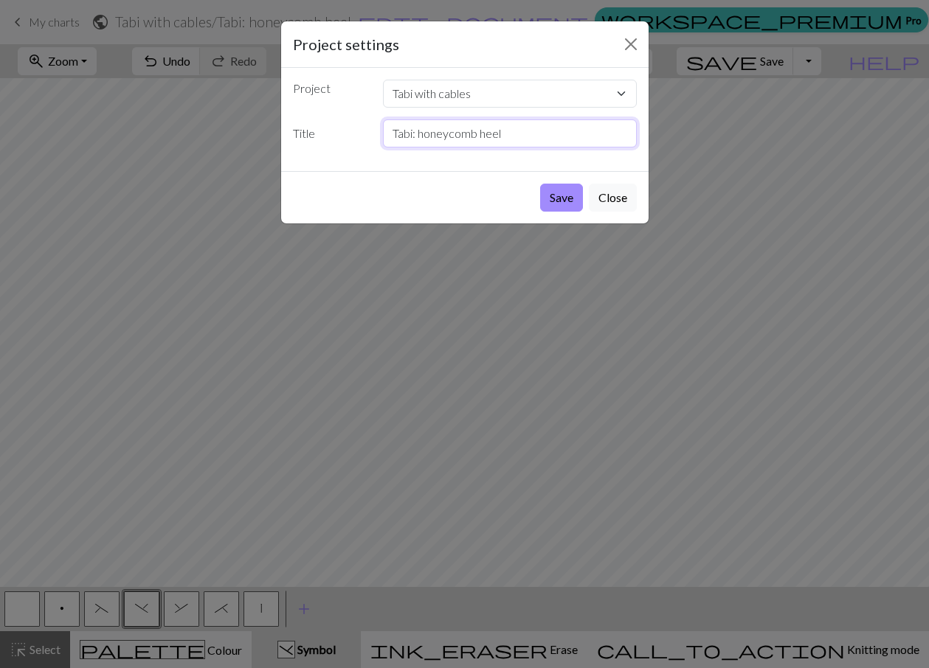
click at [530, 136] on input "Tabi: honeycomb heel" at bounding box center [510, 133] width 254 height 28
type input "Tabi: honeycomb heel flap"
click at [555, 198] on button "Save" at bounding box center [561, 198] width 43 height 28
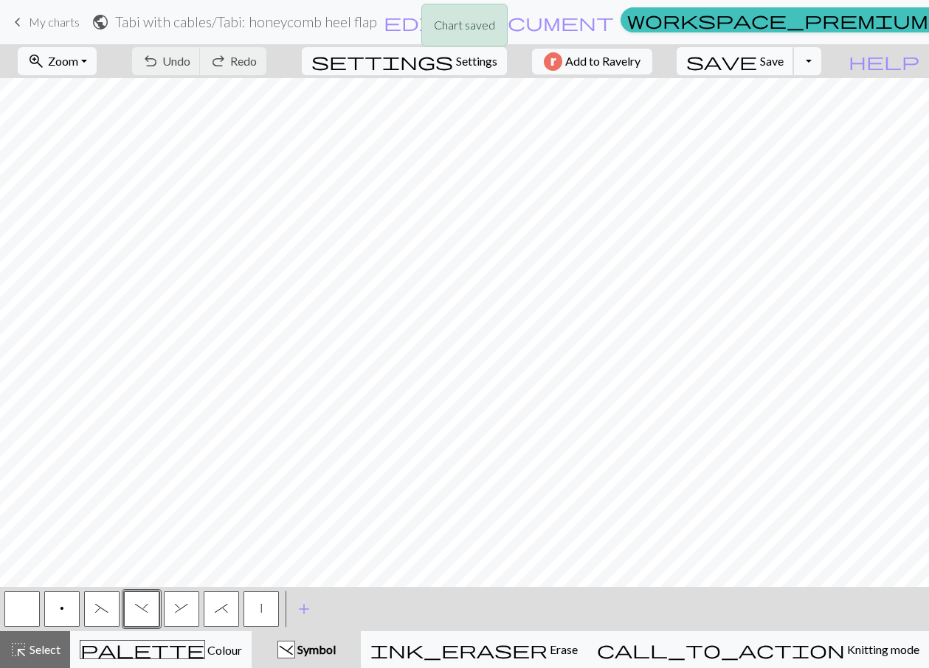
click at [783, 62] on span "Save" at bounding box center [772, 61] width 24 height 14
click at [821, 69] on button "Toggle Dropdown" at bounding box center [807, 61] width 28 height 28
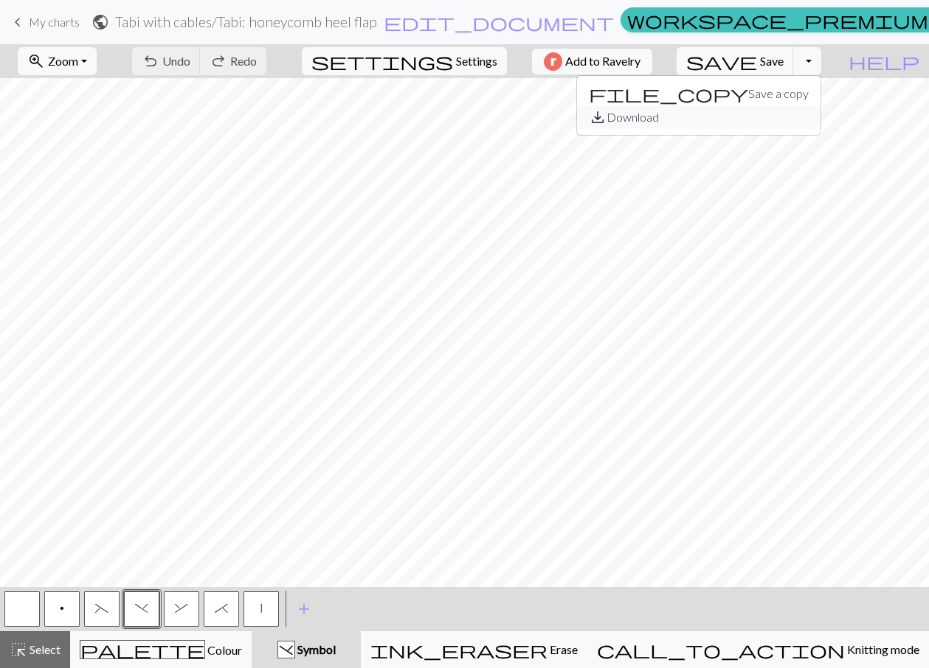
click at [789, 114] on button "save_alt Download" at bounding box center [698, 117] width 243 height 24
click at [821, 58] on button "Toggle Dropdown" at bounding box center [807, 61] width 28 height 28
click at [780, 116] on button "save_alt Download" at bounding box center [698, 117] width 243 height 24
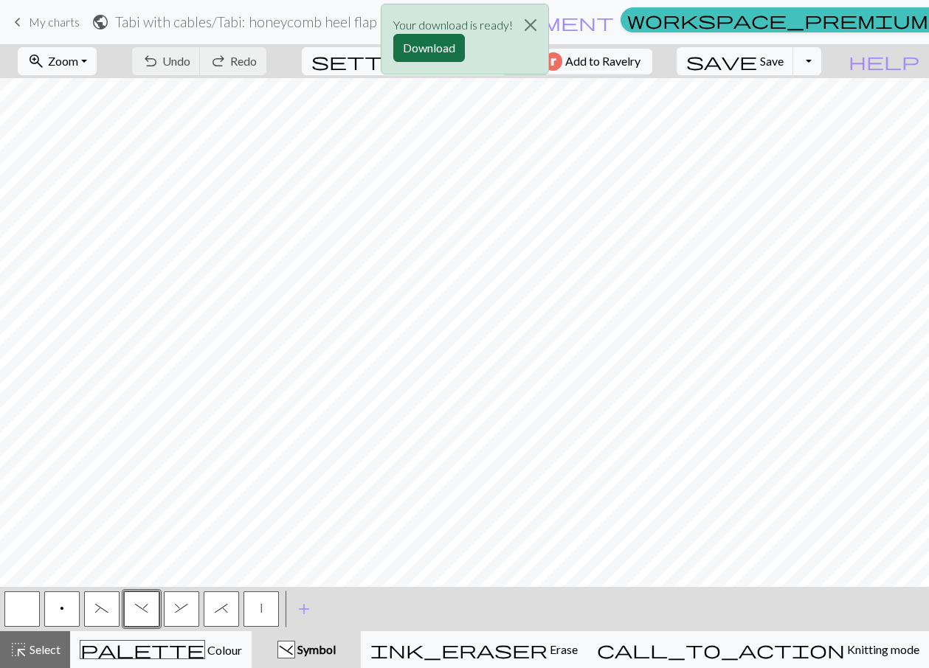
click at [426, 41] on button "Download" at bounding box center [429, 48] width 72 height 28
click at [534, 26] on button "Close" at bounding box center [530, 24] width 35 height 41
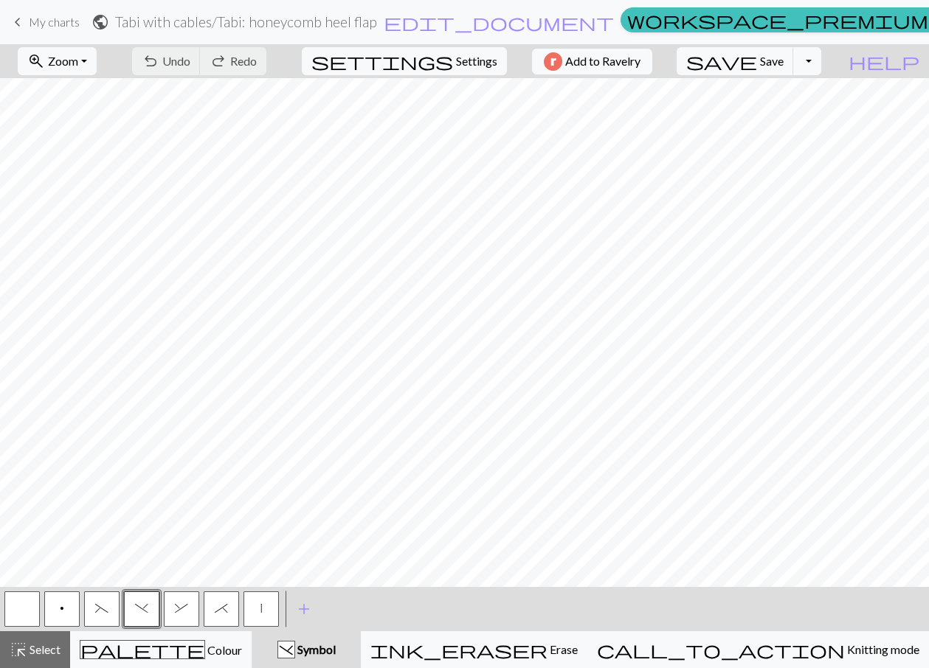
click at [713, 58] on div "zoom_in Zoom Zoom Fit all Fit width Fit height 50% 100% 150% 200% undo Undo Und…" at bounding box center [419, 61] width 839 height 34
click at [305, 609] on span "add" at bounding box center [304, 609] width 18 height 21
click at [306, 605] on button "button" at bounding box center [300, 608] width 35 height 35
click at [305, 605] on button "button" at bounding box center [300, 608] width 35 height 35
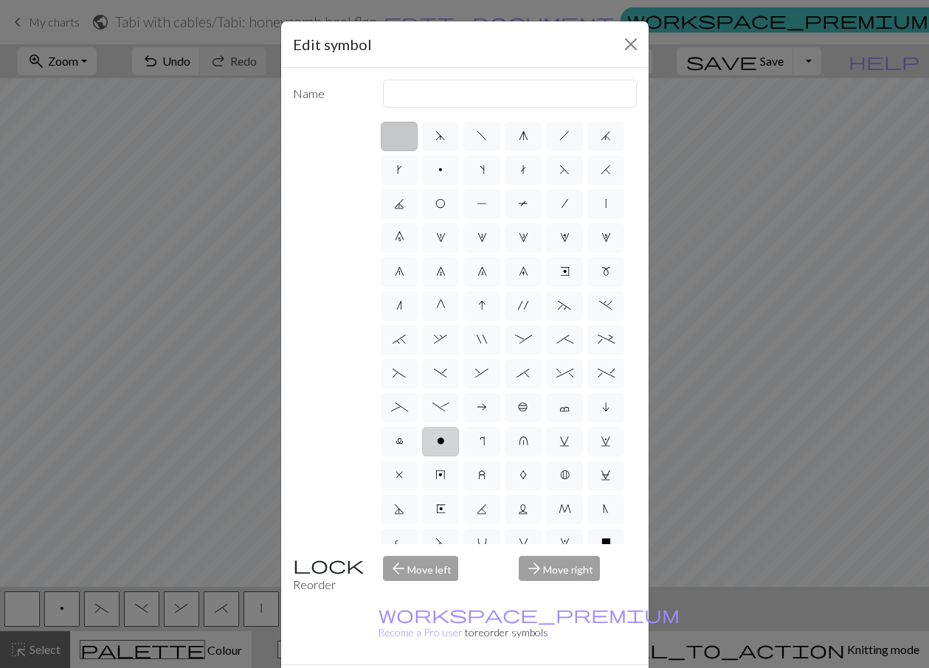
click at [437, 447] on span "o" at bounding box center [441, 441] width 8 height 12
click at [437, 442] on input "o" at bounding box center [442, 437] width 10 height 10
radio input "true"
type input "purl"
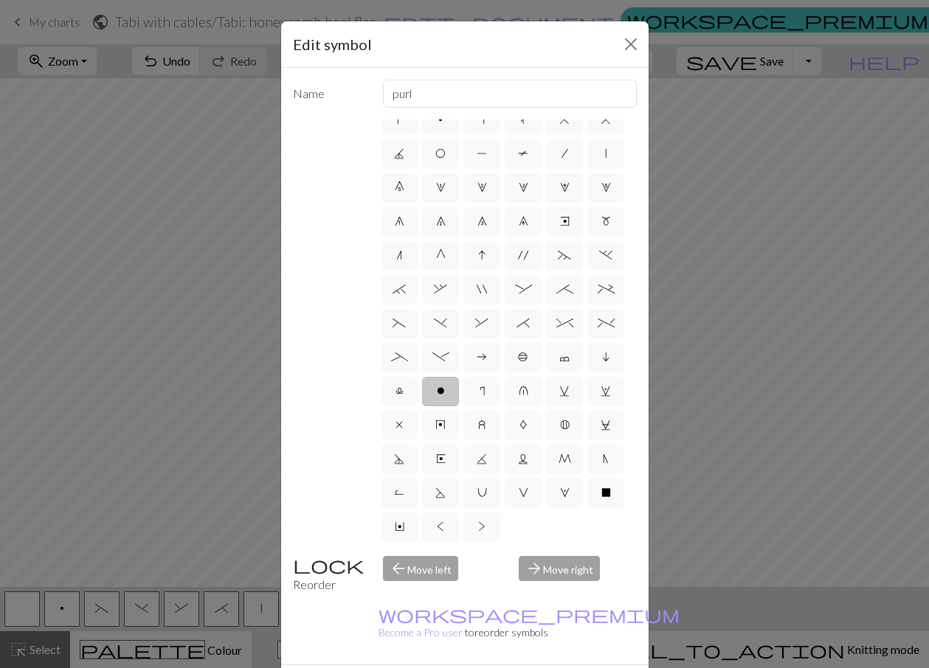
scroll to position [152, 0]
click at [463, 526] on label ">" at bounding box center [481, 528] width 37 height 30
click at [478, 568] on input ">" at bounding box center [483, 573] width 10 height 10
radio input "true"
type input "twisted purl"
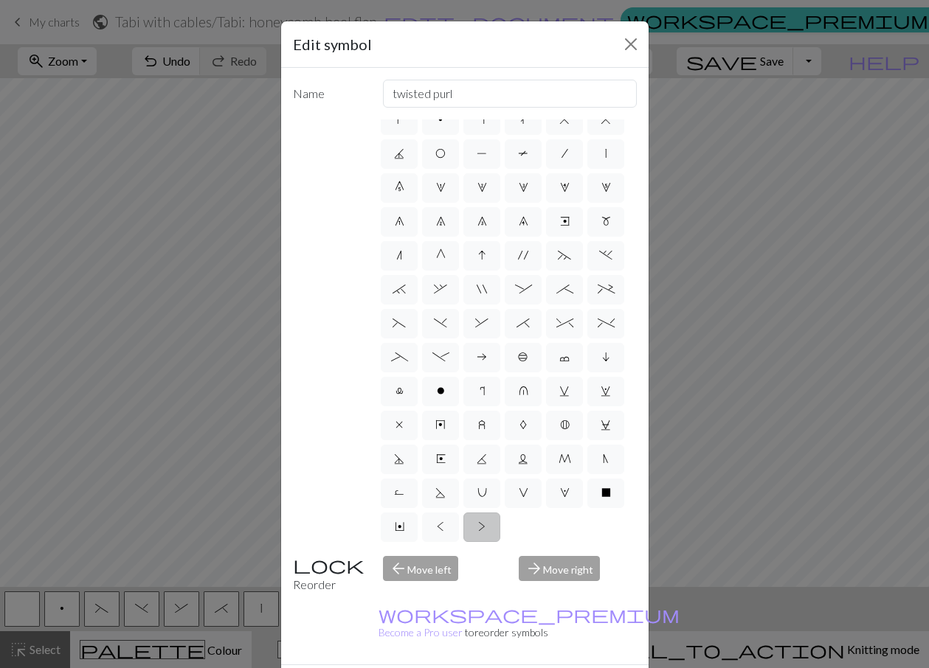
scroll to position [40, 0]
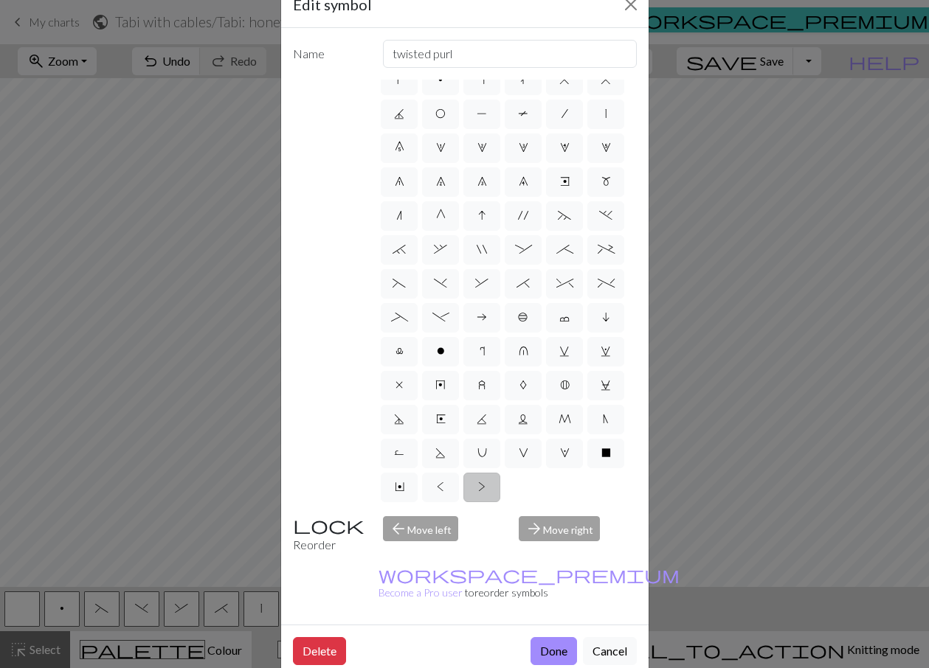
click at [478, 486] on span ">" at bounding box center [481, 487] width 7 height 12
click at [478, 528] on input ">" at bounding box center [483, 533] width 10 height 10
click at [518, 451] on span "V" at bounding box center [523, 453] width 10 height 12
click at [518, 494] on input "V" at bounding box center [523, 499] width 10 height 10
radio input "true"
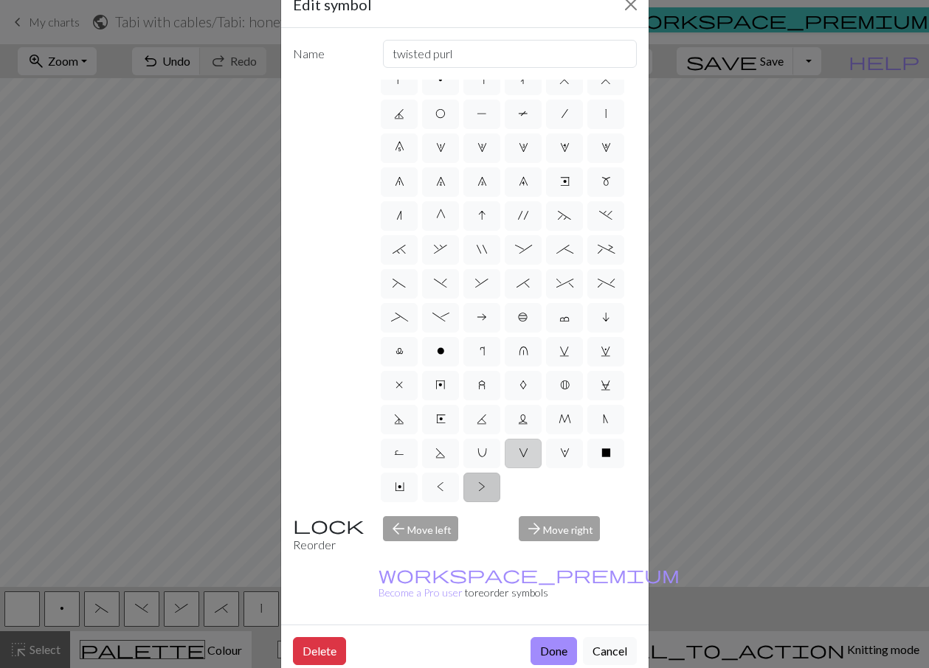
type input "sl1 purlwise"
click at [560, 458] on span "W" at bounding box center [565, 453] width 10 height 12
click at [560, 494] on input "W" at bounding box center [565, 499] width 10 height 10
radio input "true"
type input "k1, yo, k1"
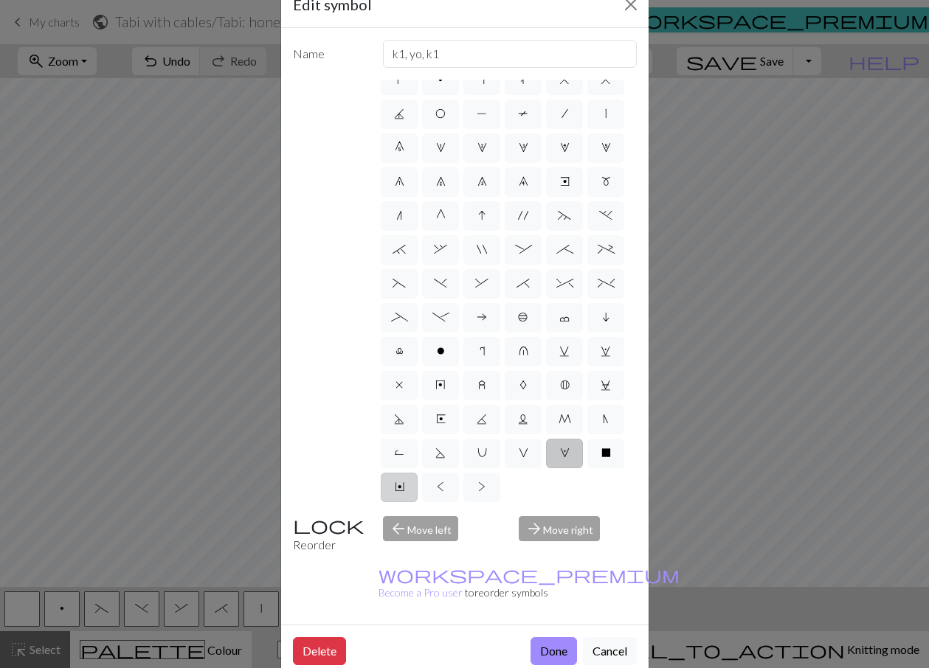
click at [417, 473] on label "Y" at bounding box center [399, 488] width 37 height 30
click at [404, 528] on input "Y" at bounding box center [400, 533] width 10 height 10
radio input "true"
type input "place bead"
click at [444, 481] on span "<" at bounding box center [440, 487] width 7 height 12
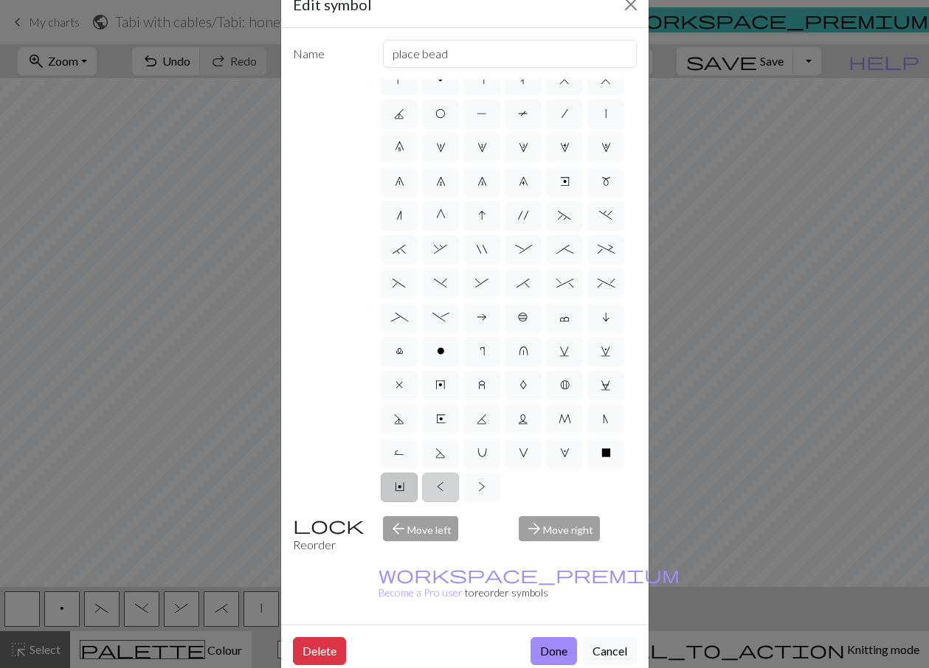
click at [446, 528] on input "<" at bounding box center [442, 533] width 10 height 10
radio input "true"
type input "twisted knit"
click at [463, 337] on label "r" at bounding box center [481, 352] width 37 height 30
click at [479, 392] on input "r" at bounding box center [484, 397] width 10 height 10
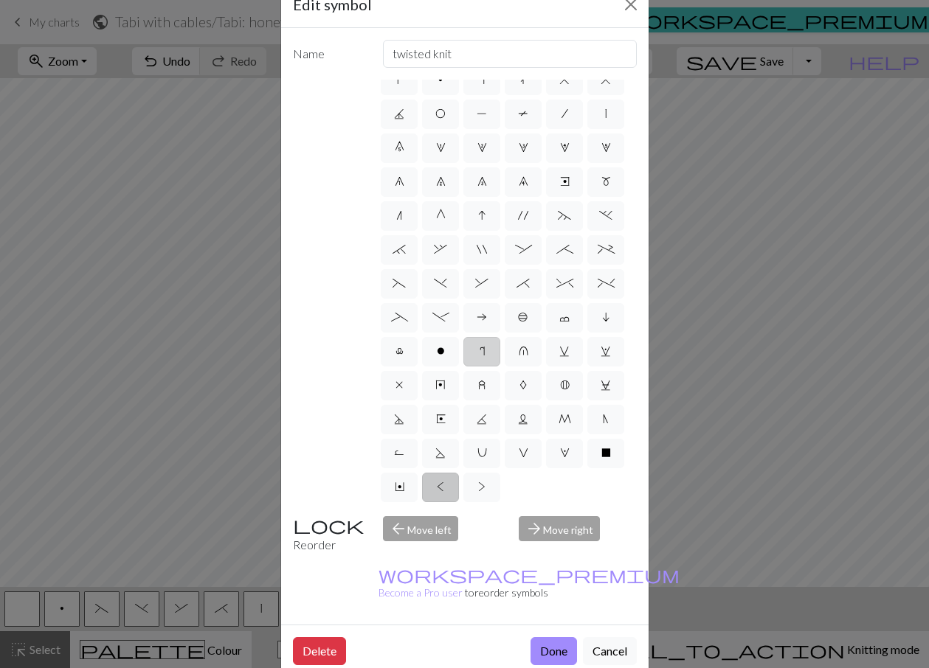
radio input "true"
type input "knit by wrapping yarn over"
click at [504, 337] on label "u" at bounding box center [522, 352] width 37 height 30
click at [518, 392] on input "u" at bounding box center [523, 397] width 10 height 10
radio input "true"
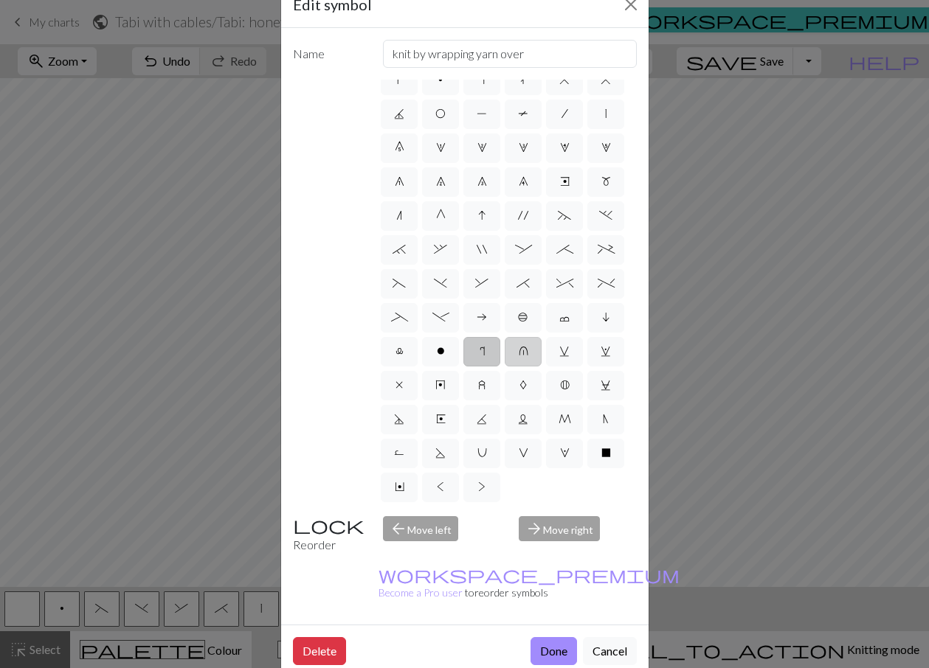
type input "k1 in row below"
click at [559, 311] on span "c" at bounding box center [564, 317] width 10 height 12
click at [559, 358] on input "c" at bounding box center [564, 363] width 10 height 10
radio input "true"
type input "Bind off"
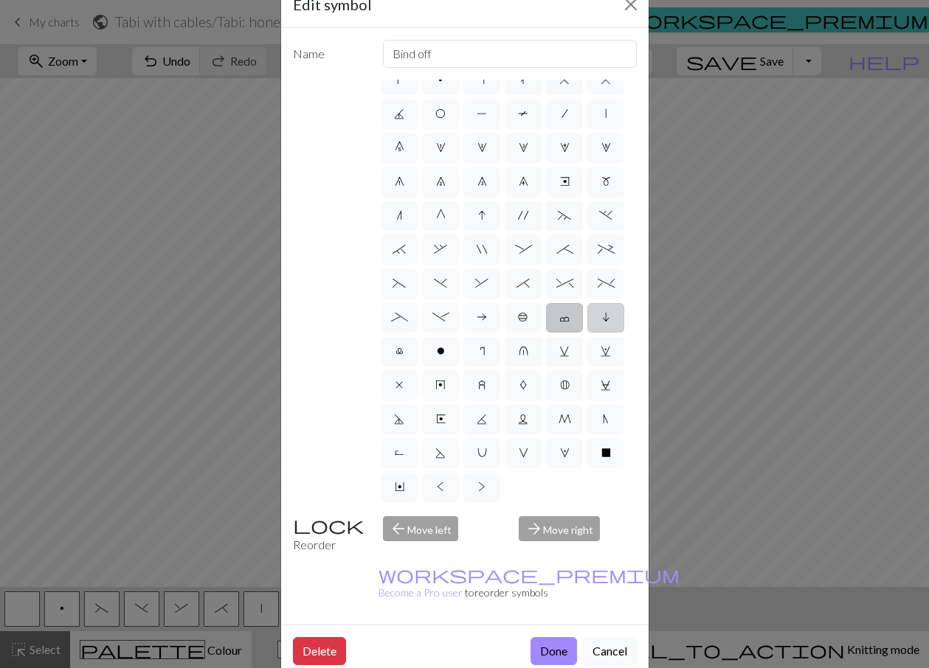
click at [602, 311] on span "i" at bounding box center [605, 317] width 7 height 12
click at [602, 358] on input "i" at bounding box center [607, 363] width 10 height 10
radio input "true"
type input "skpo"
click at [626, 4] on button "Close" at bounding box center [631, 5] width 24 height 24
